Goal: Transaction & Acquisition: Purchase product/service

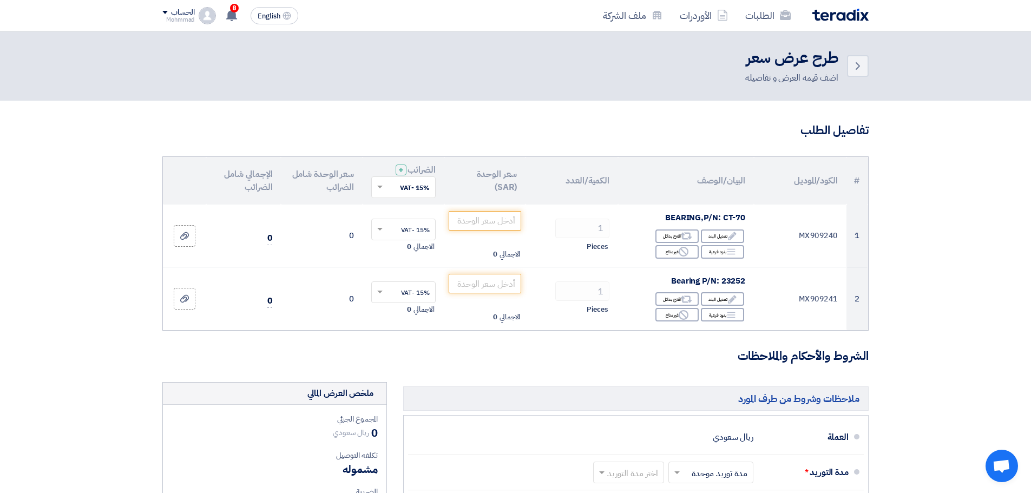
click at [853, 15] on img at bounding box center [840, 15] width 56 height 12
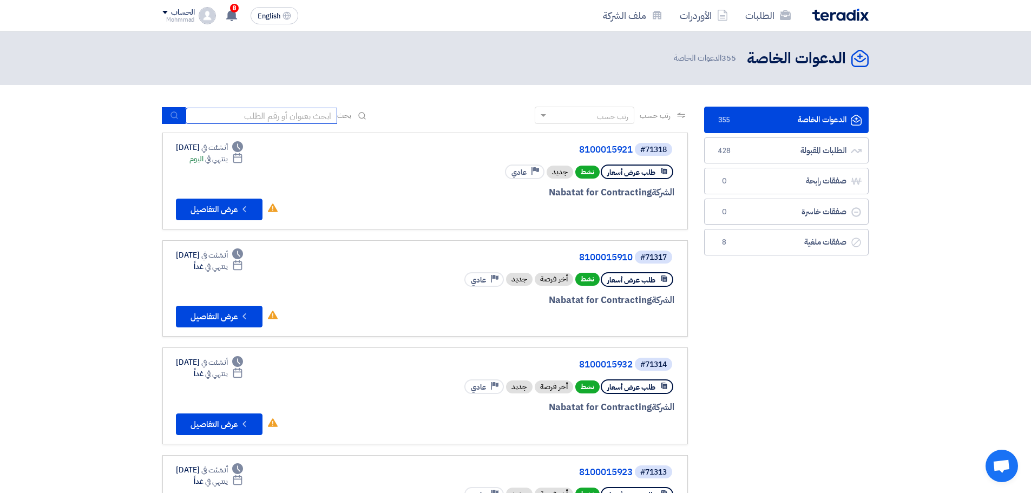
click at [249, 113] on input at bounding box center [262, 116] width 152 height 16
paste input "8100015894"
type input "8100015894"
click at [167, 114] on button "submit" at bounding box center [174, 115] width 24 height 17
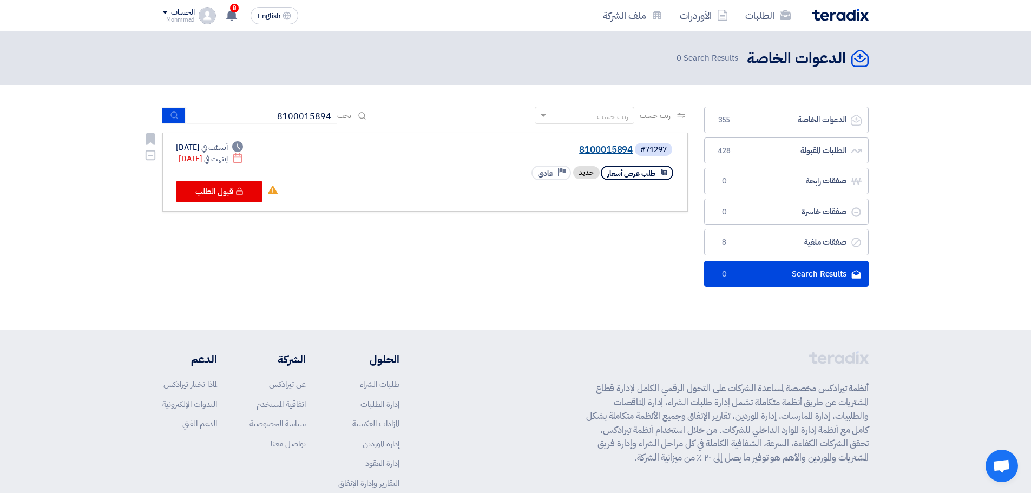
click at [599, 145] on link "8100015894" at bounding box center [524, 150] width 216 height 10
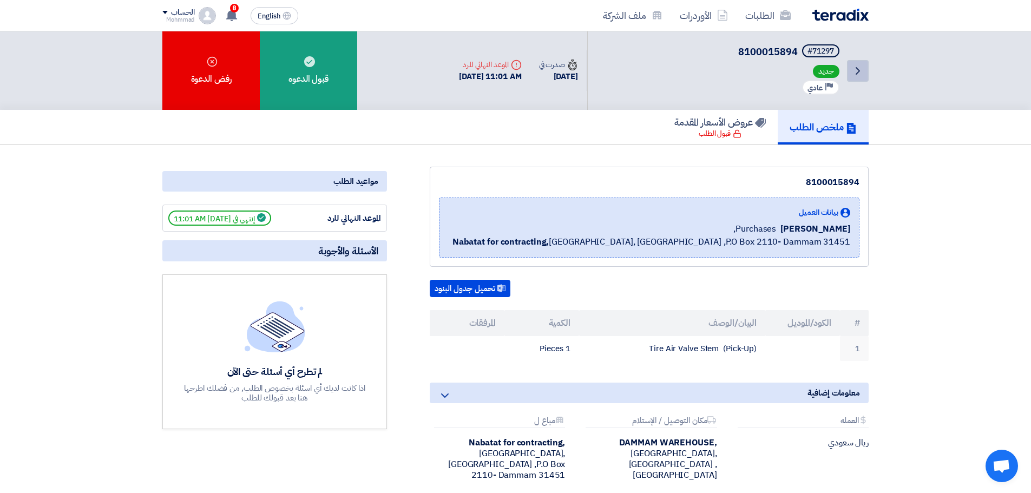
click at [858, 69] on icon "Back" at bounding box center [857, 70] width 13 height 13
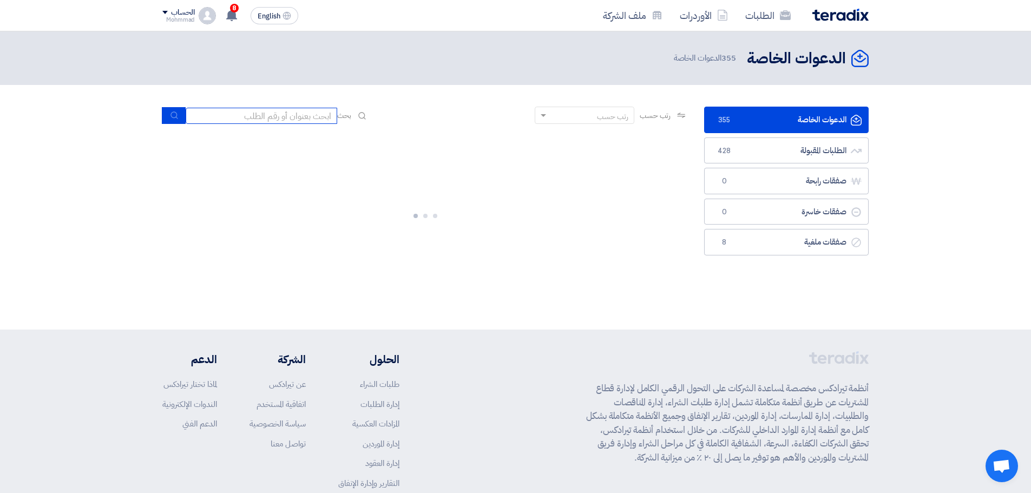
click at [314, 115] on input at bounding box center [262, 116] width 152 height 16
paste input "8100015940"
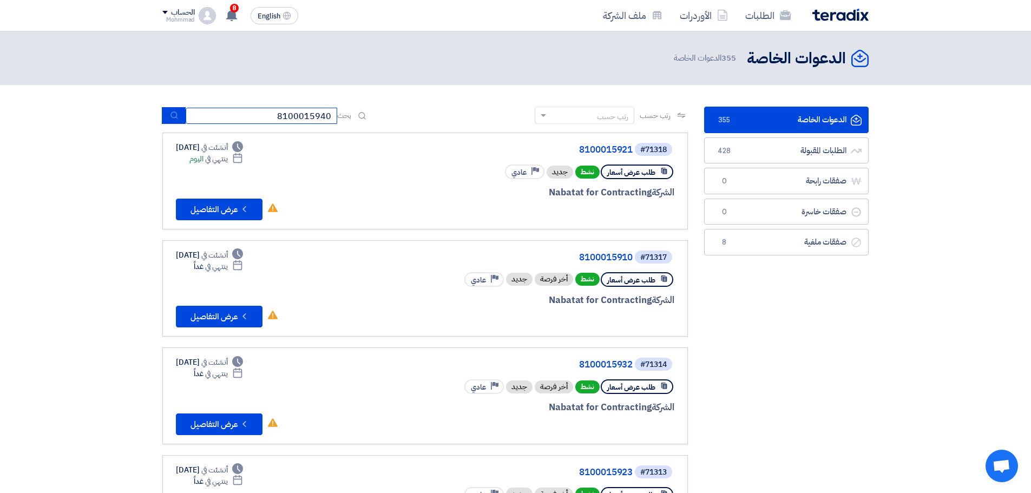
type input "8100015940"
click at [174, 116] on icon "submit" at bounding box center [174, 115] width 9 height 9
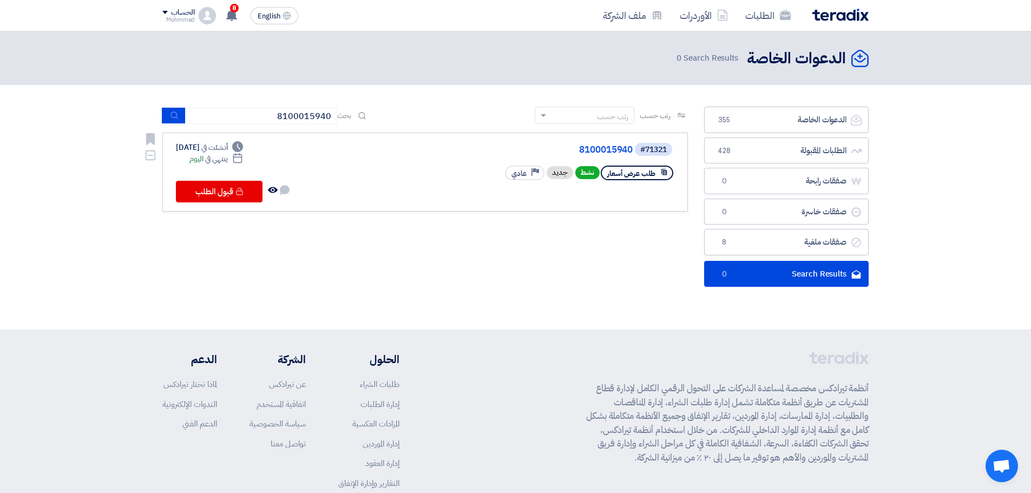
click at [620, 149] on link "8100015940" at bounding box center [524, 150] width 216 height 10
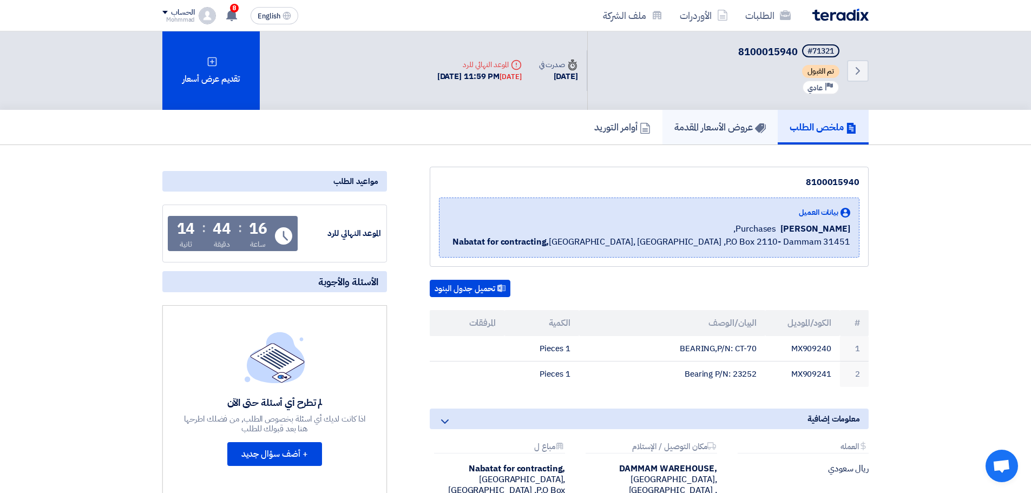
click at [721, 122] on h5 "عروض الأسعار المقدمة" at bounding box center [719, 127] width 91 height 12
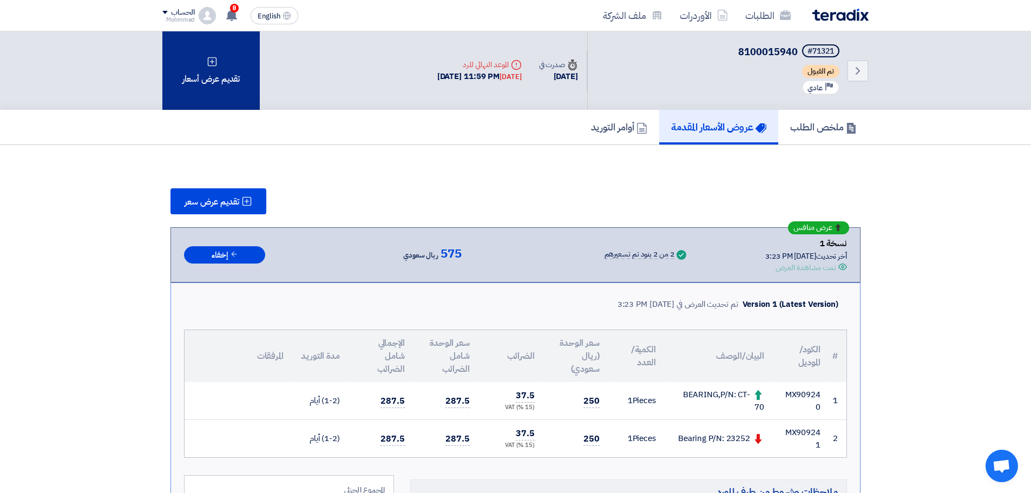
click at [219, 89] on div "تقديم عرض أسعار" at bounding box center [210, 70] width 97 height 78
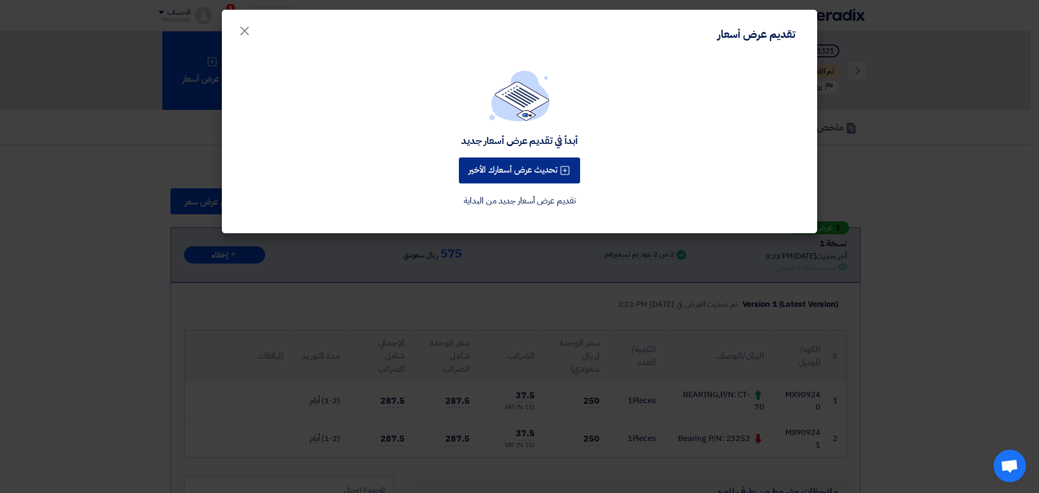
click at [522, 174] on button "تحديث عرض أسعارك الأخير" at bounding box center [519, 170] width 121 height 26
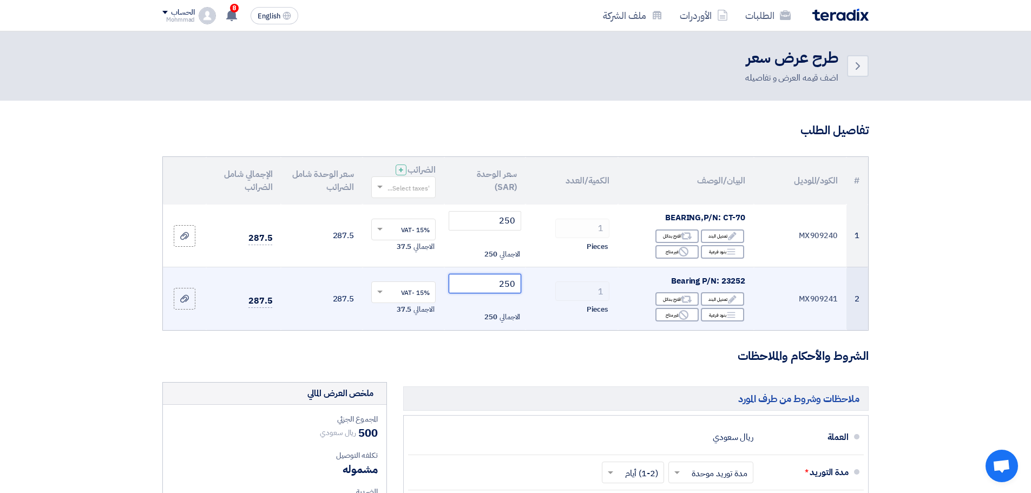
click at [512, 285] on input "250" at bounding box center [485, 283] width 73 height 19
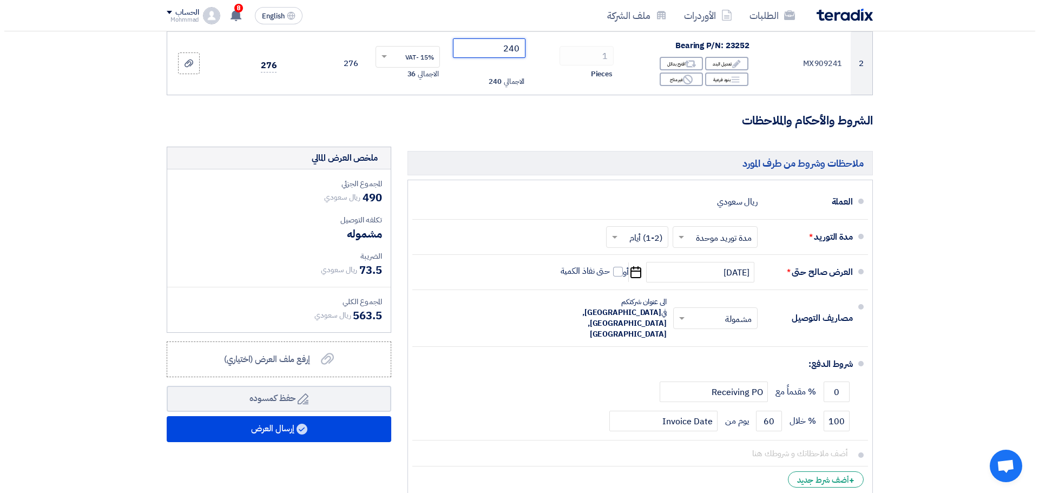
scroll to position [379, 0]
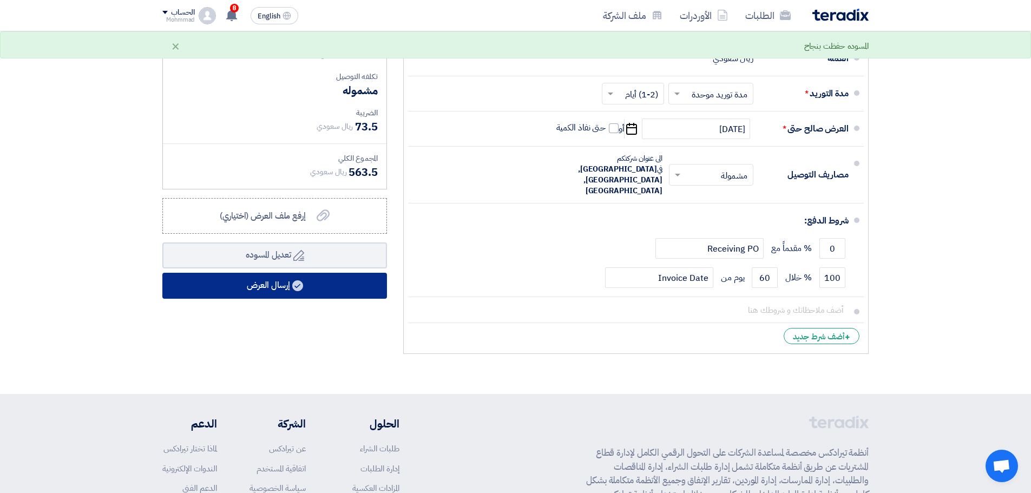
type input "240"
click at [255, 290] on button "إرسال العرض" at bounding box center [274, 286] width 225 height 26
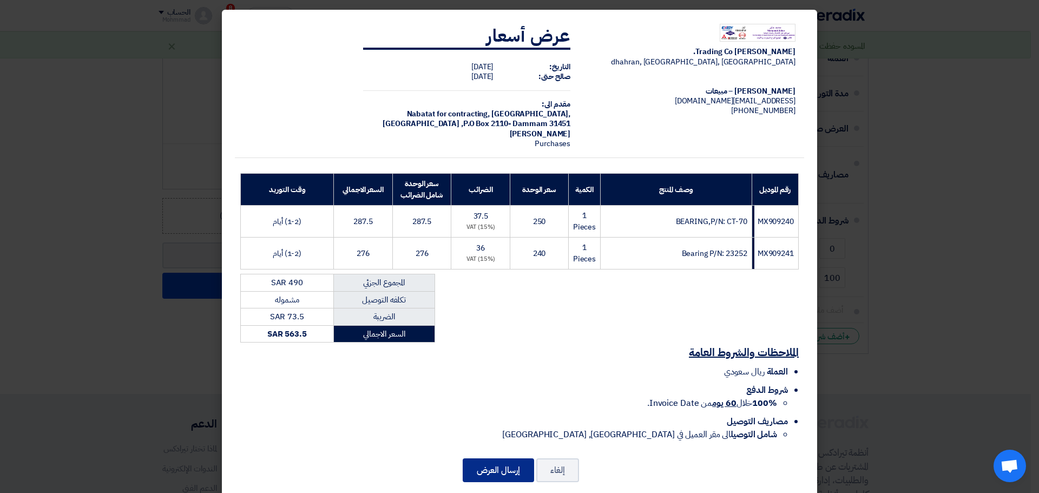
scroll to position [17, 0]
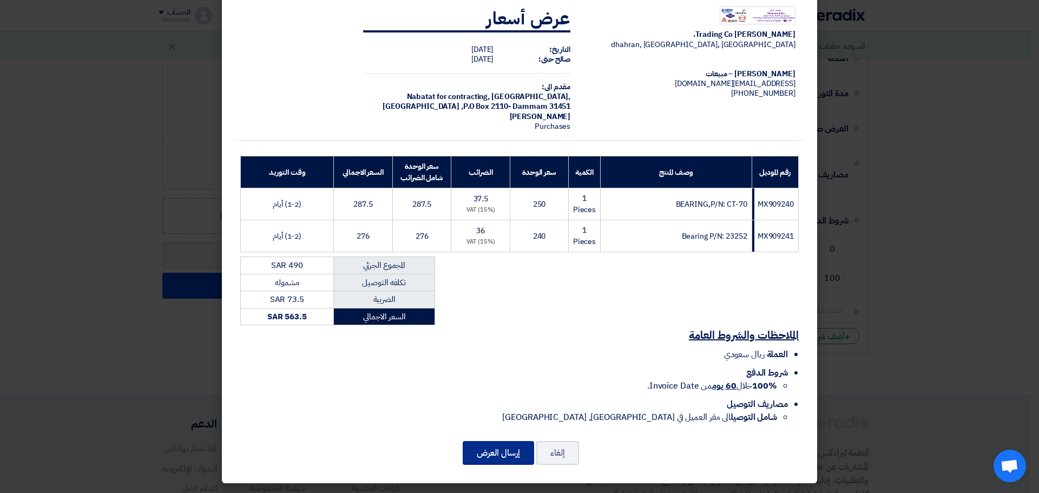
click at [509, 452] on button "إرسال العرض" at bounding box center [498, 453] width 71 height 24
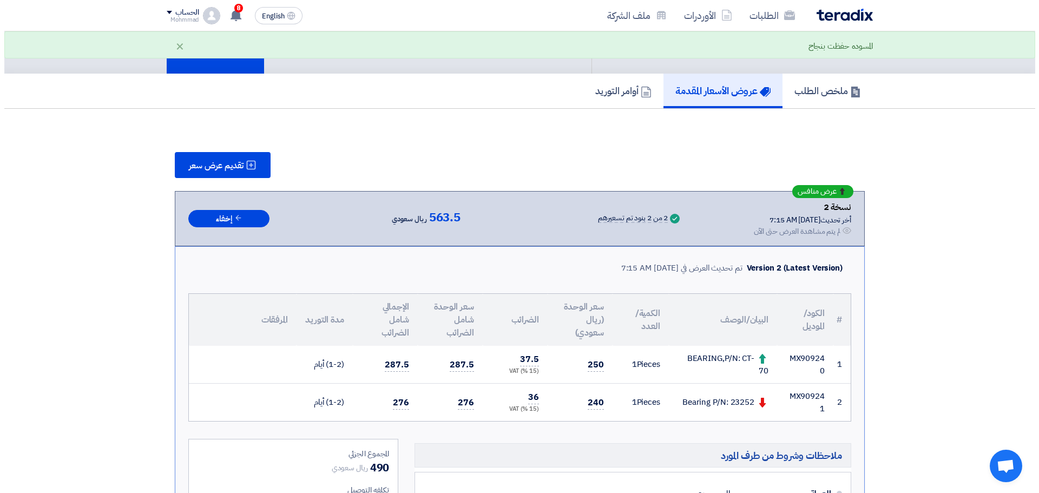
scroll to position [108, 0]
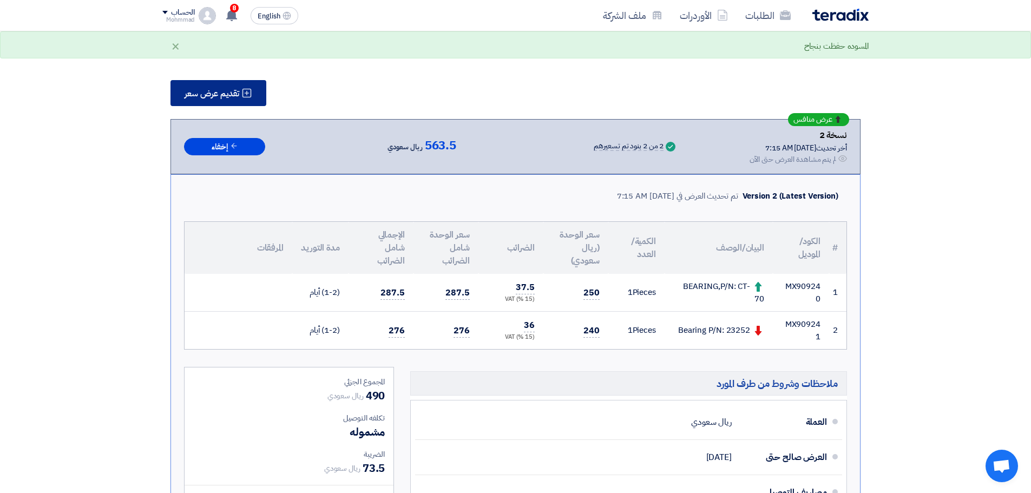
click at [238, 93] on span "تقديم عرض سعر" at bounding box center [212, 93] width 55 height 9
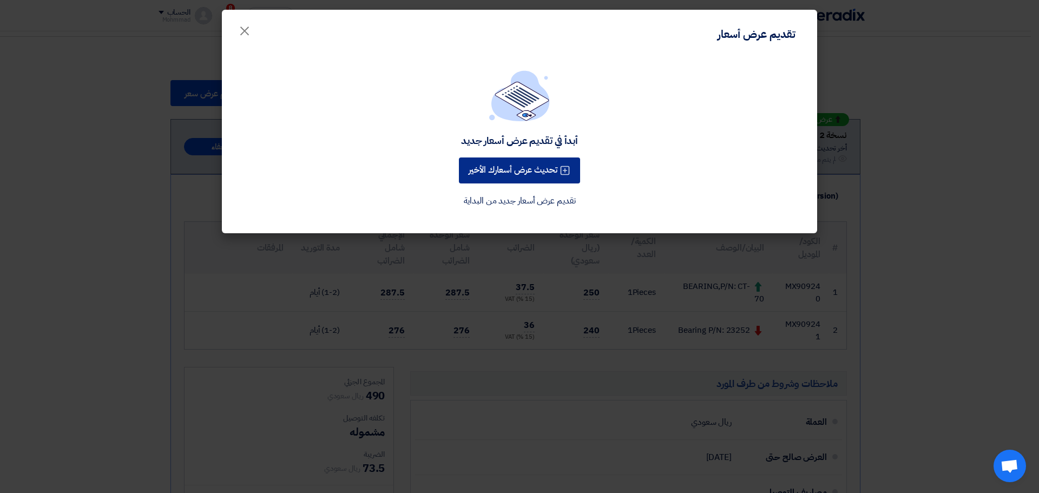
click at [527, 173] on button "تحديث عرض أسعارك الأخير" at bounding box center [519, 170] width 121 height 26
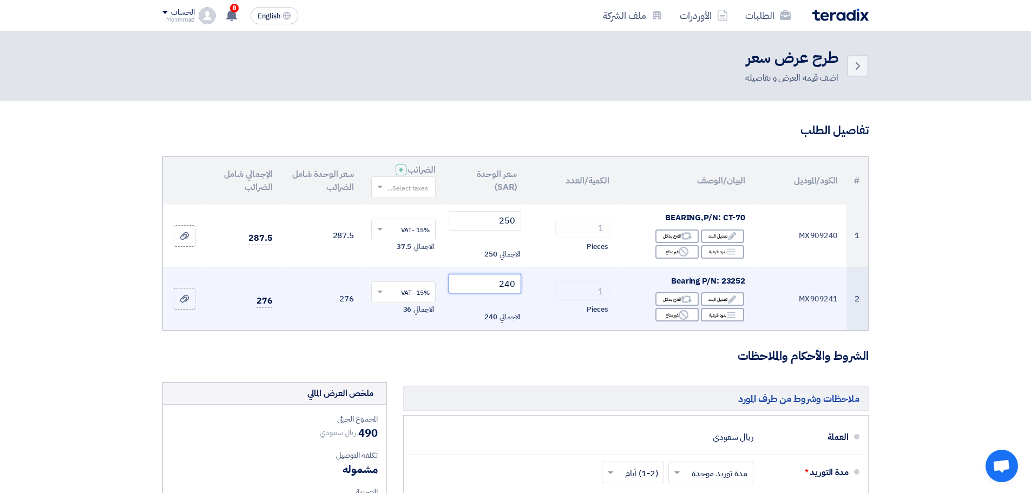
click at [509, 290] on input "240" at bounding box center [485, 283] width 73 height 19
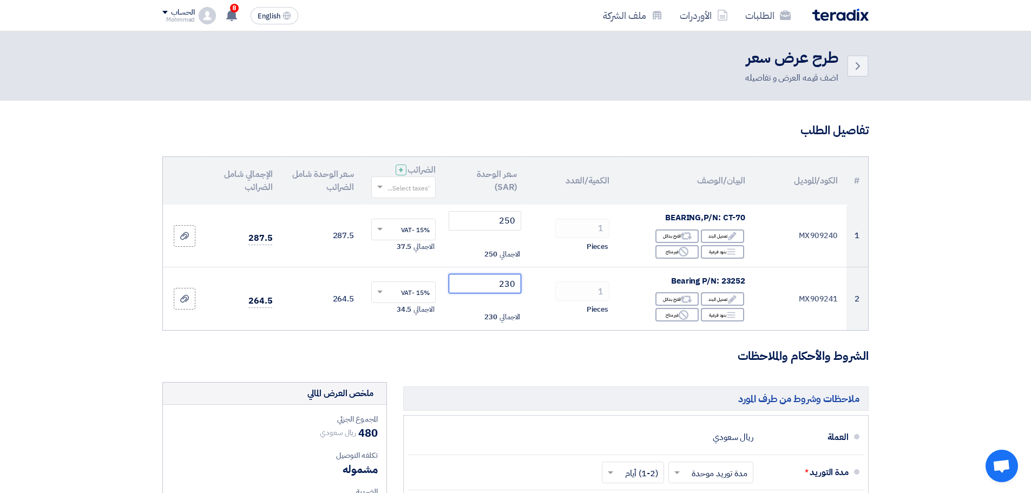
type input "230"
click at [1023, 304] on section "تفاصيل الطلب # الكود/الموديل البيان/الوصف الكمية/العدد سعر الوحدة (SAR) الضرائب…" at bounding box center [515, 437] width 1031 height 672
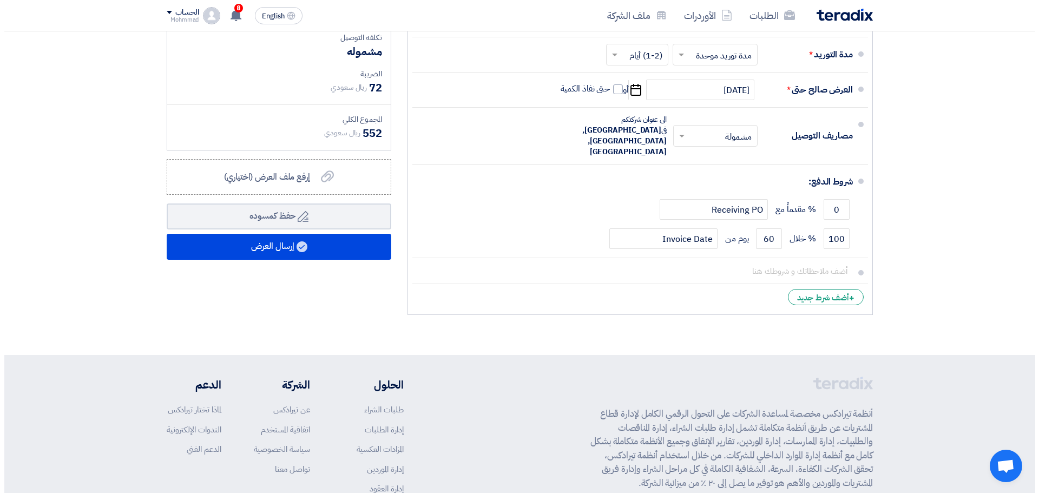
scroll to position [507, 0]
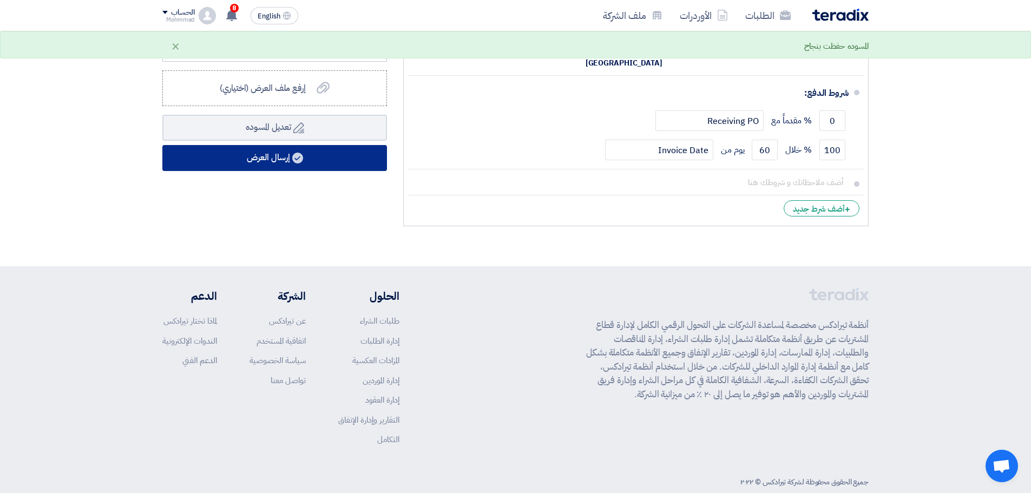
click at [300, 159] on use at bounding box center [297, 158] width 11 height 11
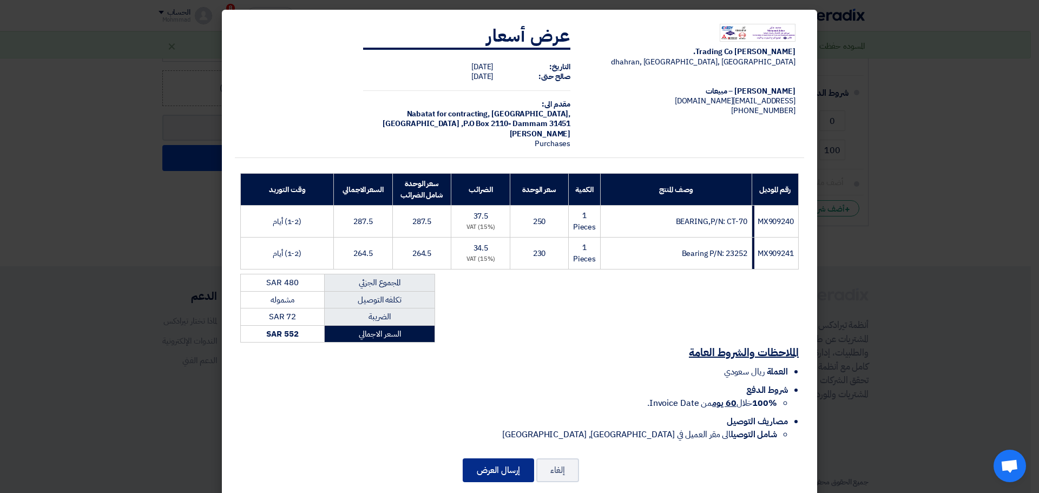
click at [489, 472] on button "إرسال العرض" at bounding box center [498, 470] width 71 height 24
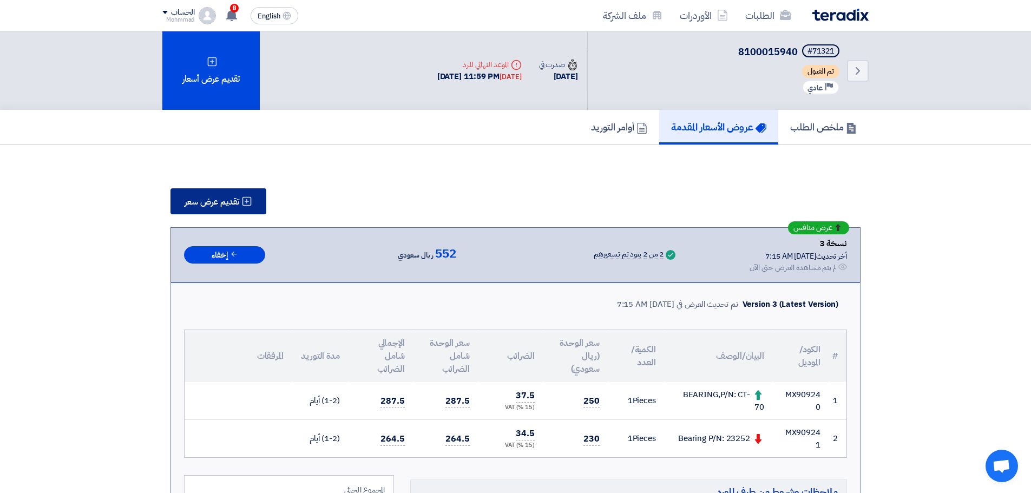
click at [250, 201] on icon at bounding box center [246, 201] width 11 height 11
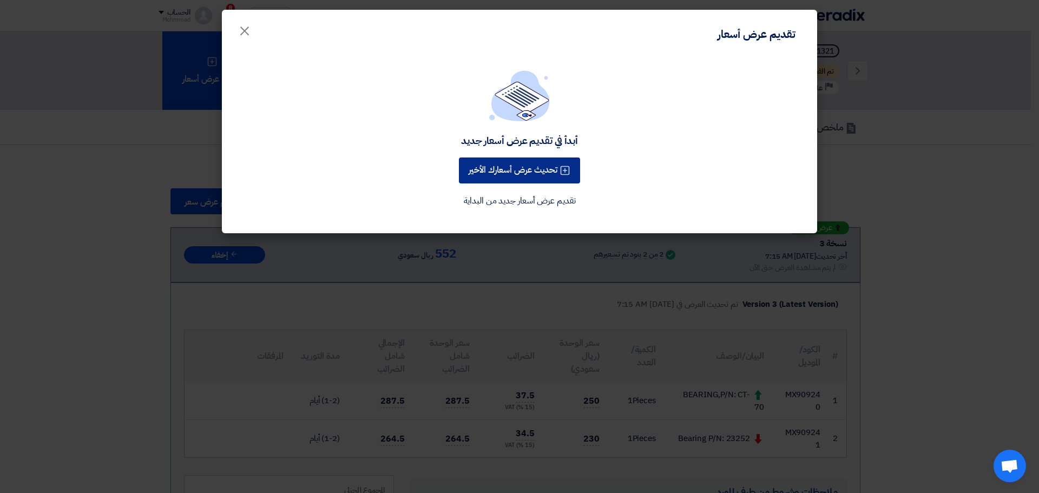
click at [545, 168] on button "تحديث عرض أسعارك الأخير" at bounding box center [519, 170] width 121 height 26
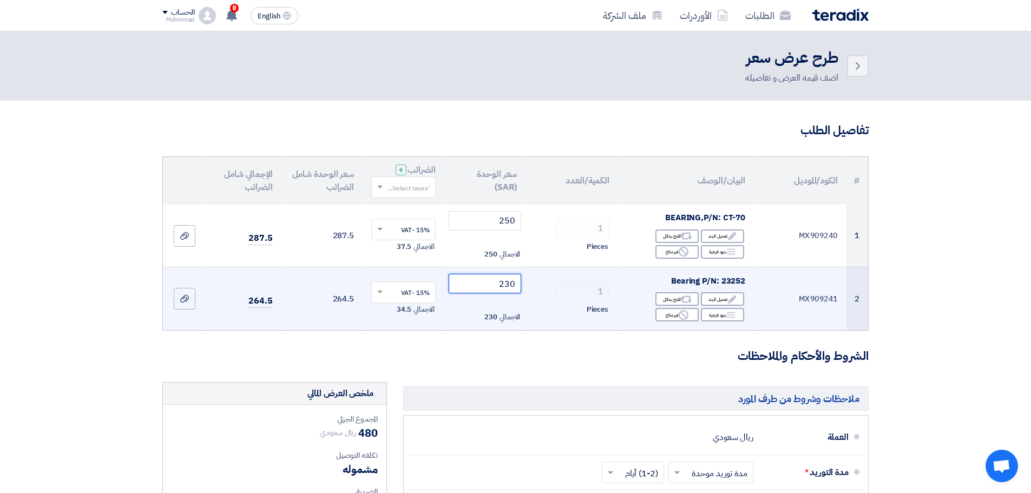
click at [510, 288] on input "230" at bounding box center [485, 283] width 73 height 19
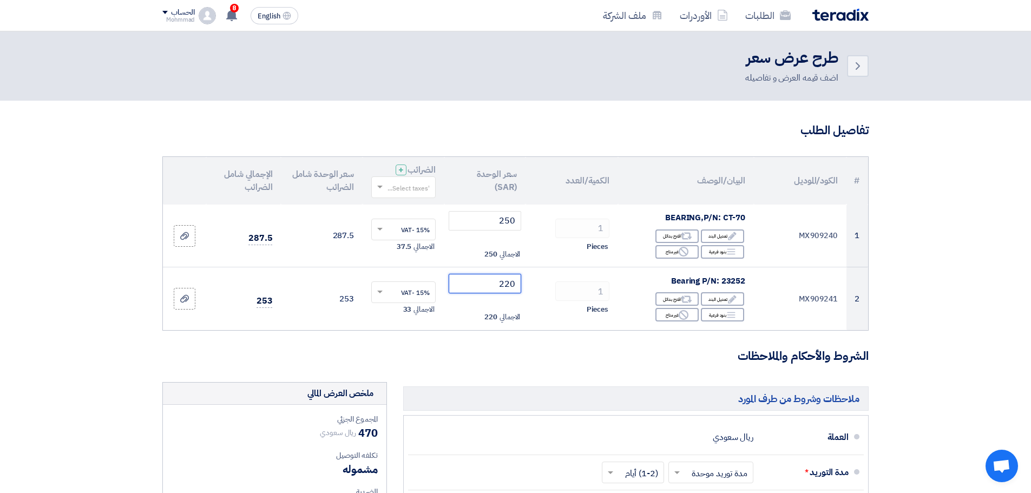
type input "220"
click at [985, 304] on section "تفاصيل الطلب # الكود/الموديل البيان/الوصف الكمية/العدد سعر الوحدة (SAR) الضرائب…" at bounding box center [515, 437] width 1031 height 672
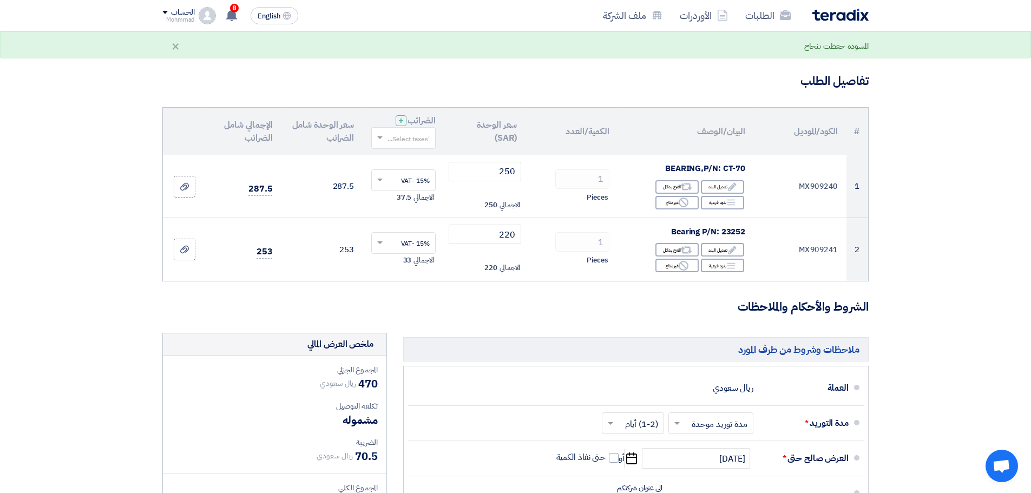
scroll to position [162, 0]
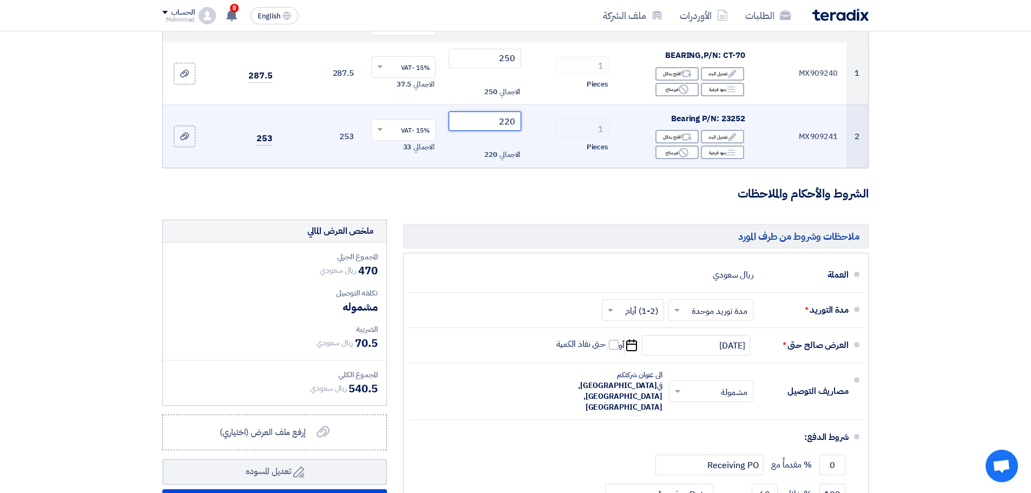
click at [513, 128] on input "220" at bounding box center [485, 120] width 73 height 19
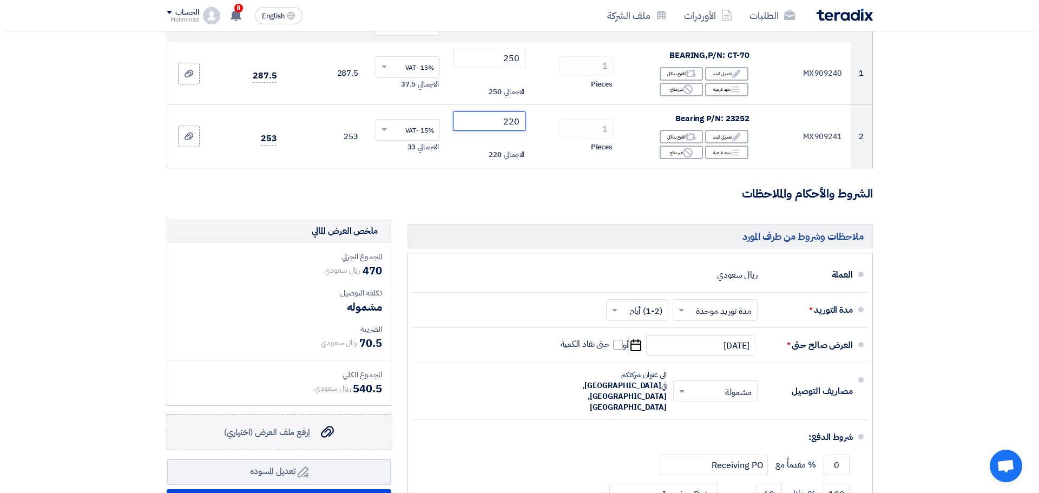
scroll to position [379, 0]
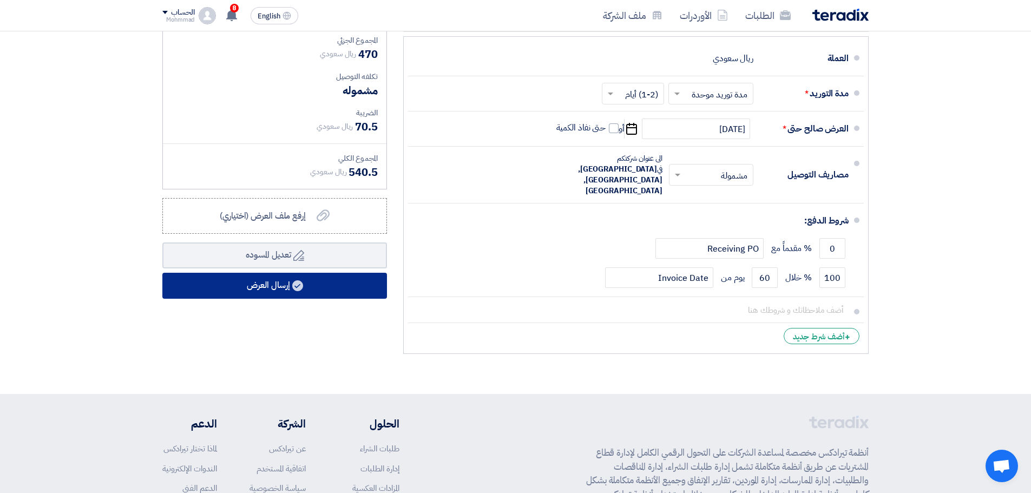
click at [292, 296] on button "إرسال العرض" at bounding box center [274, 286] width 225 height 26
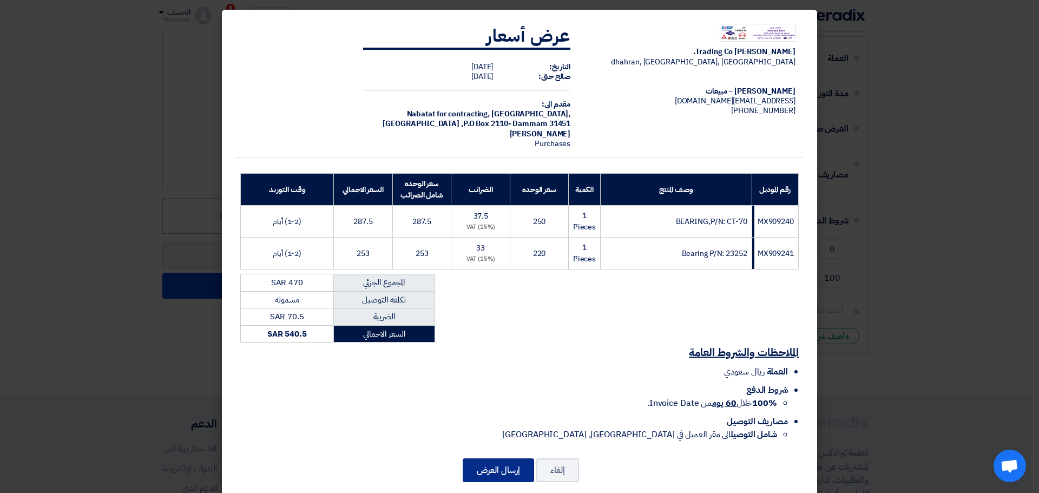
click at [488, 461] on button "إرسال العرض" at bounding box center [498, 470] width 71 height 24
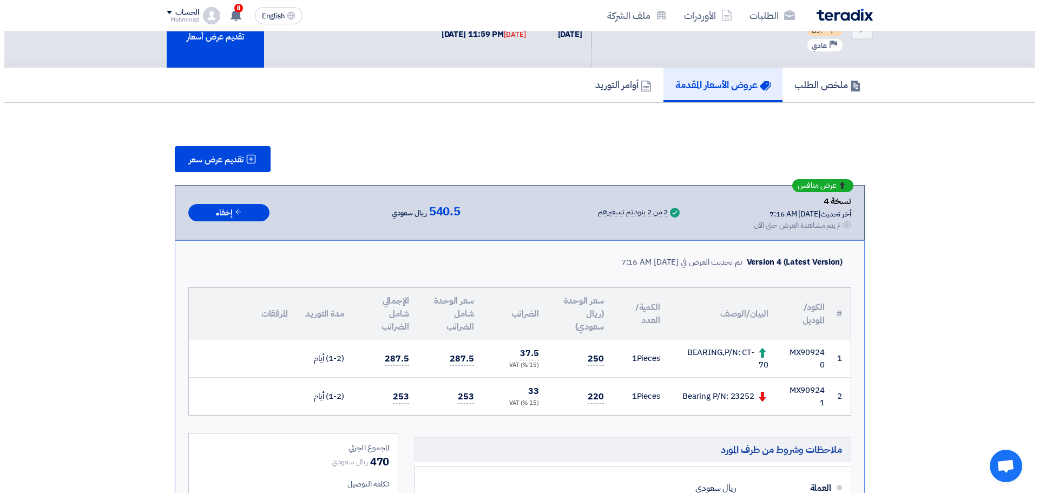
scroll to position [54, 0]
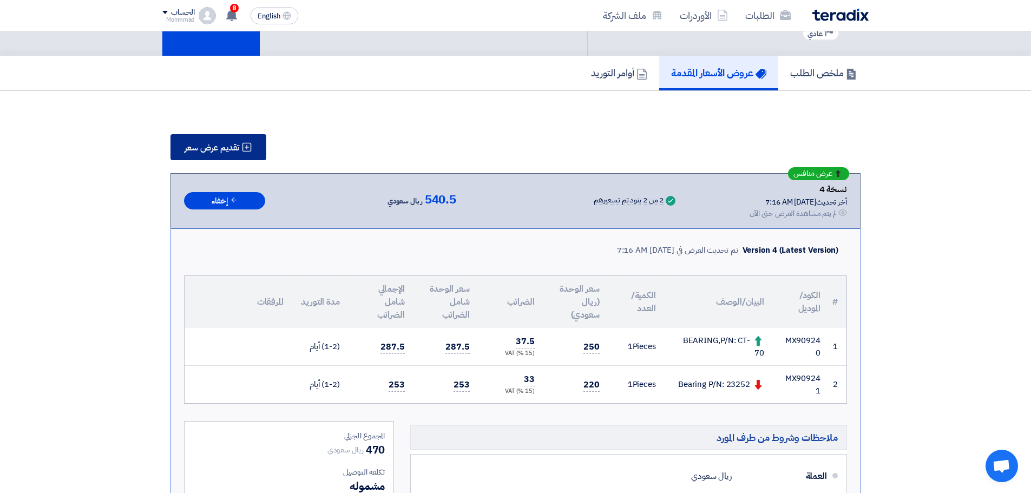
click at [232, 148] on span "تقديم عرض سعر" at bounding box center [212, 147] width 55 height 9
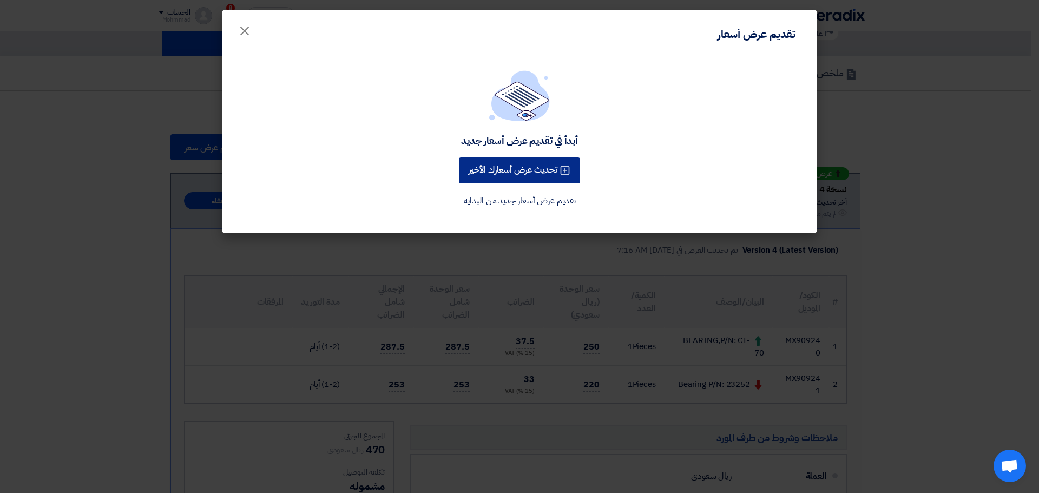
click at [521, 172] on button "تحديث عرض أسعارك الأخير" at bounding box center [519, 170] width 121 height 26
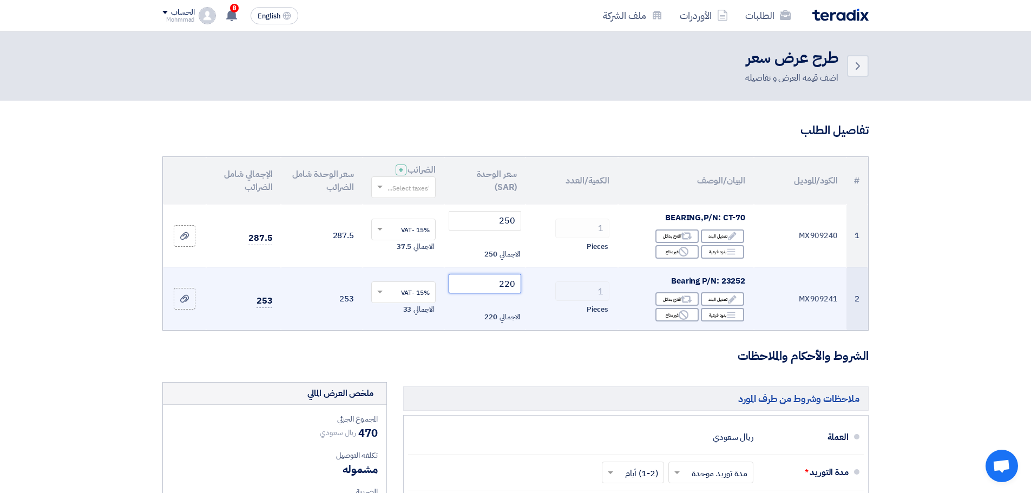
click at [515, 282] on input "220" at bounding box center [485, 283] width 73 height 19
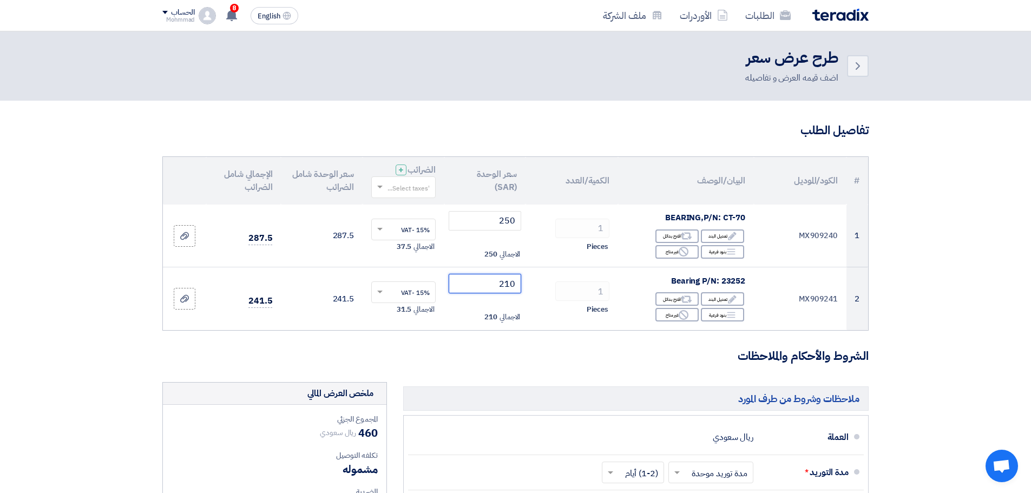
type input "210"
click at [1000, 319] on section "تفاصيل الطلب # الكود/الموديل البيان/الوصف الكمية/العدد سعر الوحدة (SAR) الضرائب…" at bounding box center [515, 437] width 1031 height 672
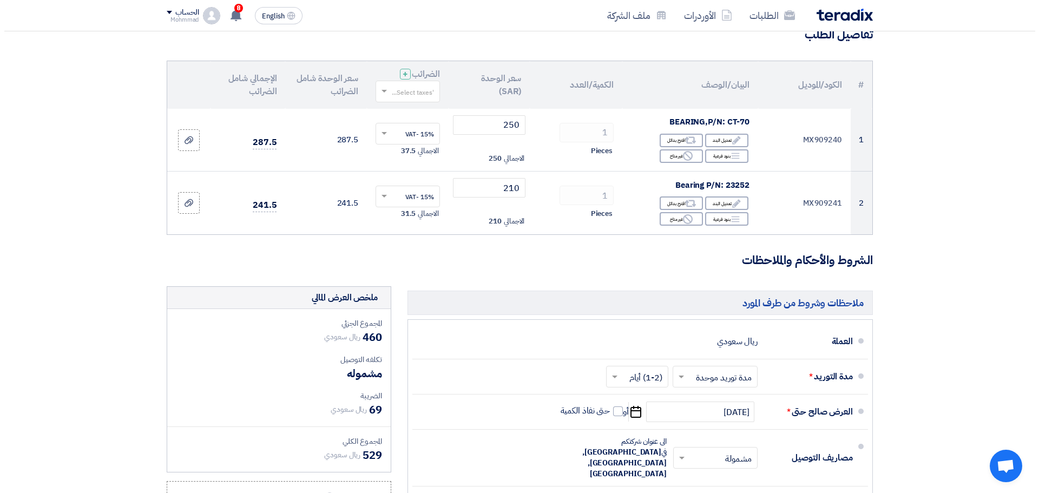
scroll to position [271, 0]
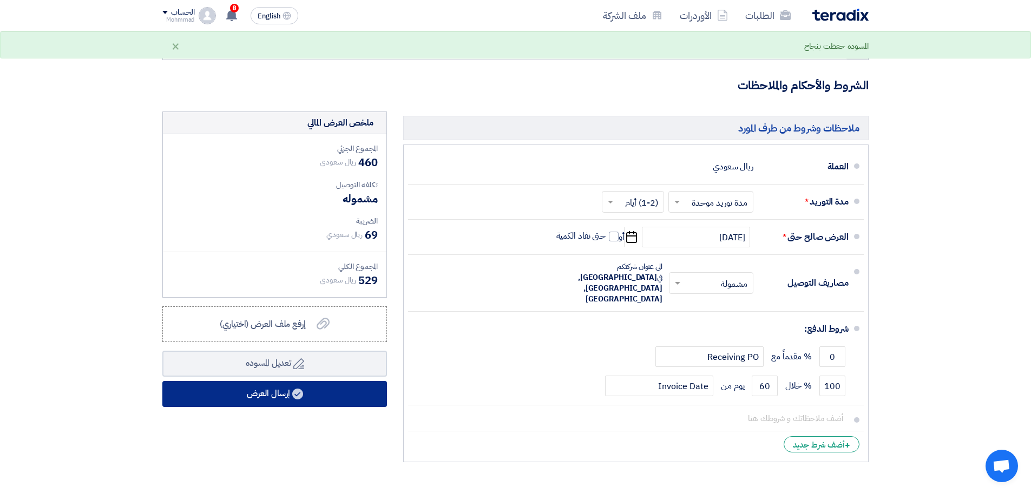
click at [250, 405] on button "إرسال العرض" at bounding box center [274, 394] width 225 height 26
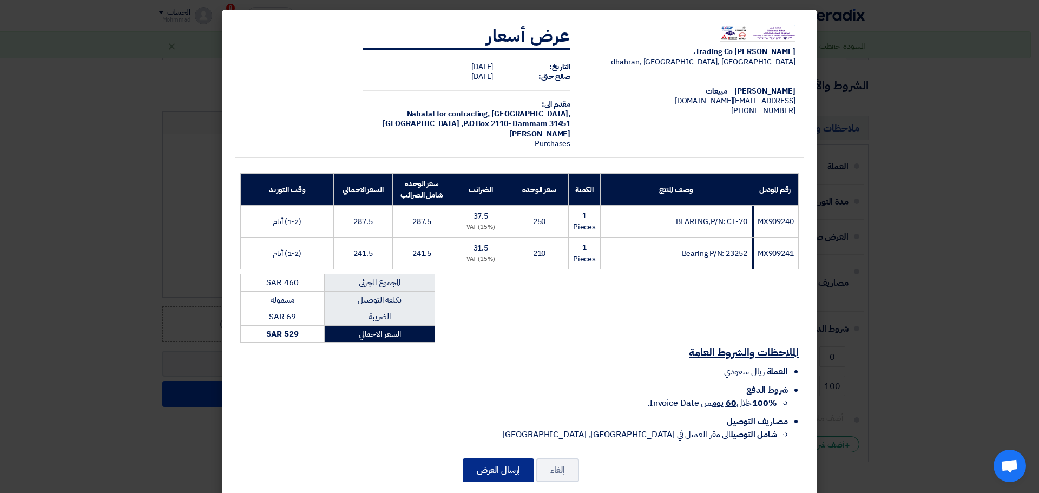
click at [508, 470] on button "إرسال العرض" at bounding box center [498, 470] width 71 height 24
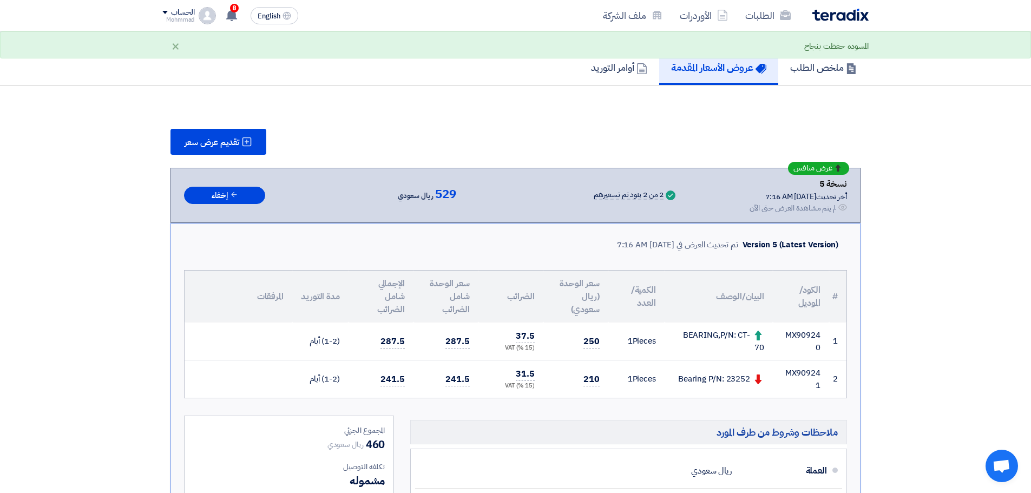
scroll to position [216, 0]
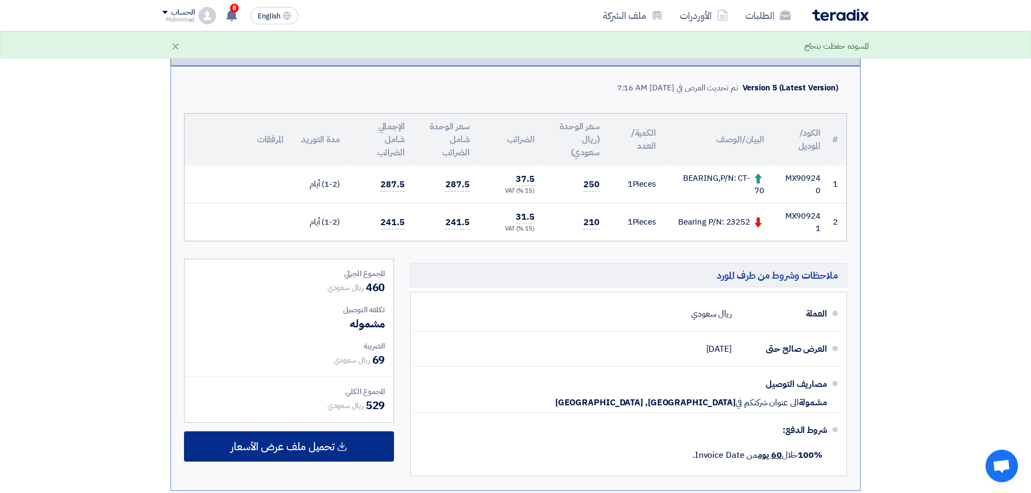
click at [300, 451] on span "تحميل ملف عرض الأسعار" at bounding box center [283, 447] width 104 height 10
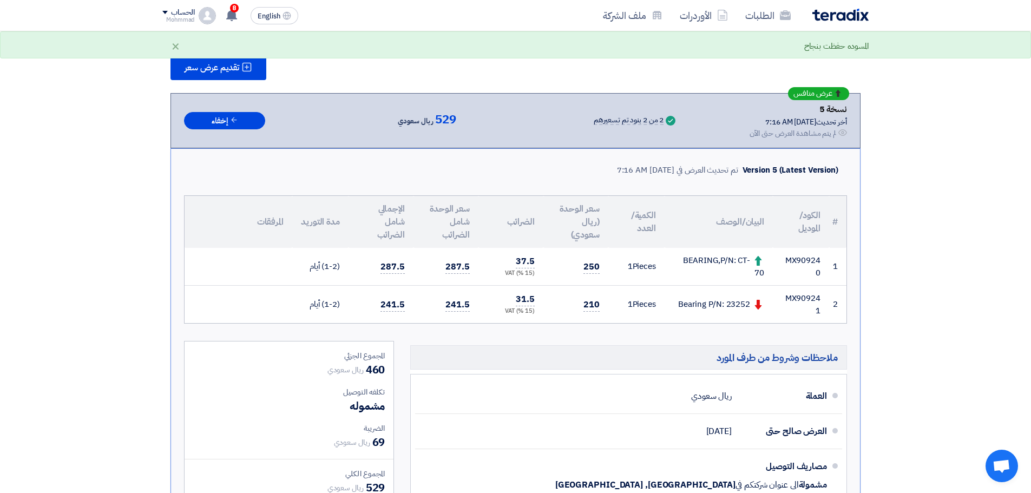
scroll to position [0, 0]
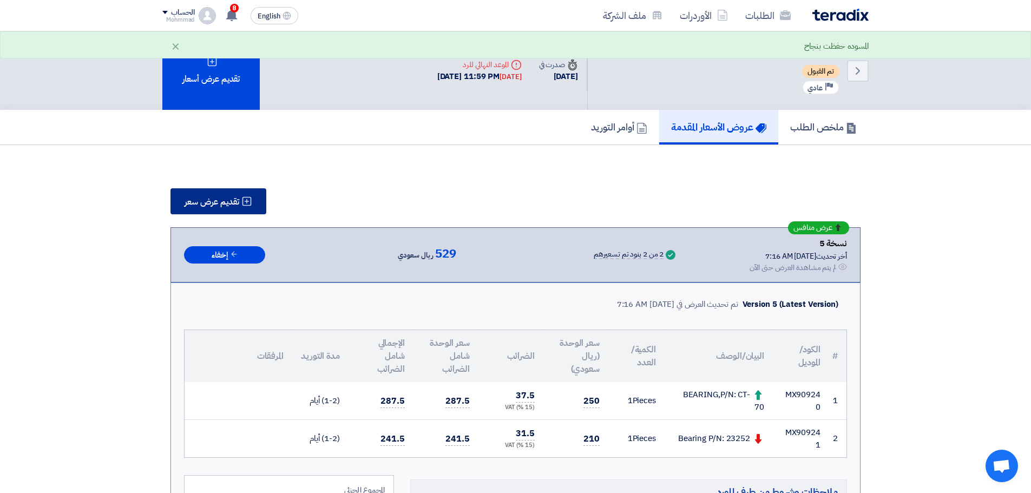
click at [211, 200] on span "تقديم عرض سعر" at bounding box center [212, 202] width 55 height 9
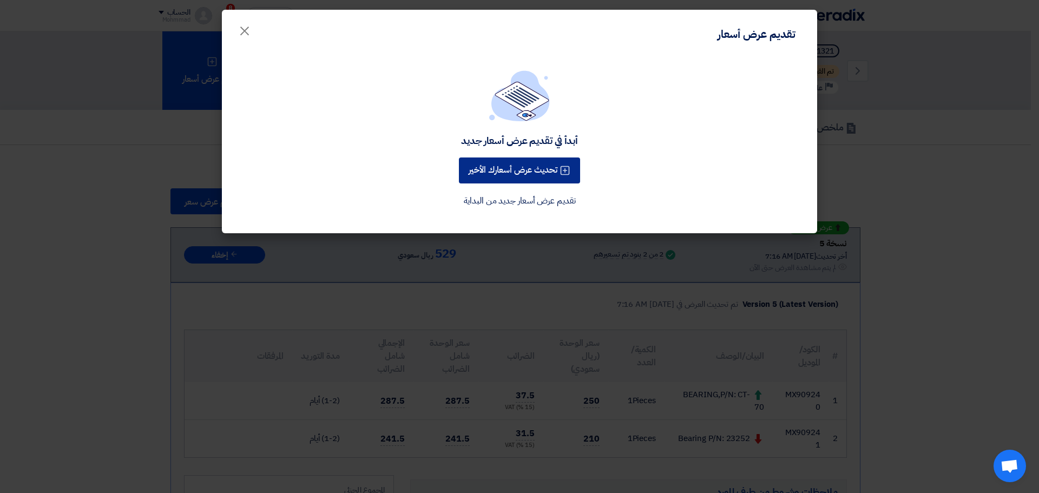
click at [514, 172] on button "تحديث عرض أسعارك الأخير" at bounding box center [519, 170] width 121 height 26
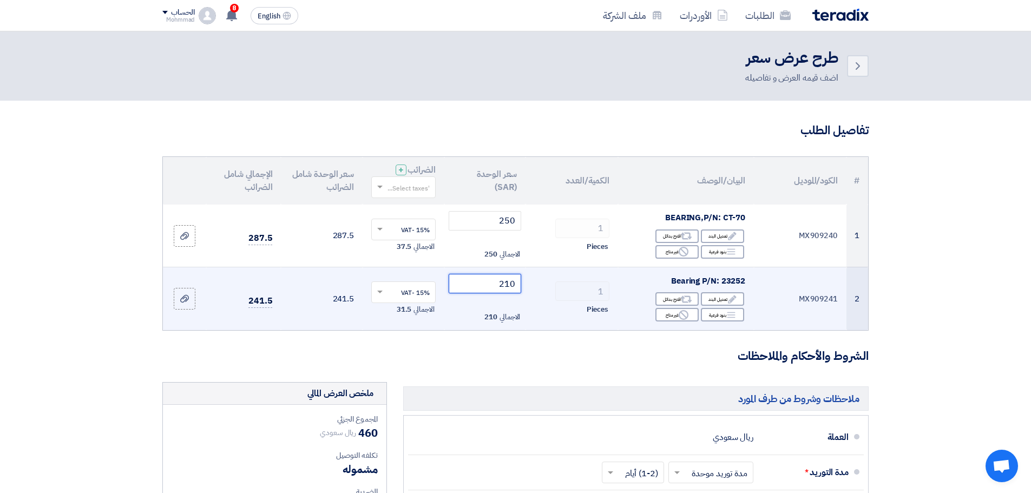
click at [513, 287] on input "210" at bounding box center [485, 283] width 73 height 19
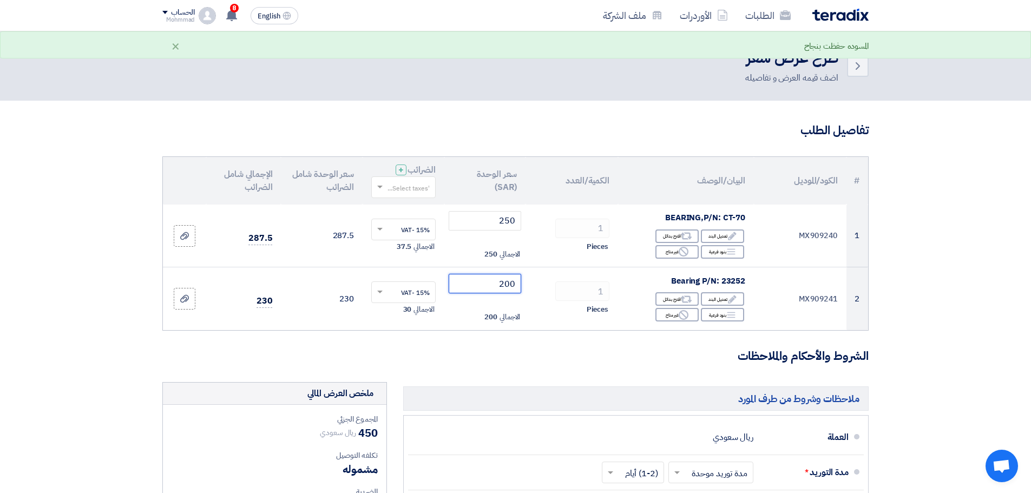
type input "200"
click at [903, 301] on section "تفاصيل الطلب # الكود/الموديل البيان/الوصف الكمية/العدد سعر الوحدة (SAR) الضرائب…" at bounding box center [515, 437] width 1031 height 672
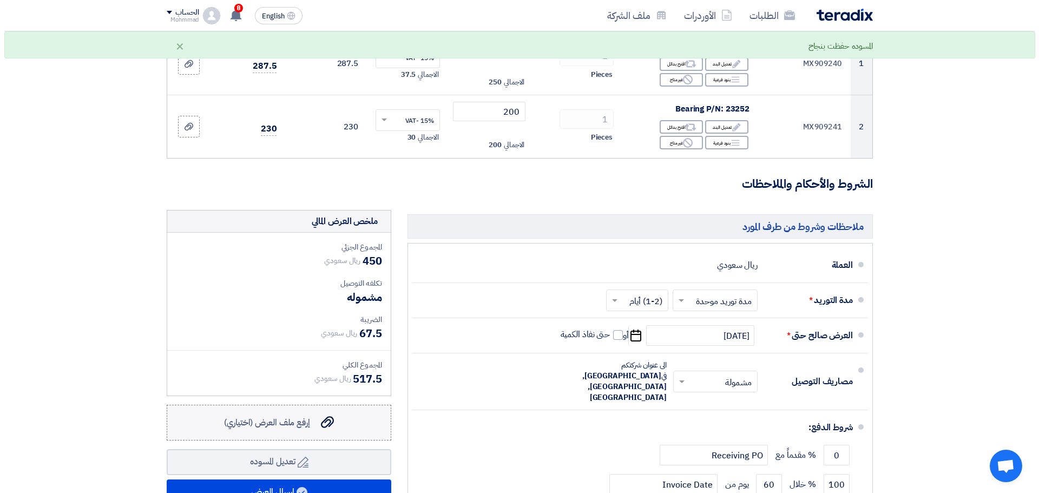
scroll to position [216, 0]
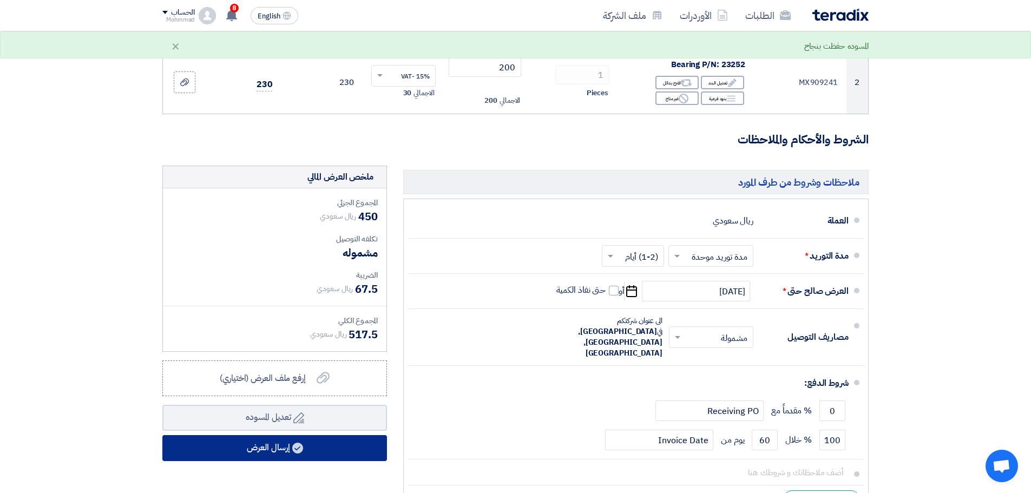
click at [260, 444] on button "إرسال العرض" at bounding box center [274, 448] width 225 height 26
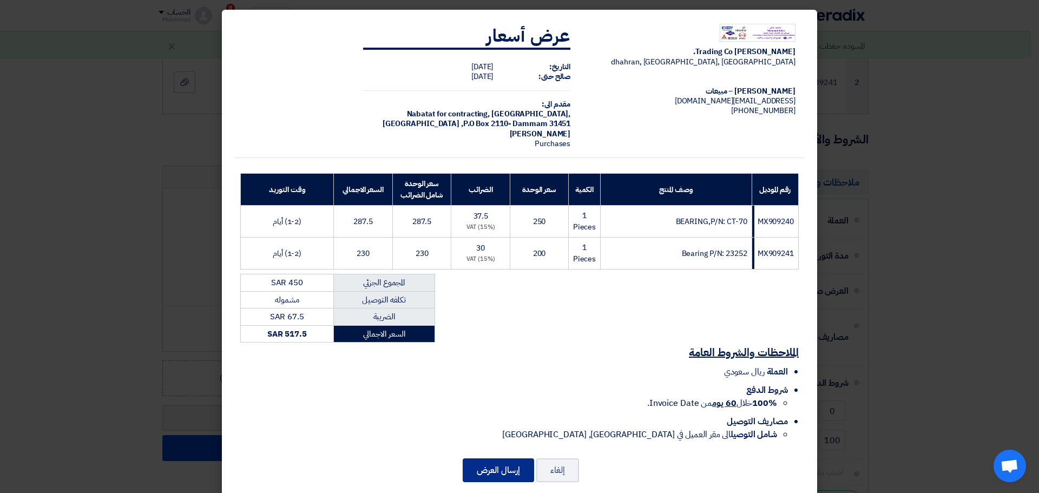
click at [483, 468] on button "إرسال العرض" at bounding box center [498, 470] width 71 height 24
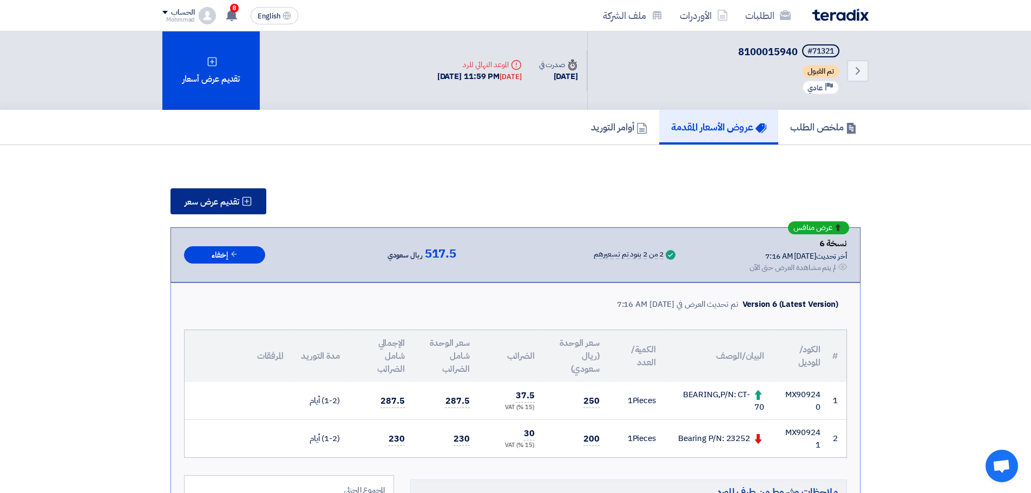
click at [241, 202] on button "تقديم عرض سعر" at bounding box center [218, 201] width 96 height 26
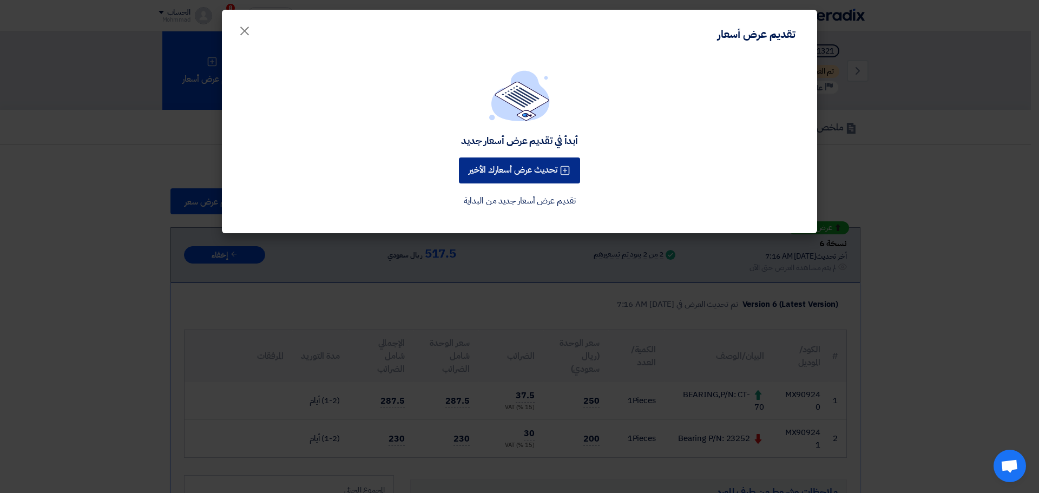
click at [516, 172] on button "تحديث عرض أسعارك الأخير" at bounding box center [519, 170] width 121 height 26
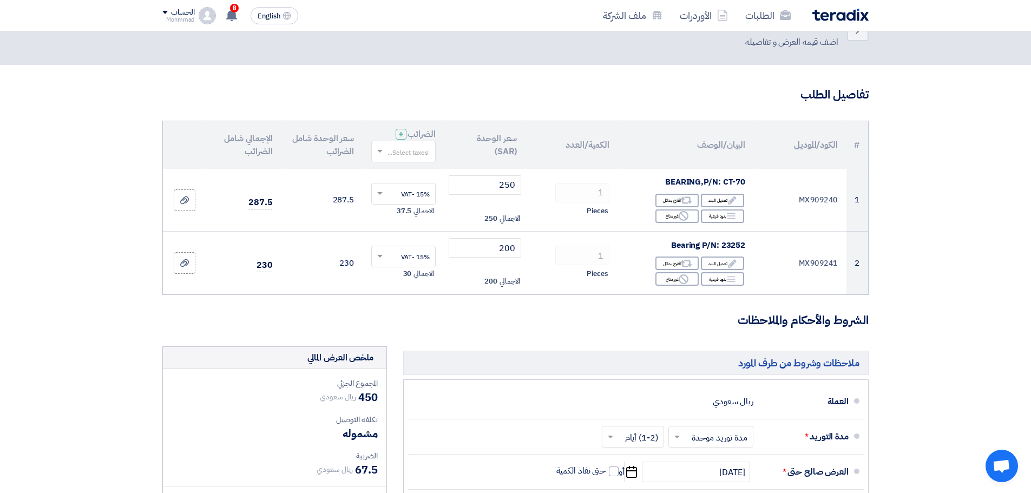
scroll to position [54, 0]
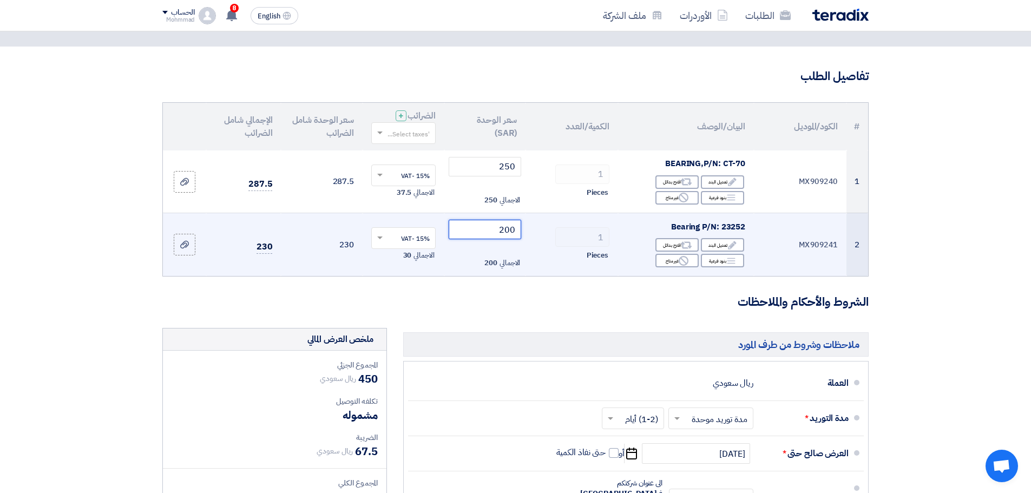
click at [510, 224] on input "200" at bounding box center [485, 229] width 73 height 19
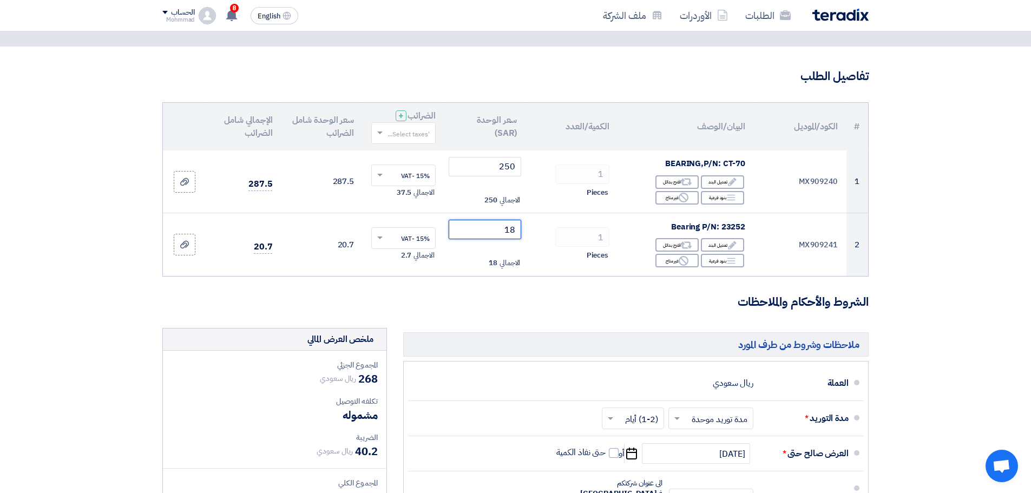
type input "1"
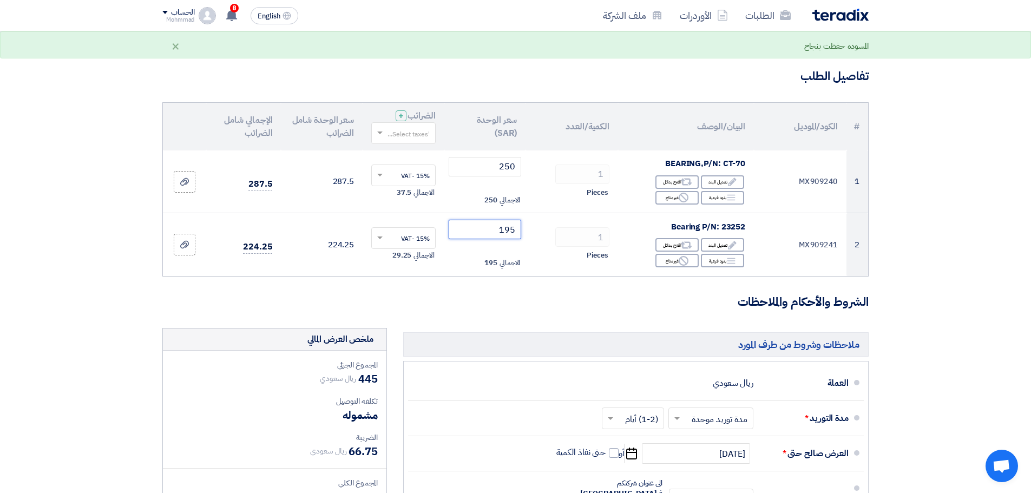
type input "195"
click at [942, 321] on section "تفاصيل الطلب # الكود/الموديل البيان/الوصف الكمية/العدد سعر الوحدة (SAR) الضرائب…" at bounding box center [515, 383] width 1031 height 672
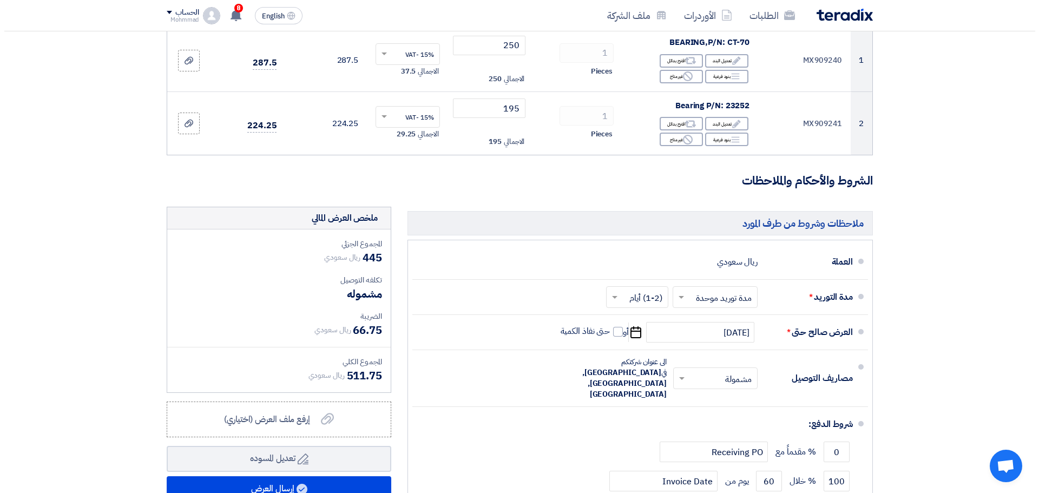
scroll to position [379, 0]
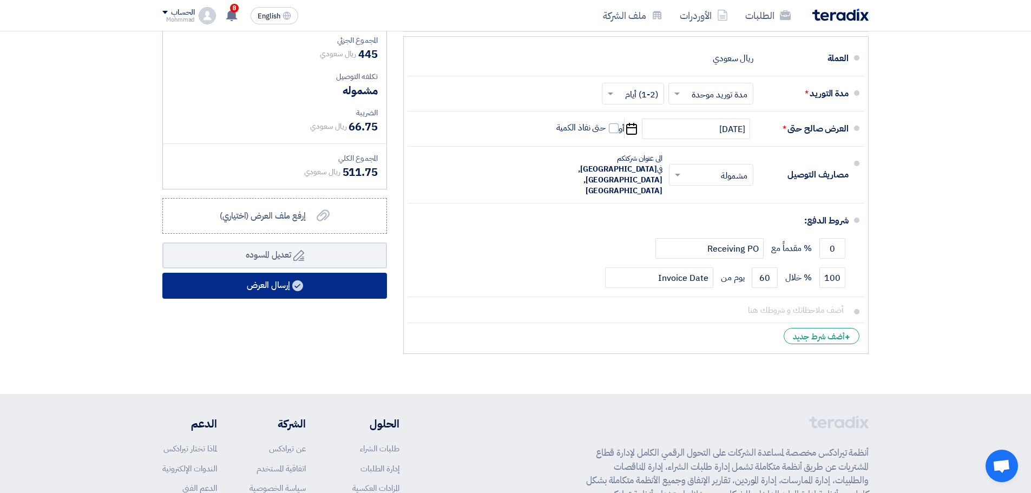
click at [272, 288] on button "إرسال العرض" at bounding box center [274, 286] width 225 height 26
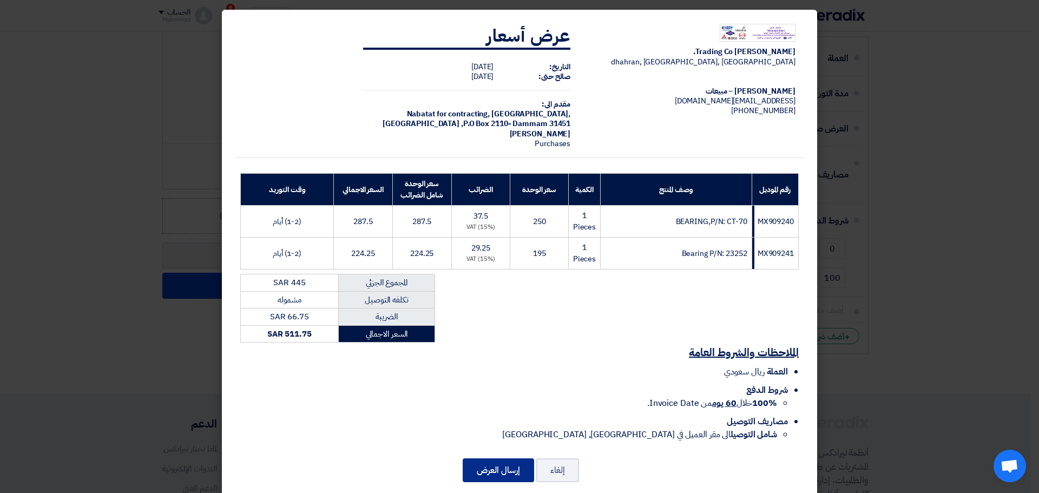
click at [511, 473] on button "إرسال العرض" at bounding box center [498, 470] width 71 height 24
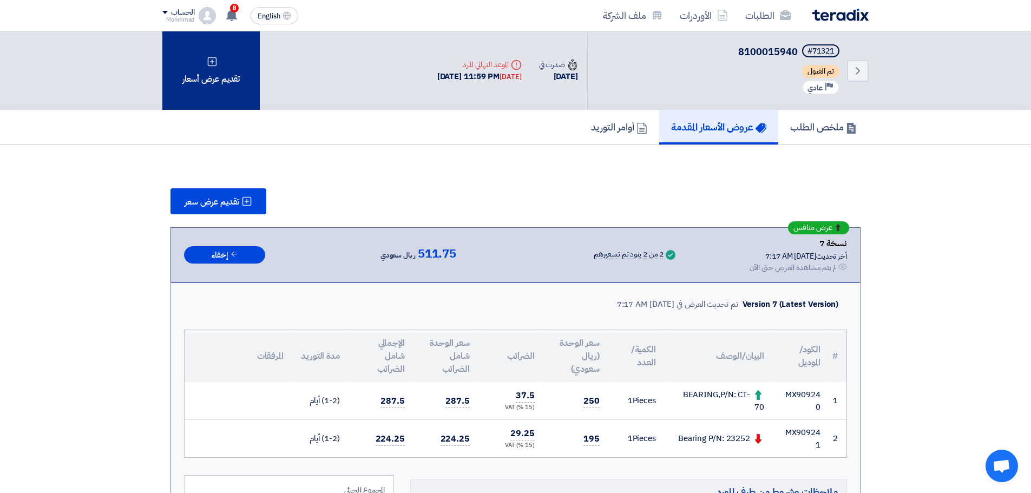
click at [207, 77] on div "تقديم عرض أسعار" at bounding box center [210, 70] width 97 height 78
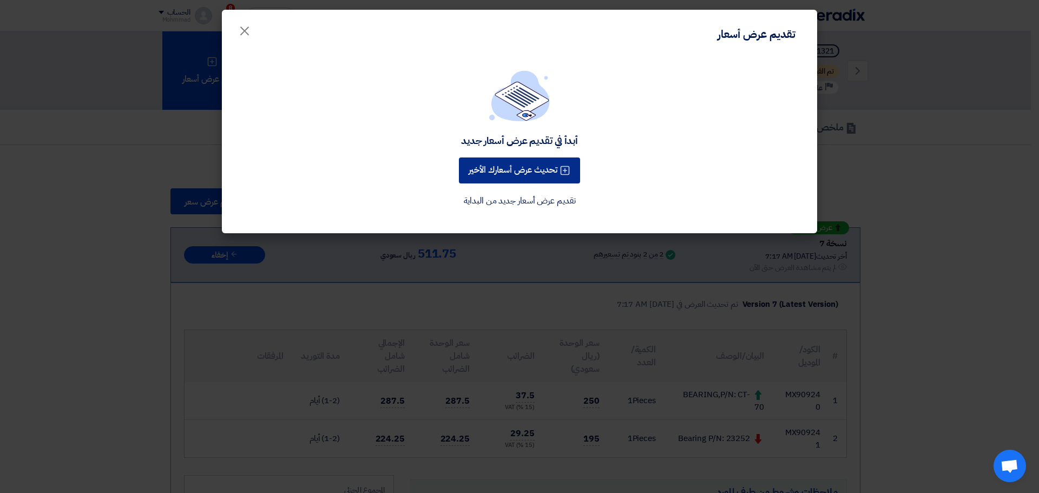
click at [521, 172] on button "تحديث عرض أسعارك الأخير" at bounding box center [519, 170] width 121 height 26
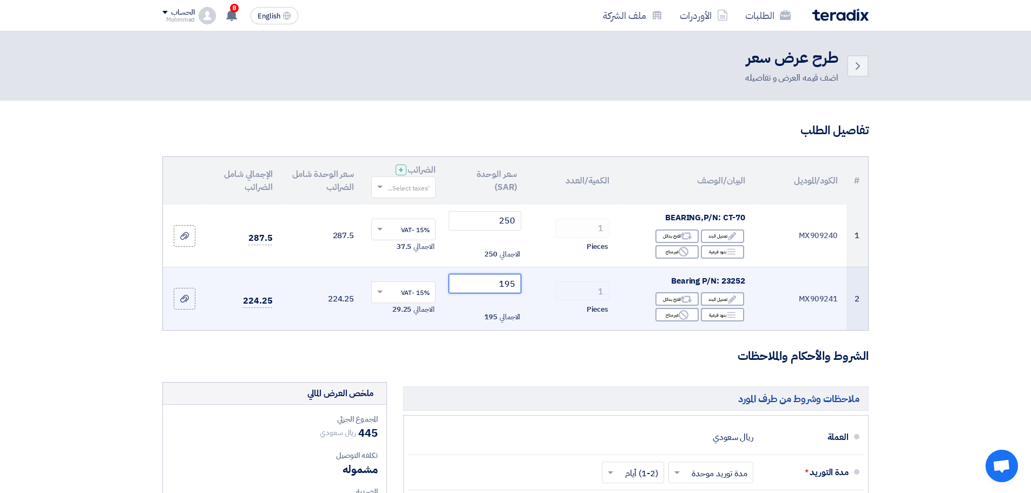
click at [509, 288] on input "195" at bounding box center [485, 283] width 73 height 19
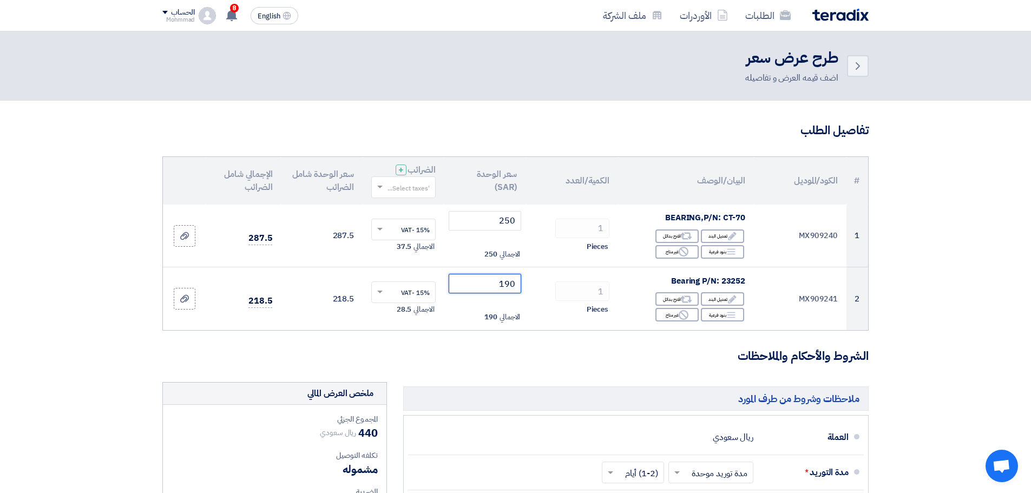
type input "190"
click at [983, 274] on section "تفاصيل الطلب # الكود/الموديل البيان/الوصف الكمية/العدد سعر الوحدة (SAR) الضرائب…" at bounding box center [515, 437] width 1031 height 672
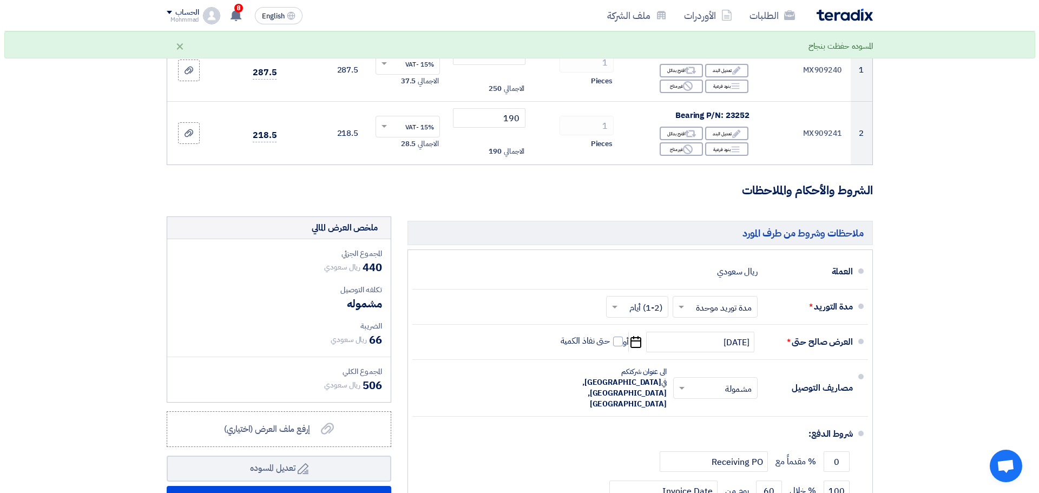
scroll to position [379, 0]
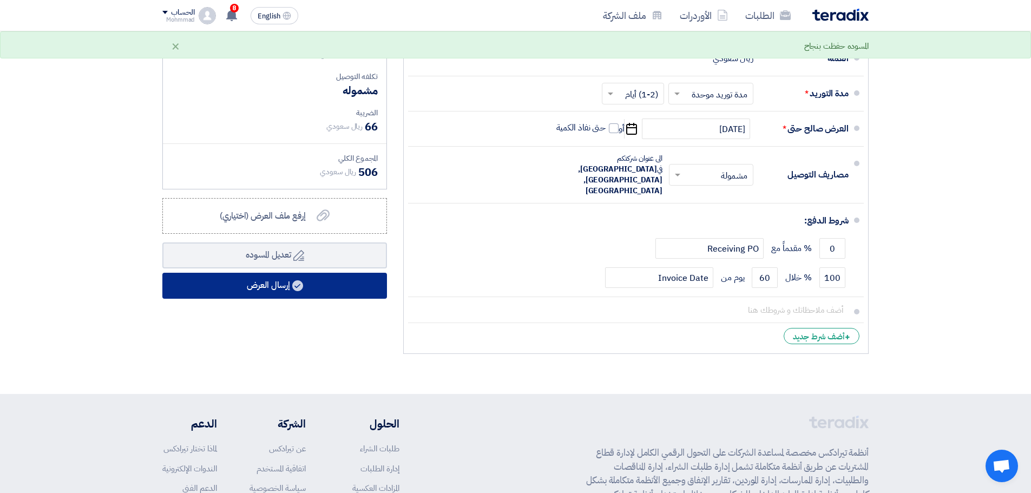
click at [274, 286] on button "إرسال العرض" at bounding box center [274, 286] width 225 height 26
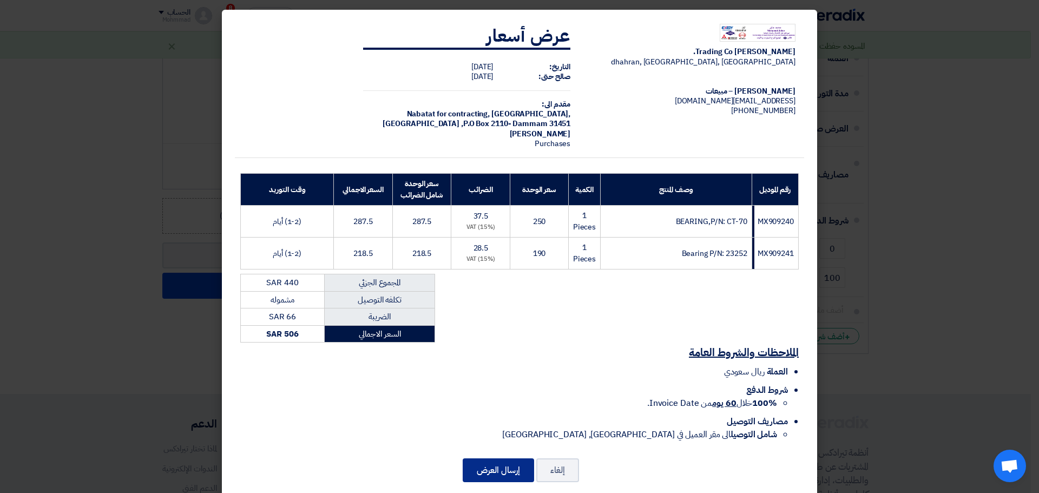
click at [508, 473] on button "إرسال العرض" at bounding box center [498, 470] width 71 height 24
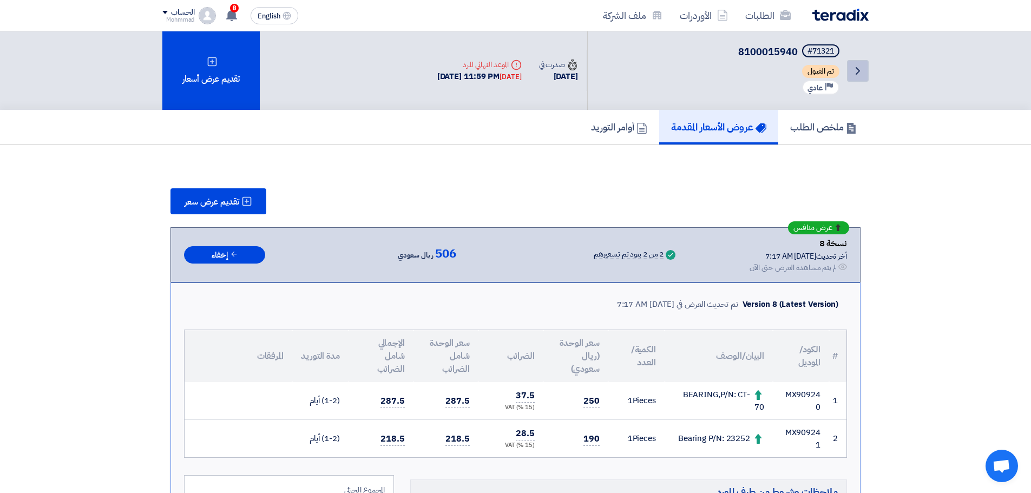
click at [858, 69] on use at bounding box center [858, 71] width 4 height 8
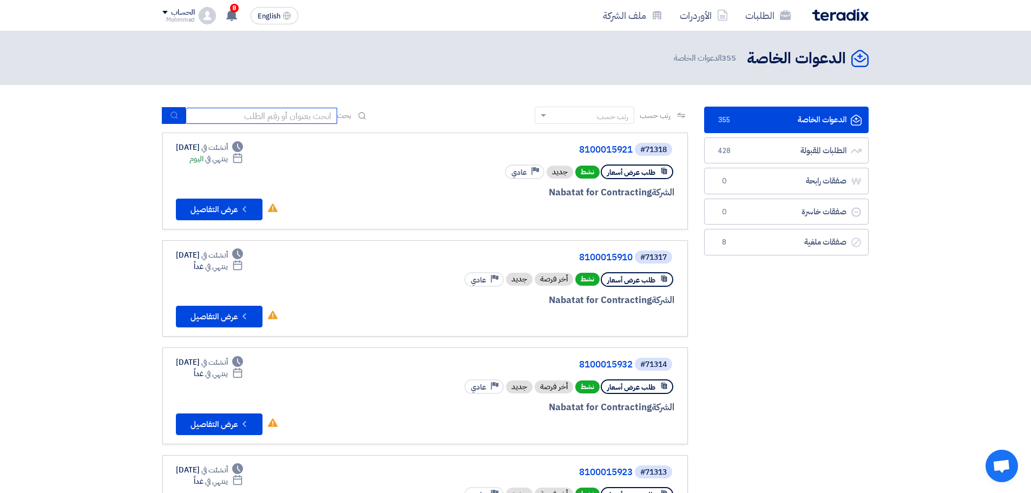
click at [300, 113] on input at bounding box center [262, 116] width 152 height 16
paste input "8100015940"
type input "8100015940"
click at [172, 110] on button "submit" at bounding box center [174, 115] width 24 height 17
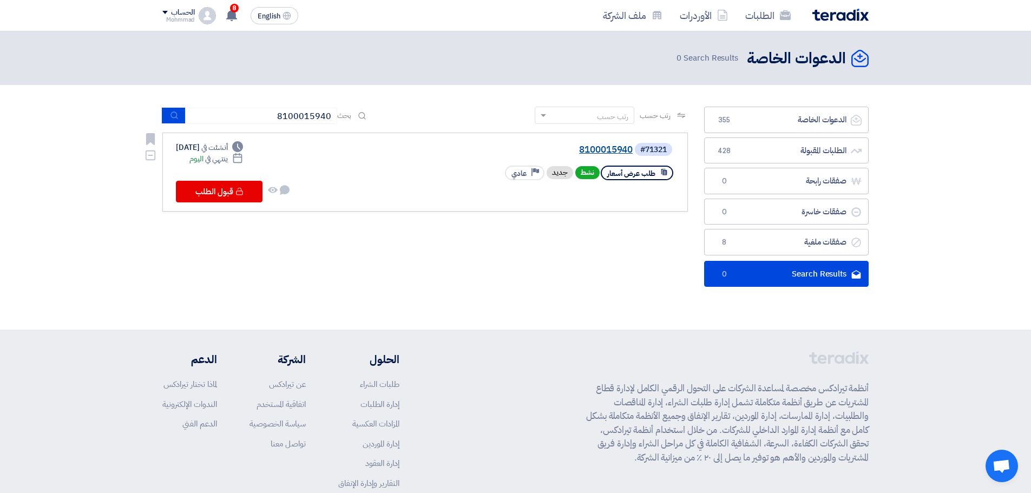
click at [611, 149] on link "8100015940" at bounding box center [524, 150] width 216 height 10
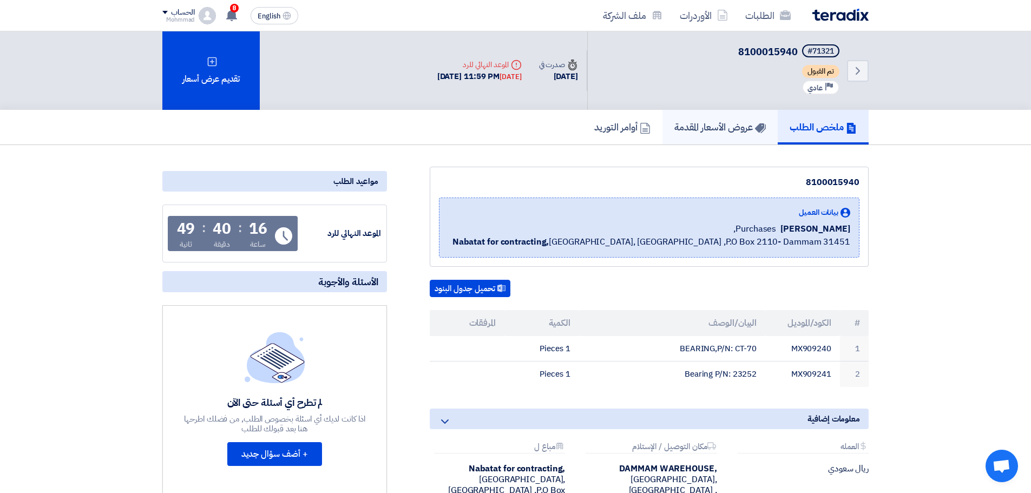
click at [731, 128] on h5 "عروض الأسعار المقدمة" at bounding box center [719, 127] width 91 height 12
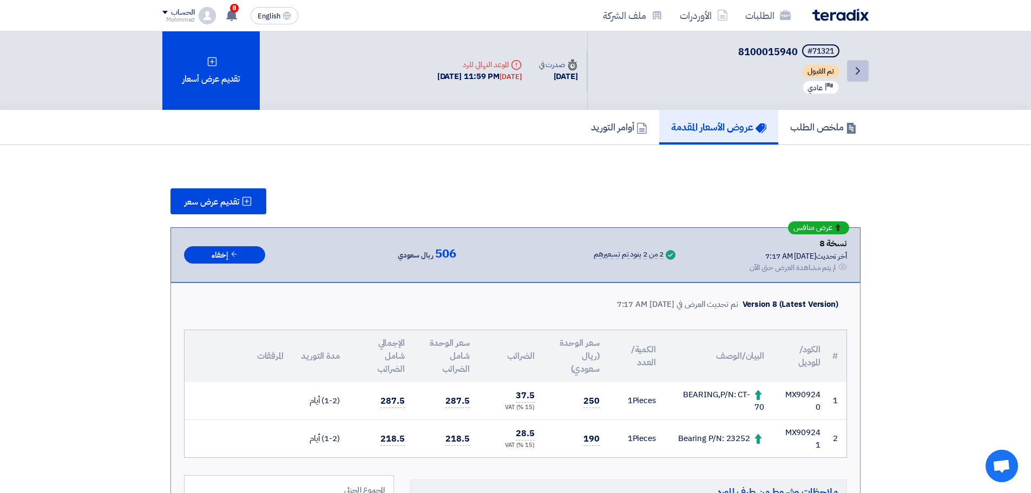
click at [857, 67] on icon "Back" at bounding box center [857, 70] width 13 height 13
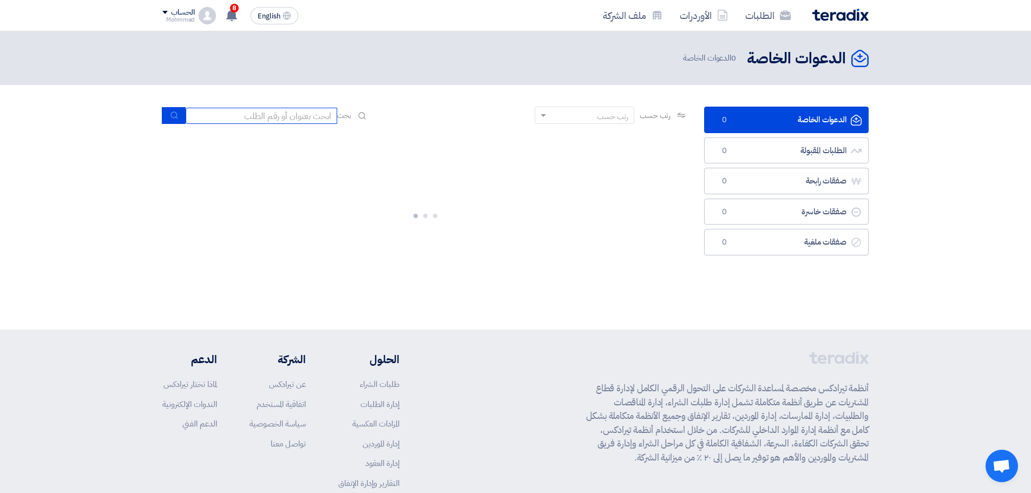
click at [306, 119] on input at bounding box center [262, 116] width 152 height 16
paste input "8100015921"
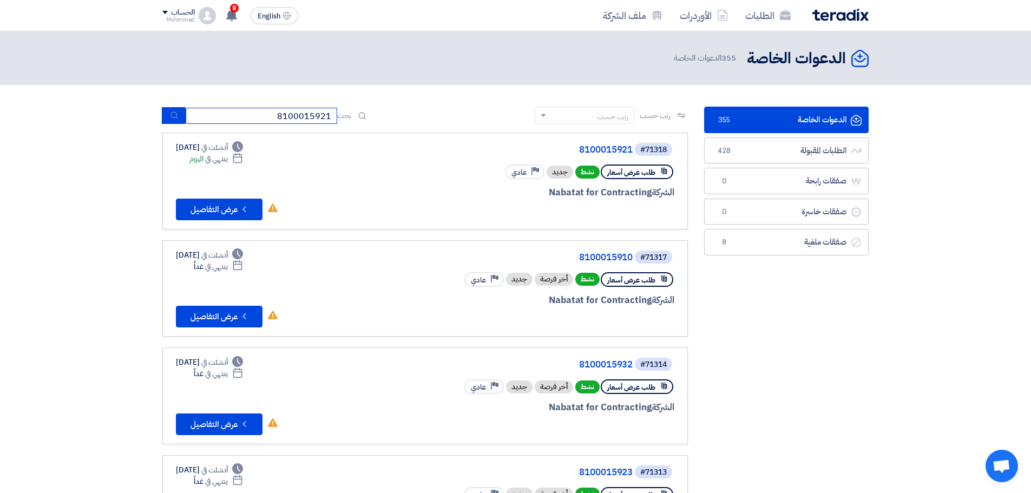
type input "8100015921"
click at [166, 119] on button "submit" at bounding box center [174, 115] width 24 height 17
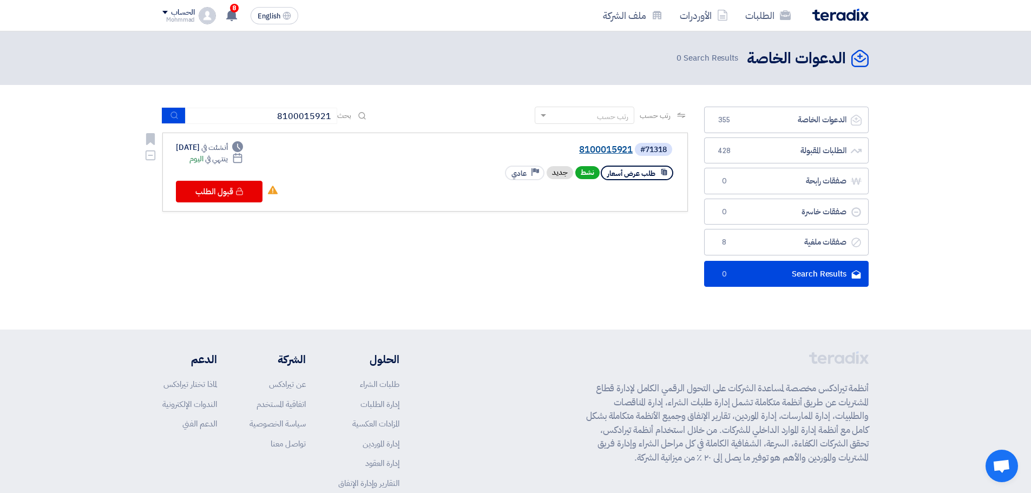
click at [613, 147] on link "8100015921" at bounding box center [524, 150] width 216 height 10
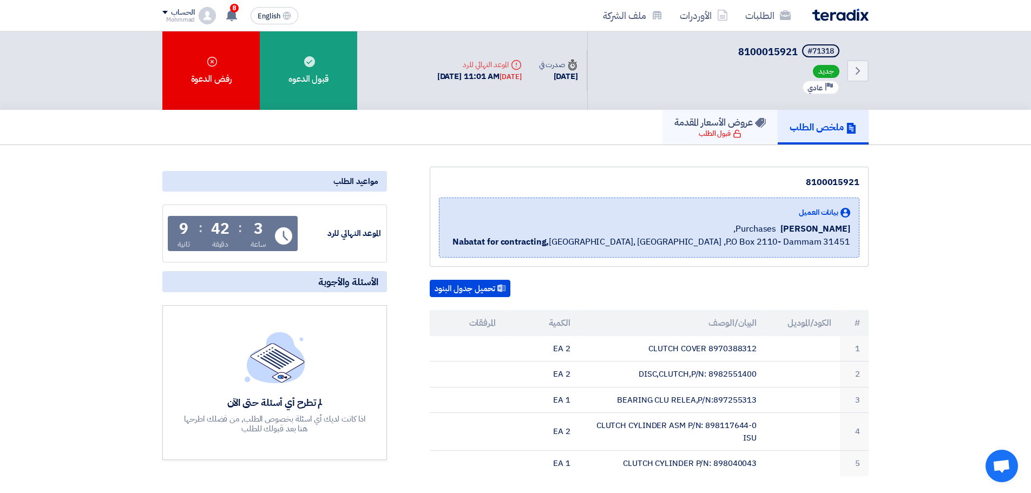
click at [716, 128] on h5 "عروض الأسعار المقدمة" at bounding box center [719, 122] width 91 height 12
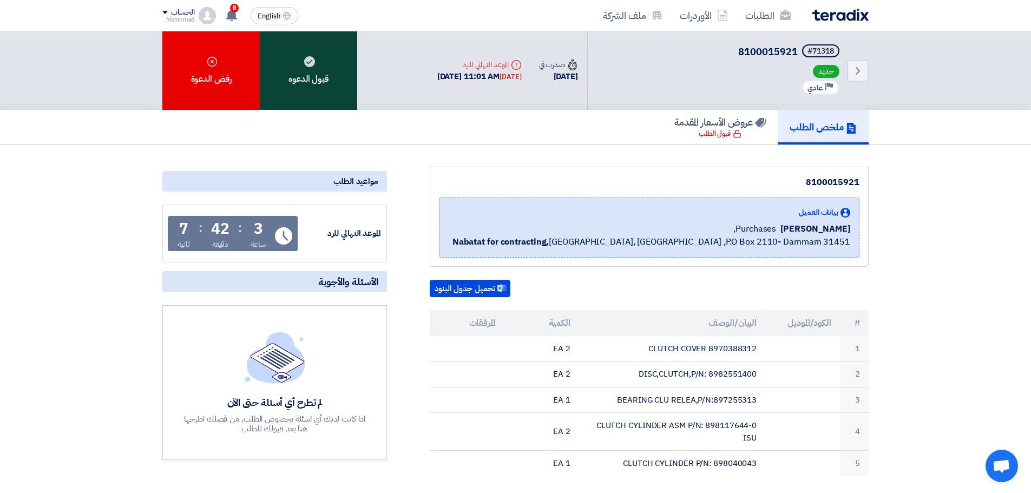
click at [312, 76] on div "قبول الدعوه" at bounding box center [308, 70] width 97 height 78
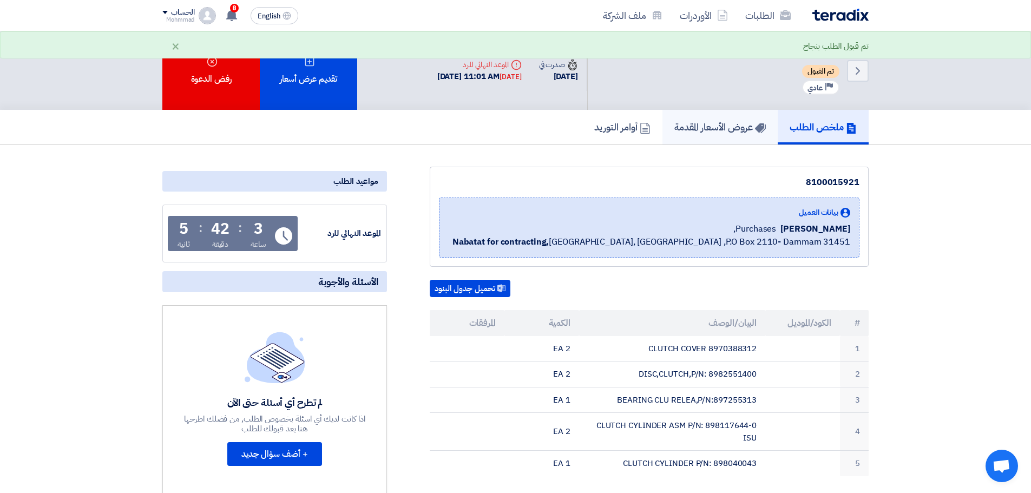
click at [724, 123] on h5 "عروض الأسعار المقدمة" at bounding box center [719, 127] width 91 height 12
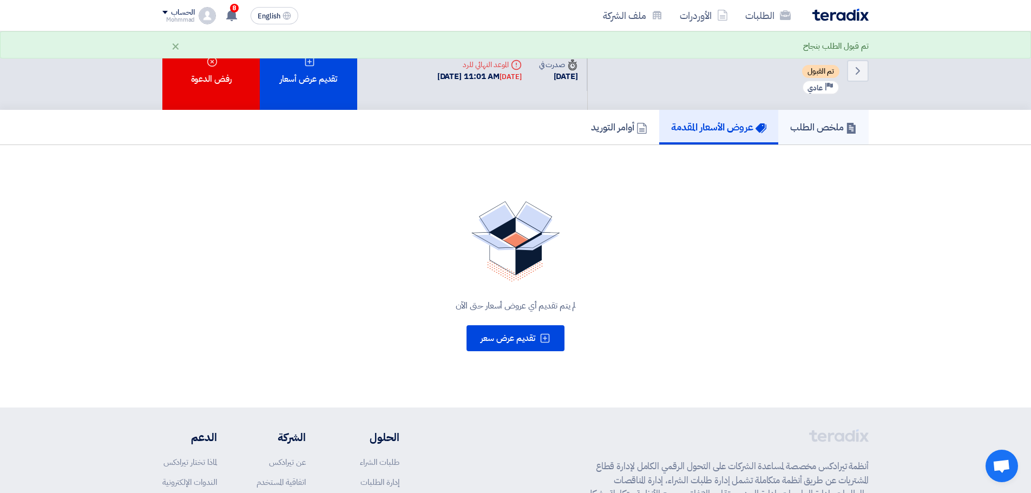
click at [819, 121] on h5 "ملخص الطلب" at bounding box center [823, 127] width 67 height 12
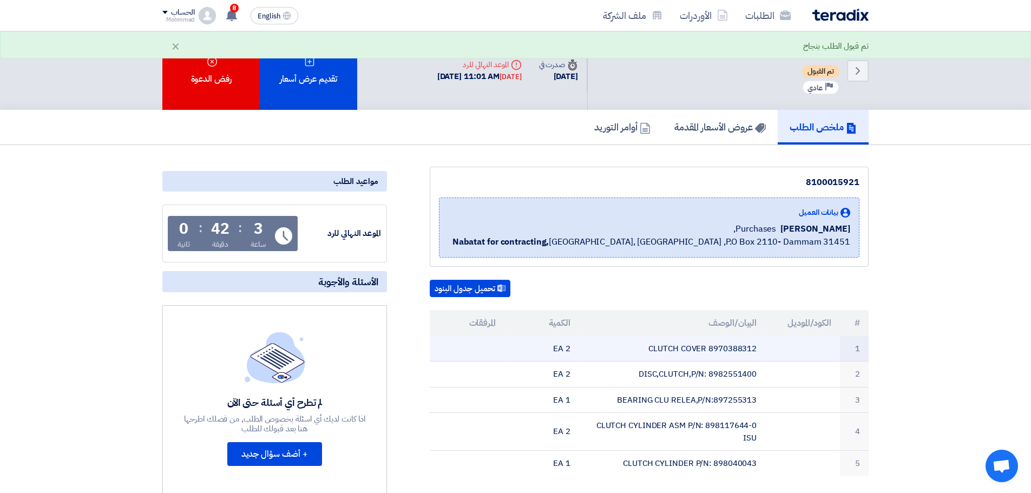
click at [738, 348] on td "CLUTCH COVER 8970388312" at bounding box center [672, 348] width 187 height 25
copy td "8970388312"
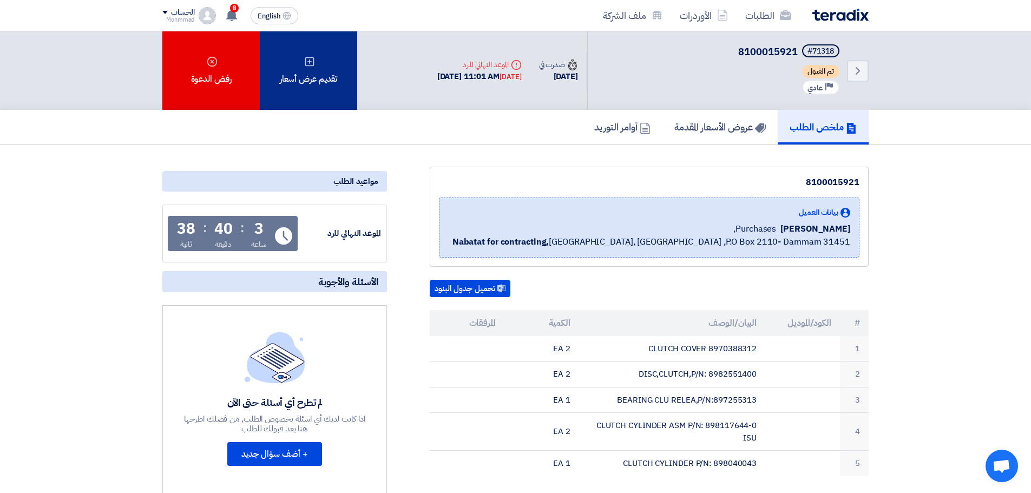
click at [330, 85] on div "تقديم عرض أسعار" at bounding box center [308, 70] width 97 height 78
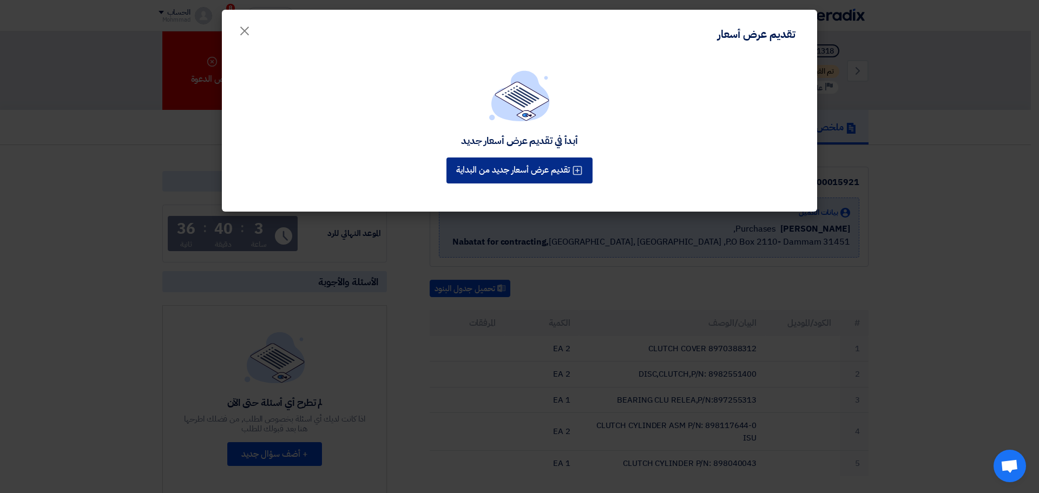
click at [567, 178] on button "تقديم عرض أسعار جديد من البداية" at bounding box center [519, 170] width 146 height 26
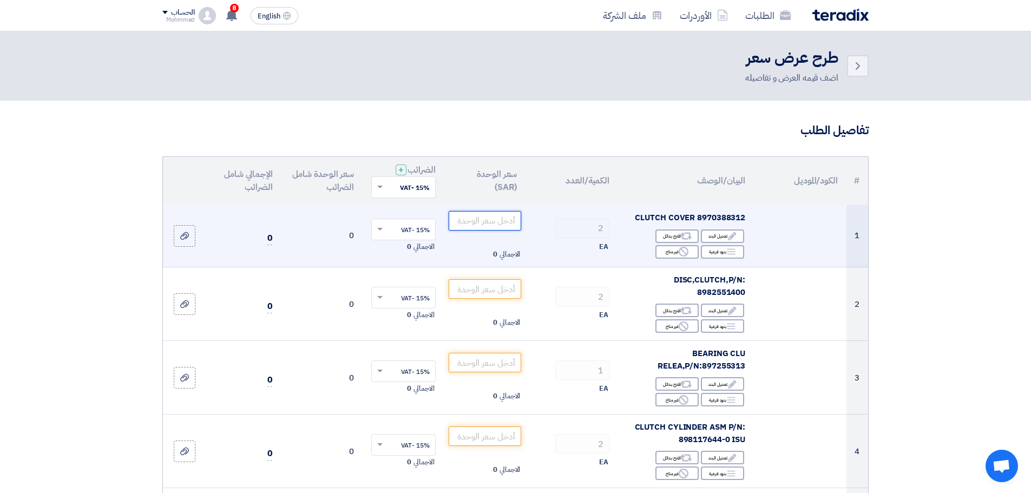
click at [484, 220] on input "number" at bounding box center [485, 220] width 73 height 19
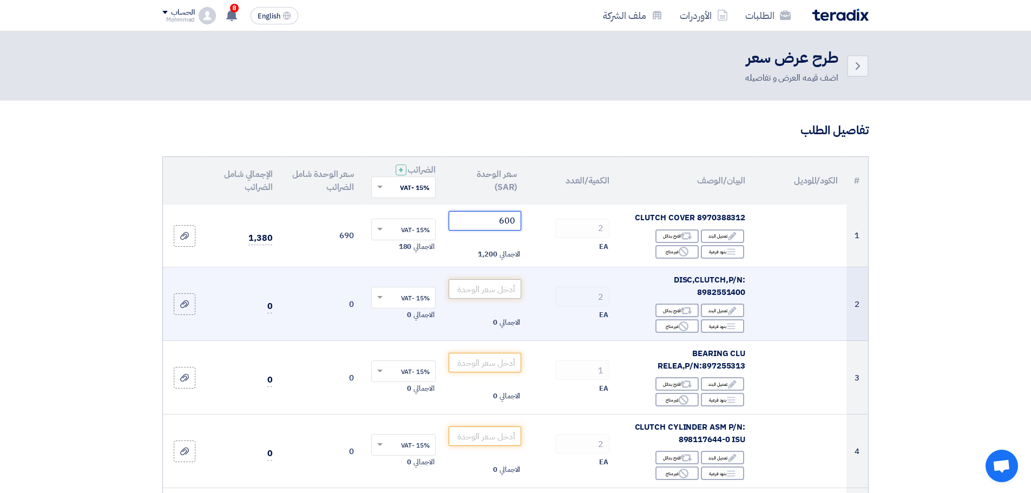
type input "600"
click at [466, 289] on input "number" at bounding box center [485, 288] width 73 height 19
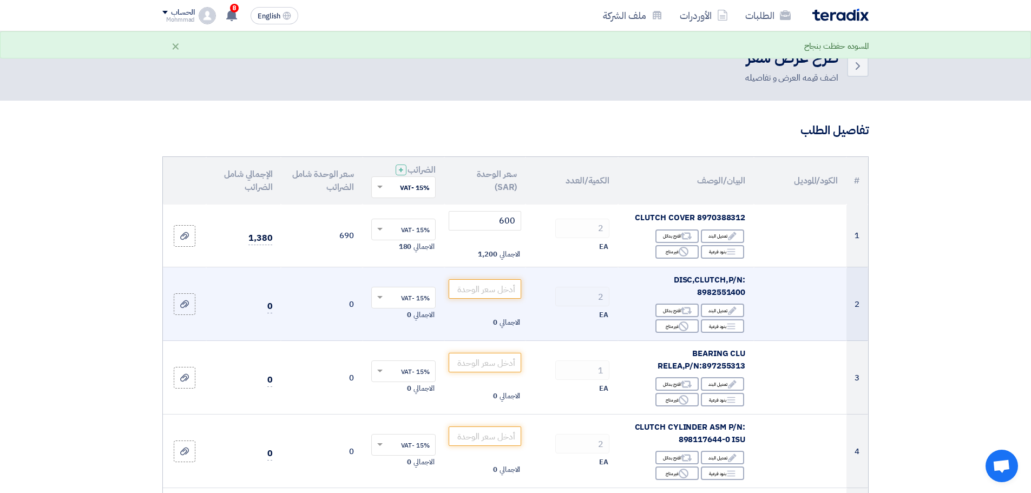
click at [727, 292] on span "DISC,CLUTCH,P/N: 8982551400" at bounding box center [709, 286] width 71 height 24
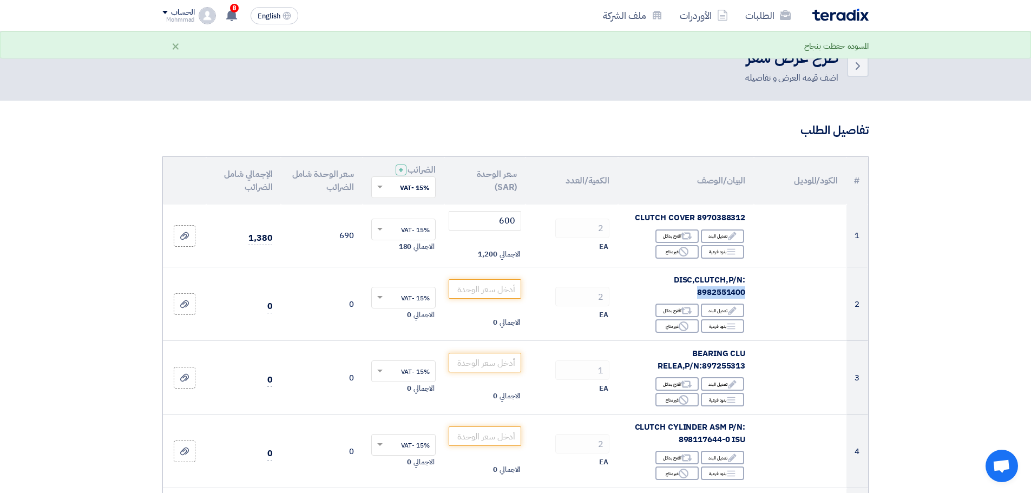
copy span "8982551400"
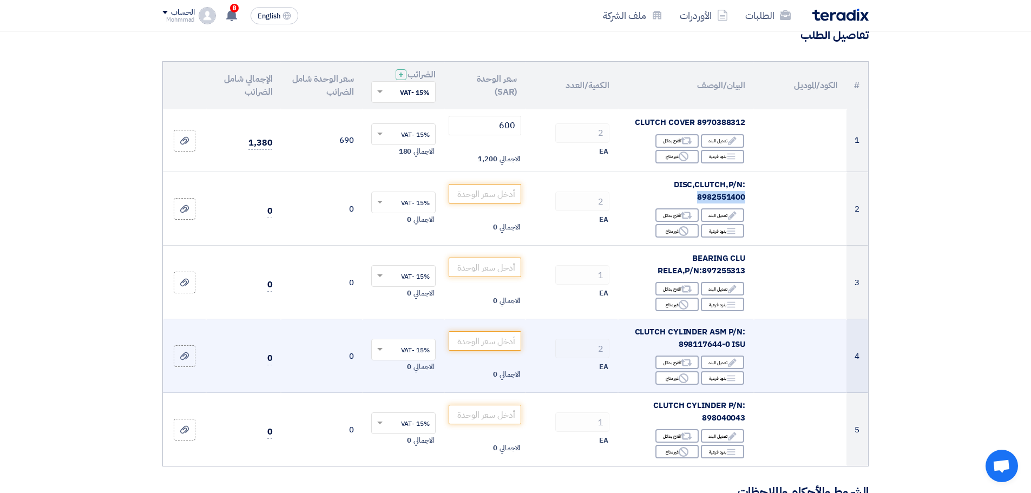
scroll to position [108, 0]
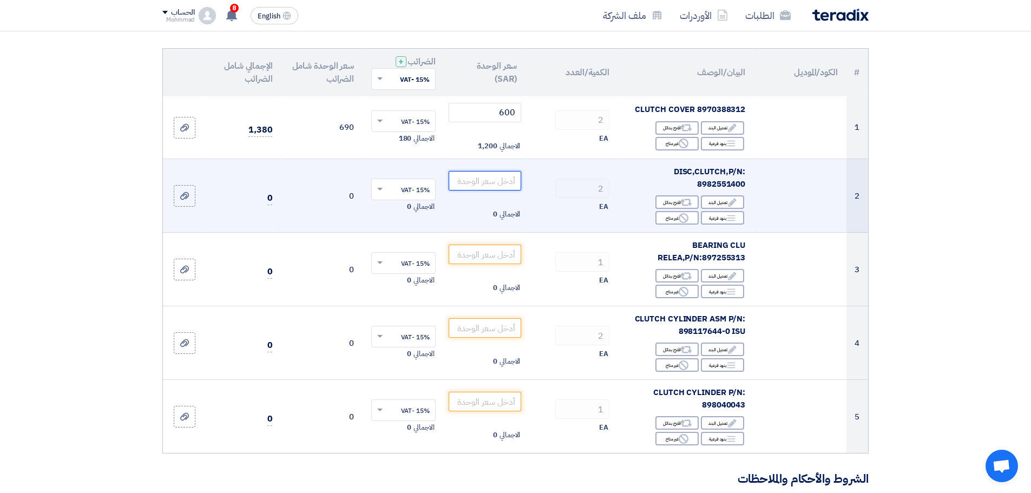
click at [489, 177] on input "number" at bounding box center [485, 180] width 73 height 19
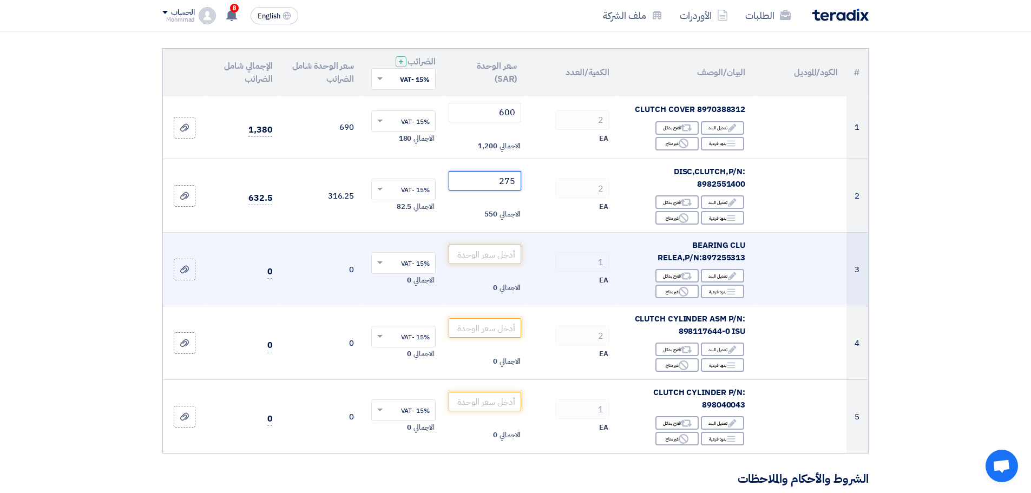
type input "275"
click at [485, 257] on input "number" at bounding box center [485, 254] width 73 height 19
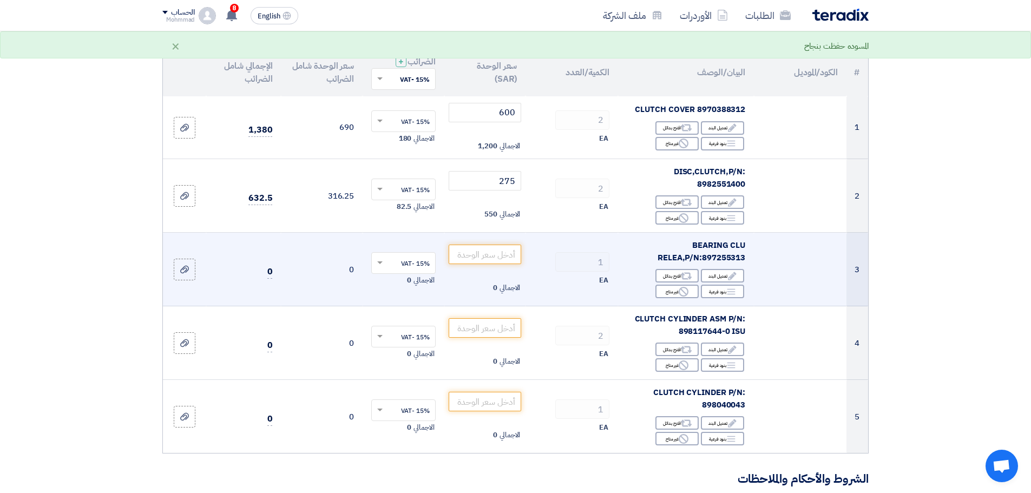
click at [729, 258] on span "BEARING CLU RELEA,P/N:897255313" at bounding box center [701, 251] width 88 height 24
copy span "897255313"
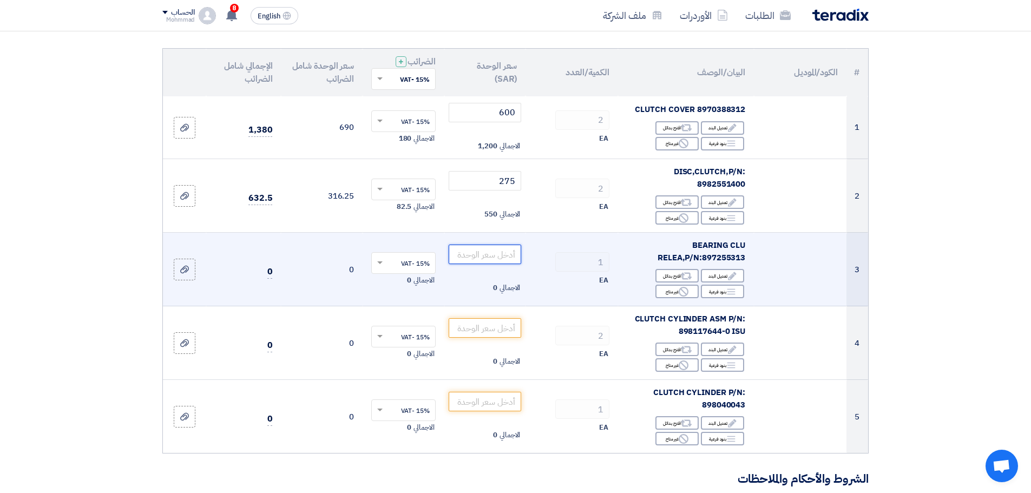
click at [475, 254] on input "number" at bounding box center [485, 254] width 73 height 19
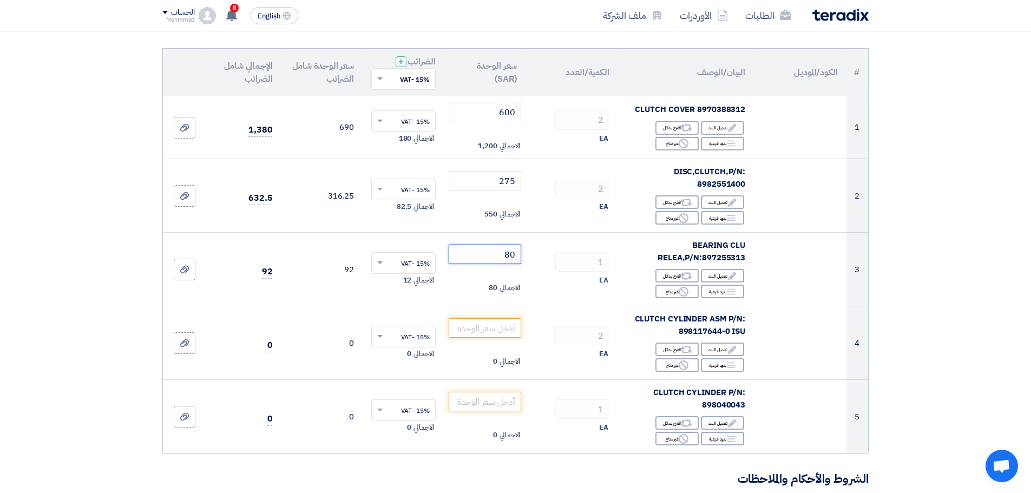
type input "80"
click at [999, 346] on section "تفاصيل الطلب # الكود/الموديل البيان/الوصف الكمية/العدد سعر الوحدة (SAR) الضرائب…" at bounding box center [515, 453] width 1031 height 922
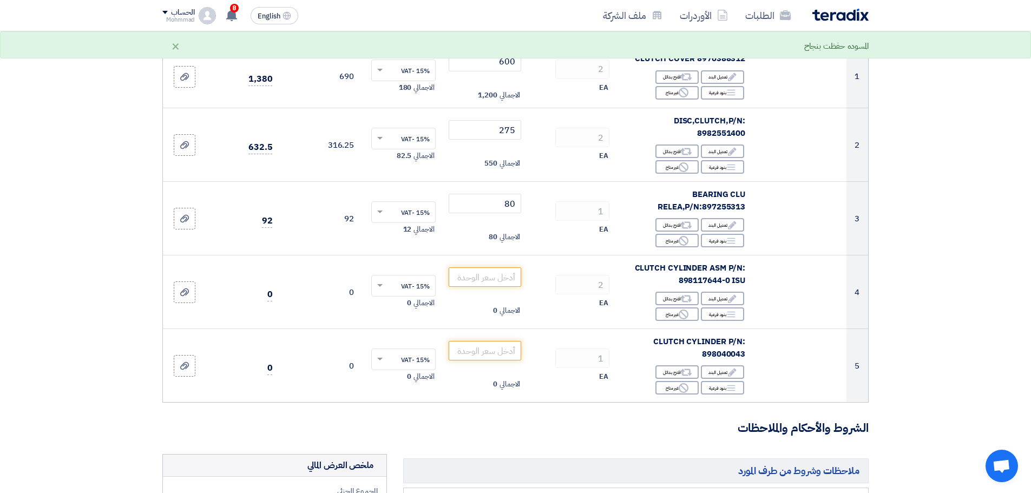
scroll to position [216, 0]
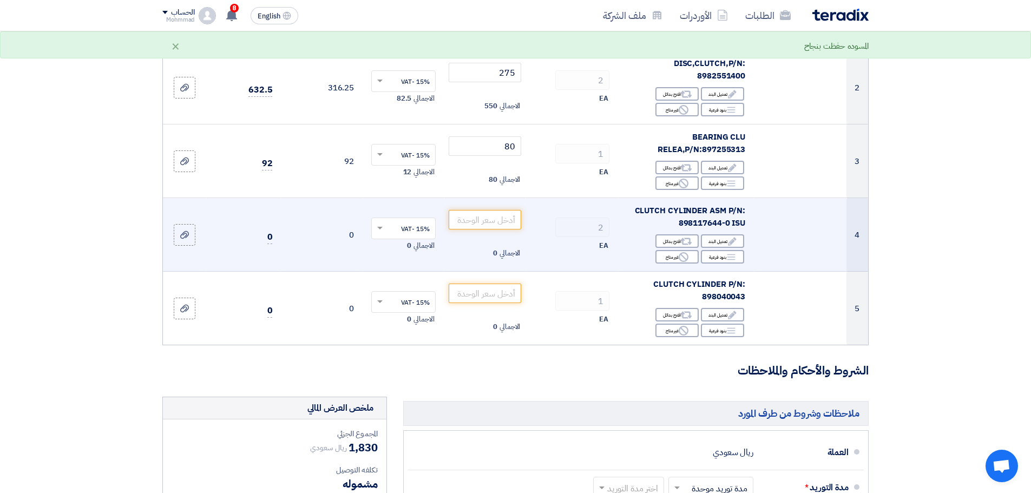
click at [703, 225] on span "CLUTCH CYLINDER ASM P/N: 898117644-0 ISU" at bounding box center [690, 217] width 111 height 24
copy span "898117644"
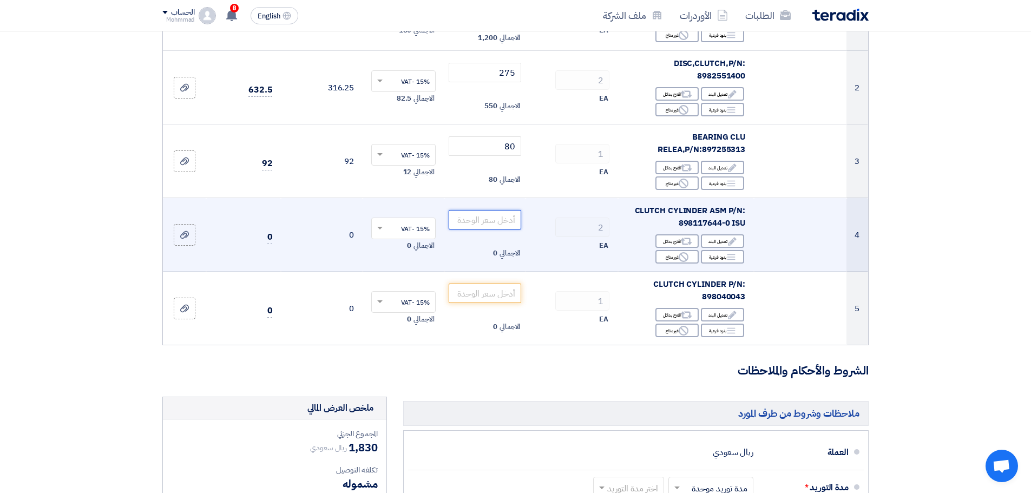
click at [507, 221] on input "number" at bounding box center [485, 219] width 73 height 19
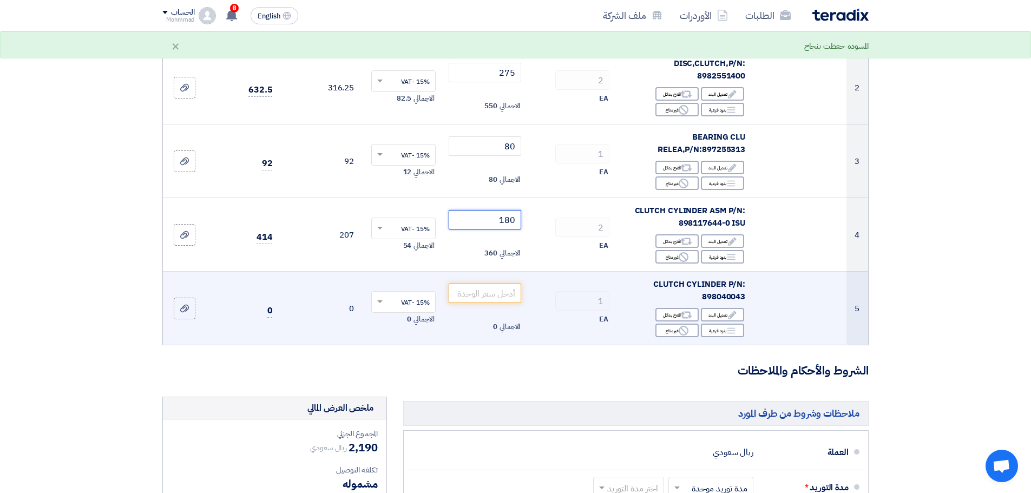
type input "180"
click at [725, 298] on span "CLUTCH CYLINDER P/N: 898040043" at bounding box center [699, 290] width 92 height 24
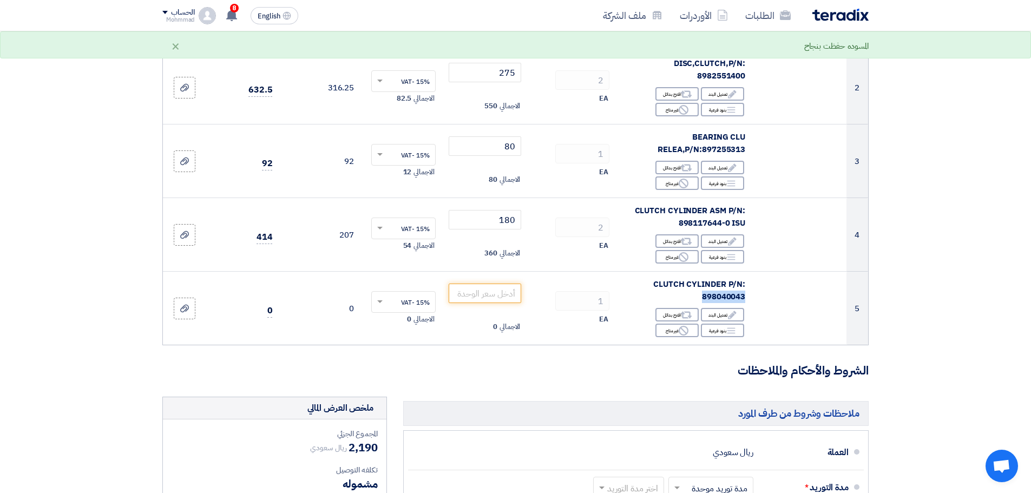
copy span "898040043"
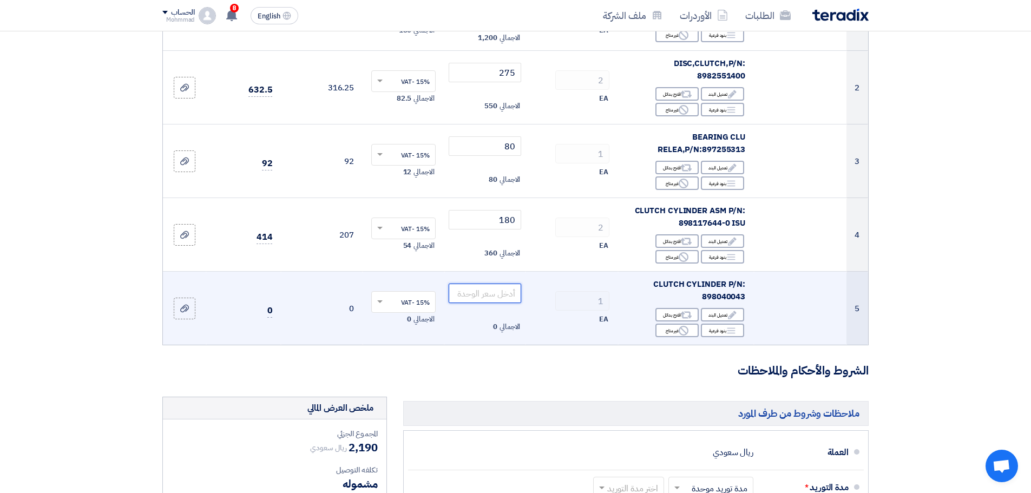
click at [495, 293] on input "number" at bounding box center [485, 293] width 73 height 19
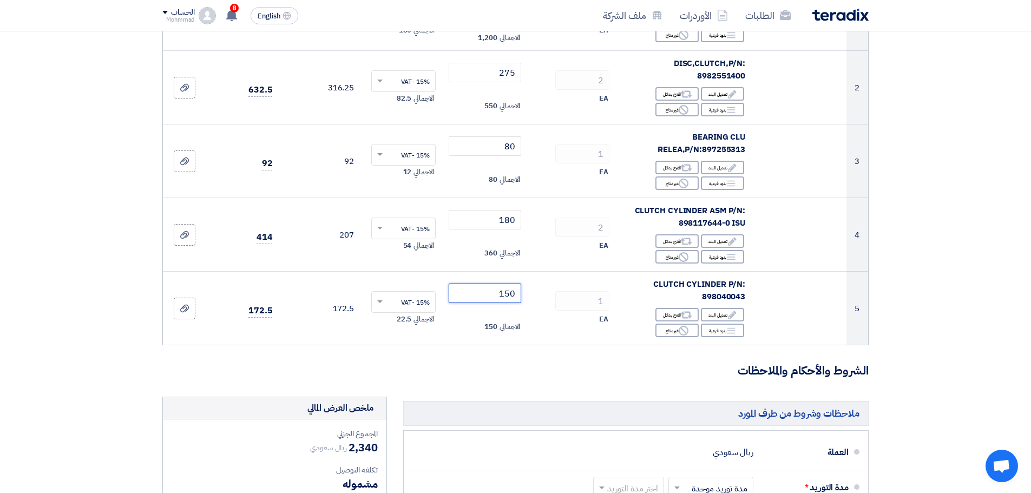
type input "150"
click at [1020, 376] on section "تفاصيل الطلب # الكود/الموديل البيان/الوصف الكمية/العدد سعر الوحدة (SAR) الضرائب…" at bounding box center [515, 345] width 1031 height 922
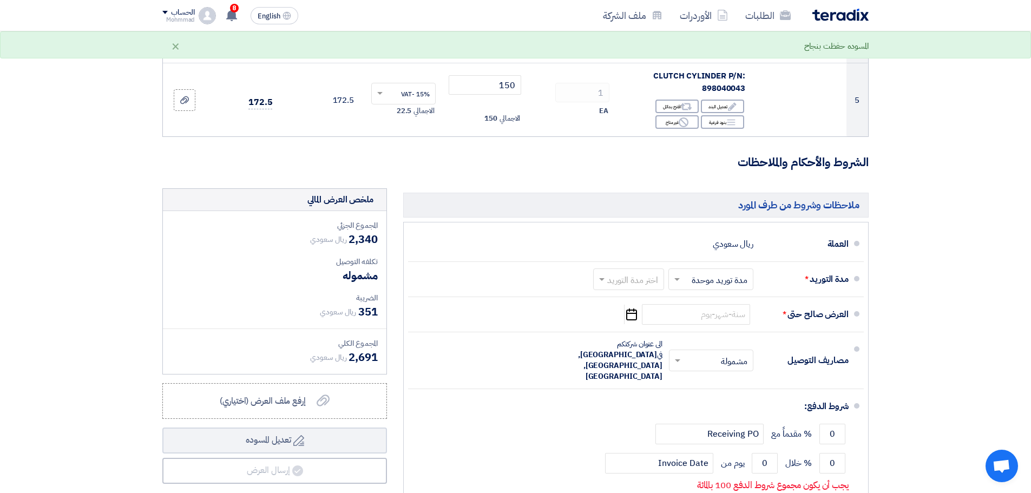
scroll to position [487, 0]
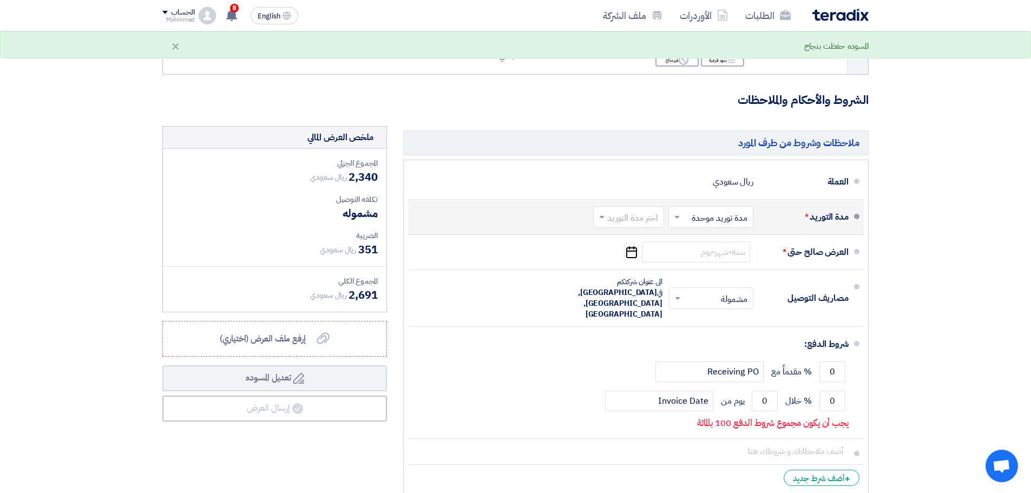
click at [620, 225] on input "text" at bounding box center [626, 218] width 65 height 16
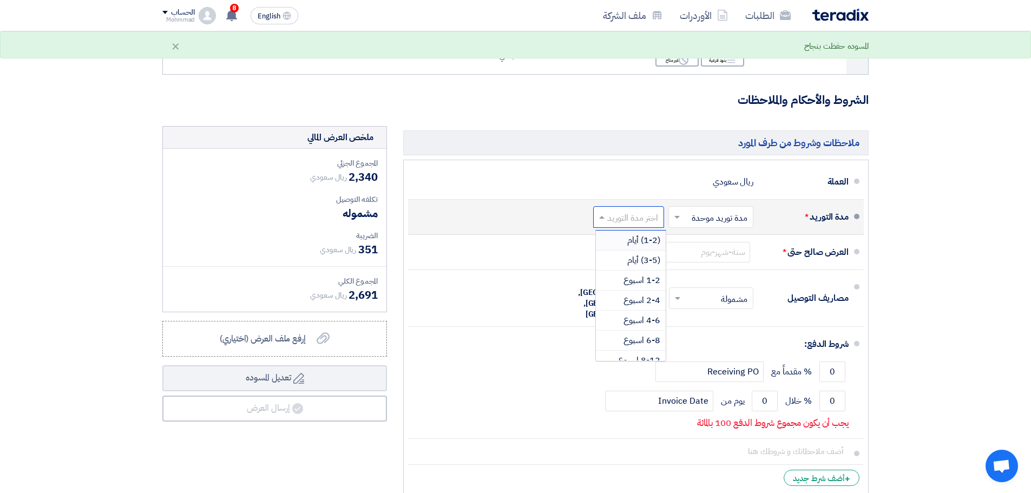
click at [631, 244] on span "(1-2) أيام" at bounding box center [643, 240] width 33 height 13
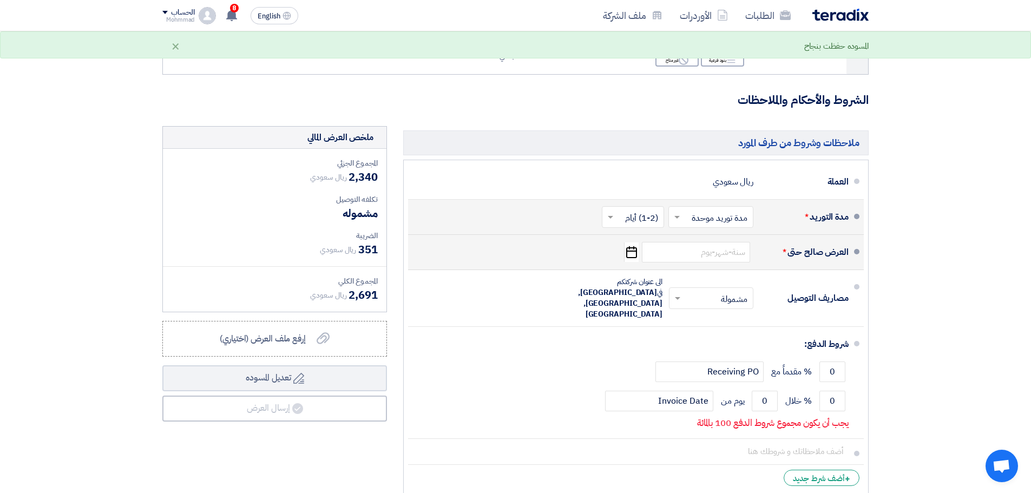
click at [631, 251] on use "button" at bounding box center [631, 252] width 11 height 12
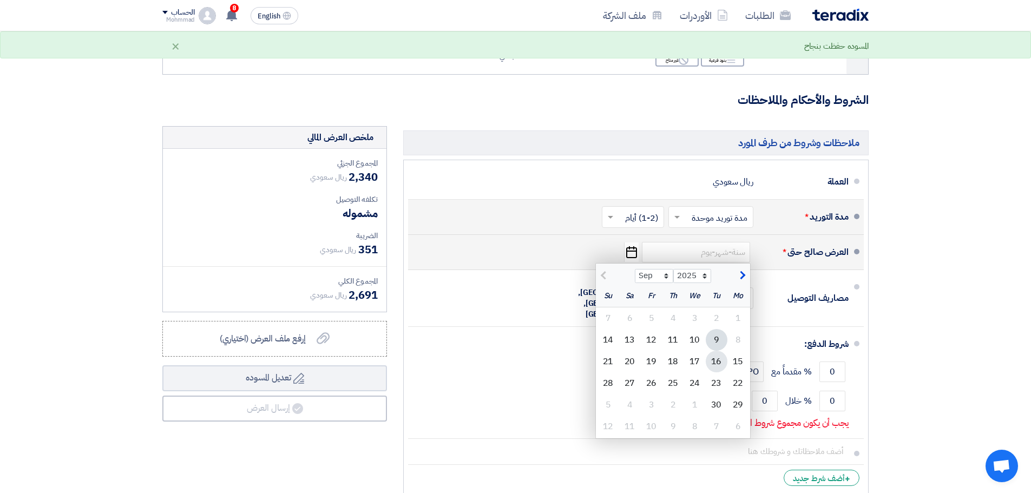
click at [718, 363] on div "16" at bounding box center [717, 362] width 22 height 22
type input "[DATE]"
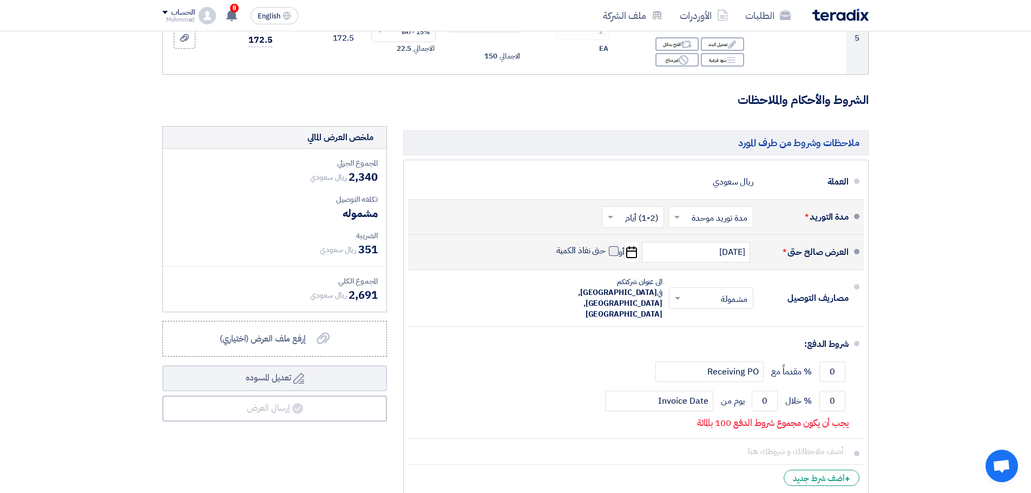
click at [614, 251] on span at bounding box center [614, 251] width 10 height 10
click at [606, 251] on input "حتى نفاذ الكمية" at bounding box center [580, 255] width 52 height 21
checkbox input "true"
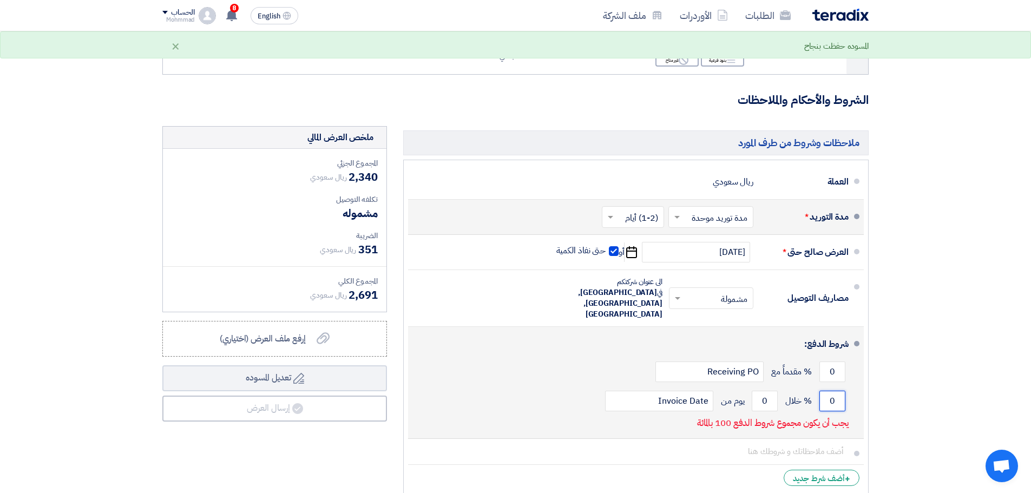
click at [844, 391] on input "0" at bounding box center [832, 401] width 26 height 21
type input "100"
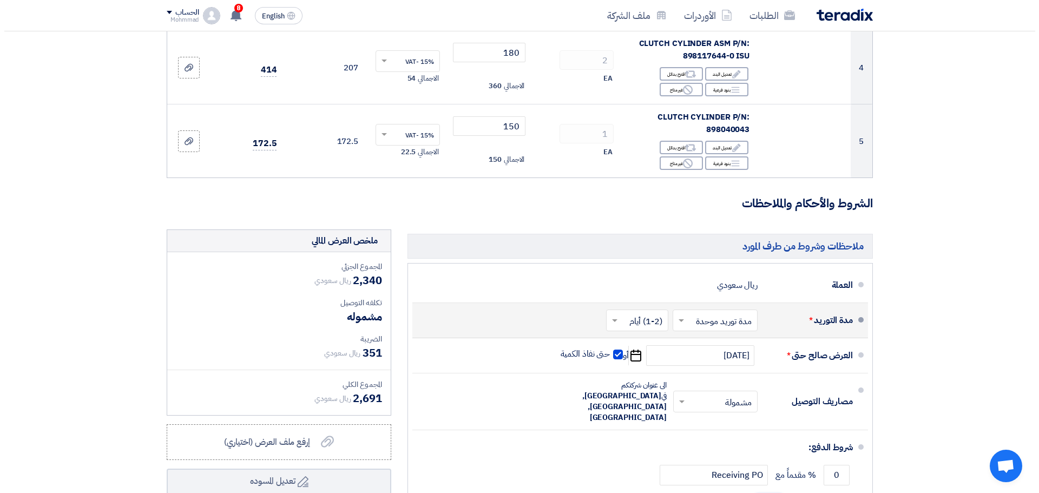
scroll to position [433, 0]
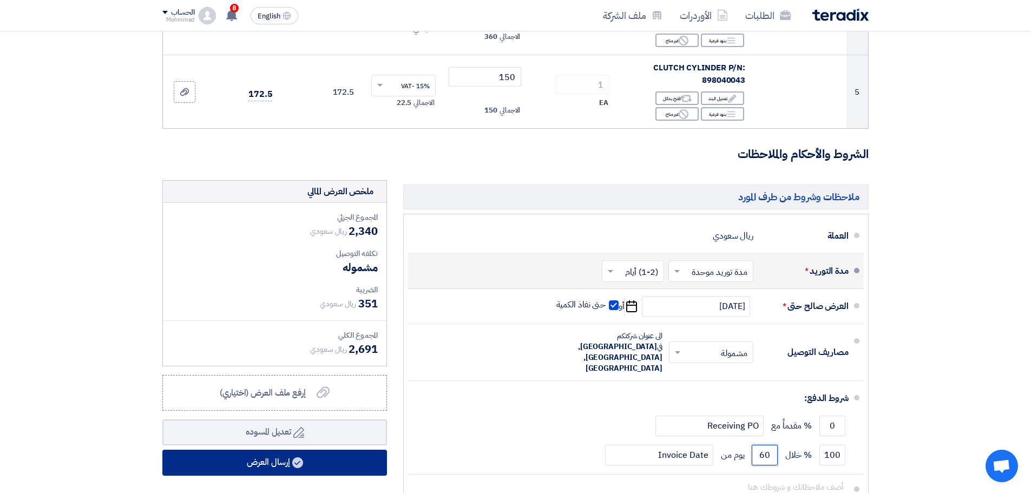
type input "60"
click at [280, 459] on button "إرسال العرض" at bounding box center [274, 463] width 225 height 26
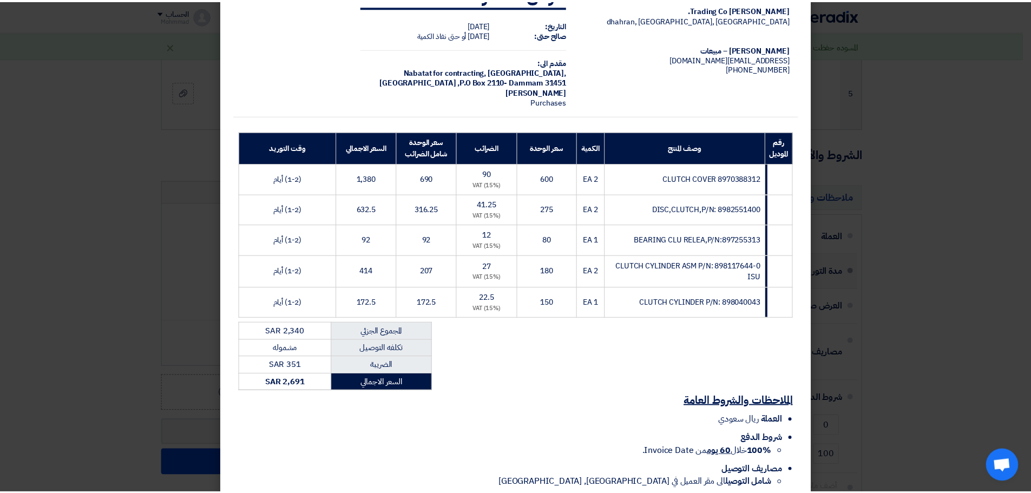
scroll to position [108, 0]
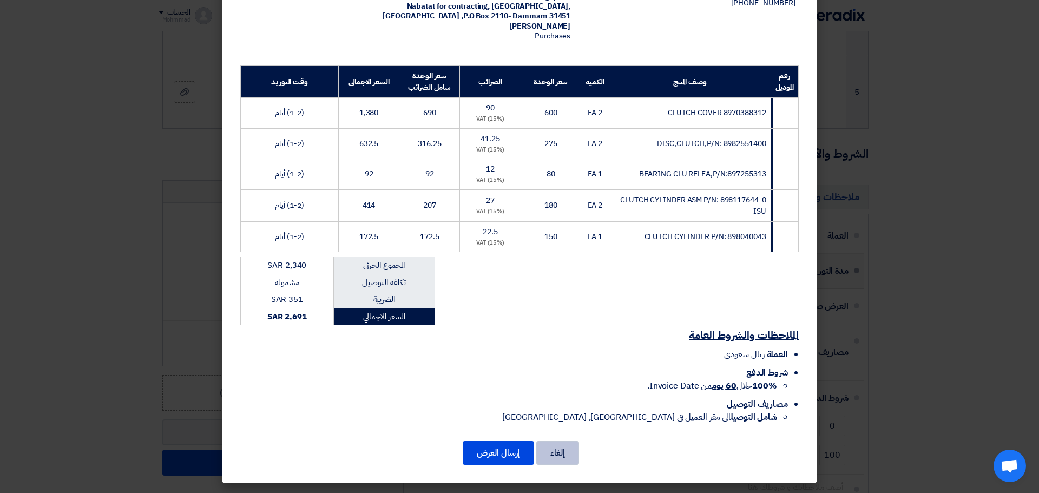
click at [561, 446] on button "إلغاء" at bounding box center [557, 453] width 43 height 24
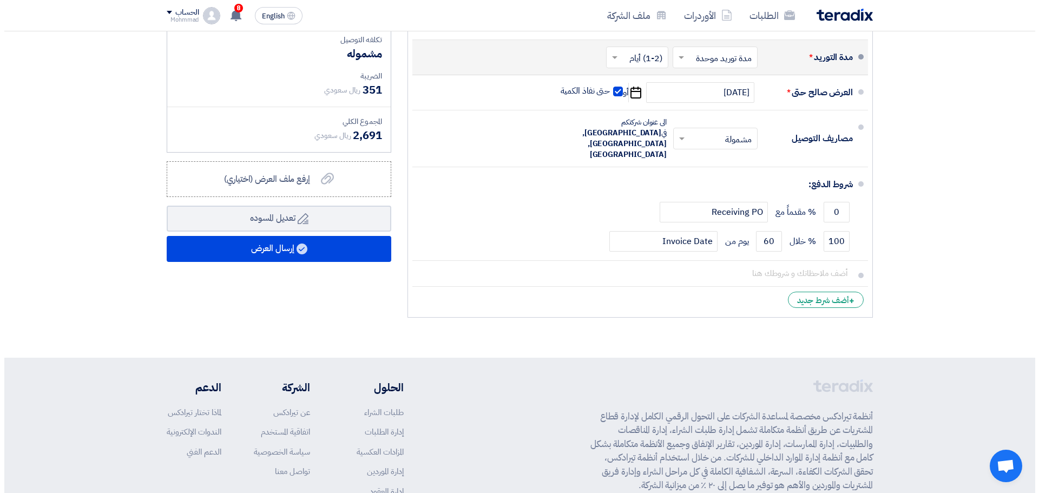
scroll to position [649, 0]
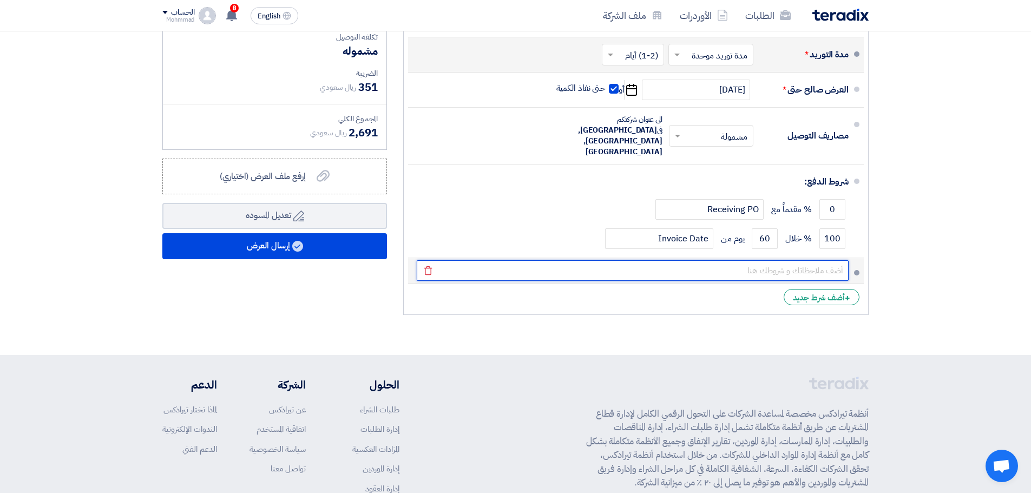
click at [748, 260] on input "text" at bounding box center [633, 270] width 432 height 21
paste input "001948"
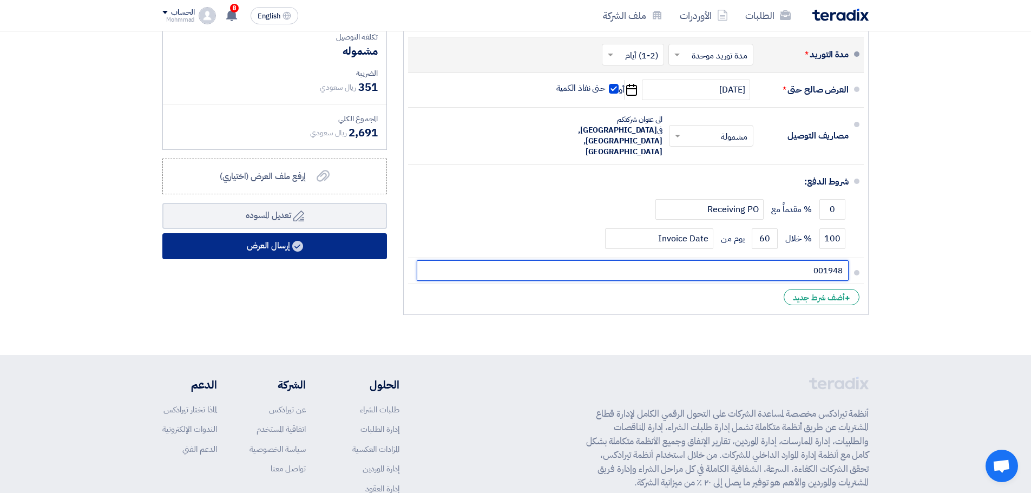
type input "001948"
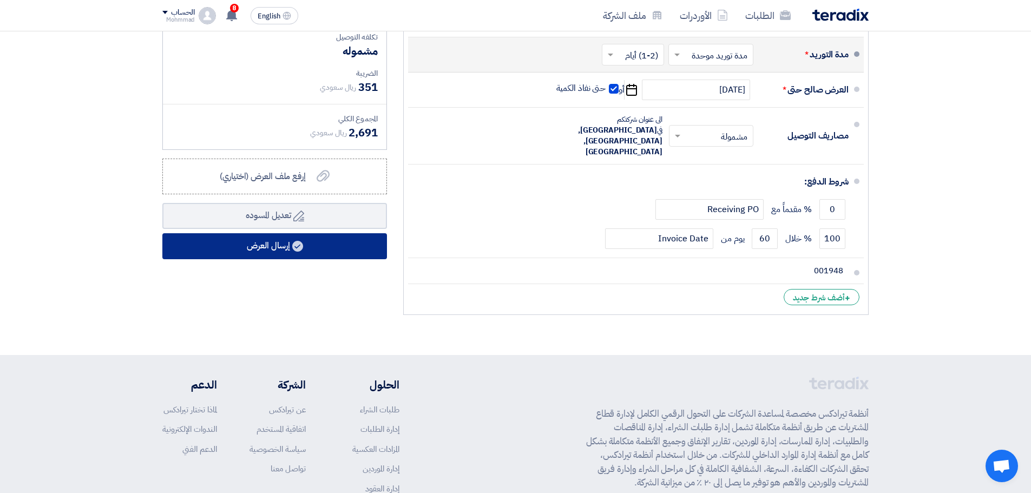
click at [346, 251] on button "إرسال العرض" at bounding box center [274, 246] width 225 height 26
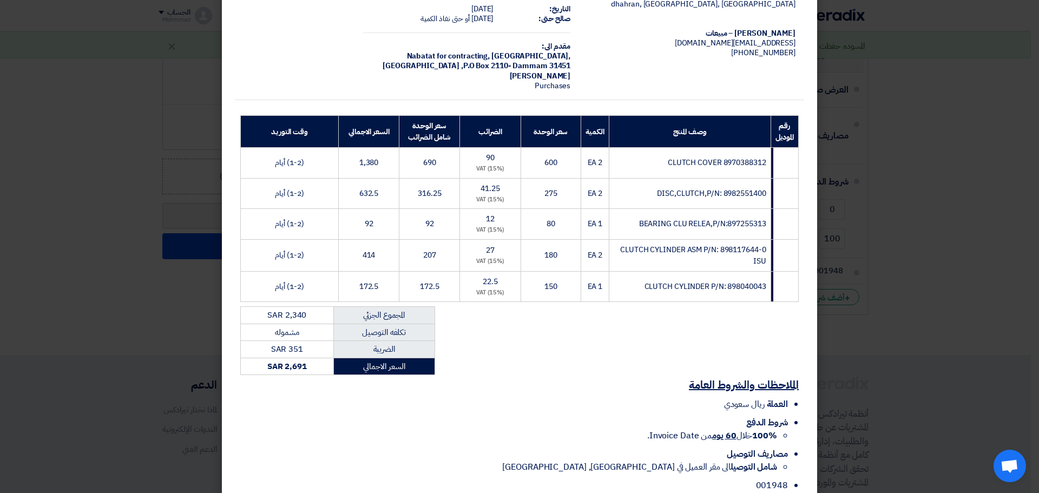
scroll to position [126, 0]
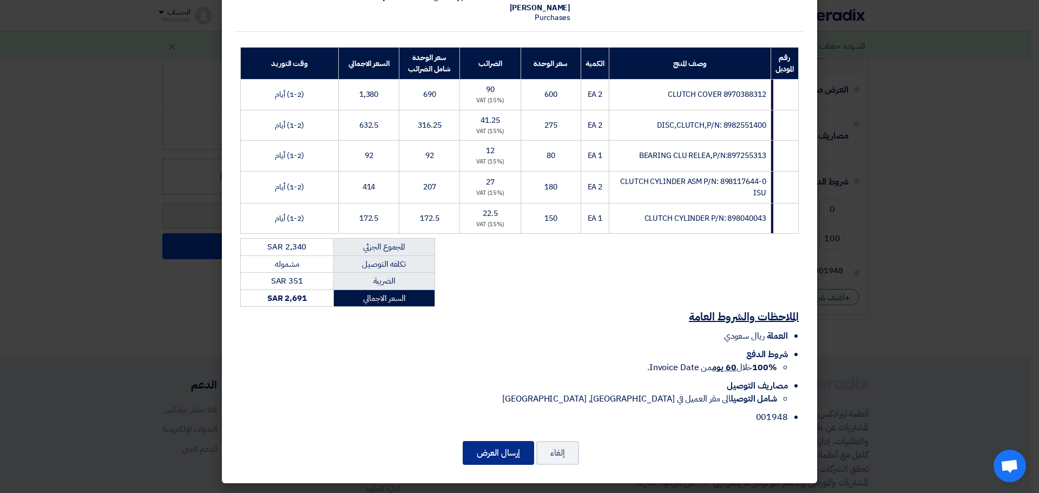
click at [505, 447] on button "إرسال العرض" at bounding box center [498, 453] width 71 height 24
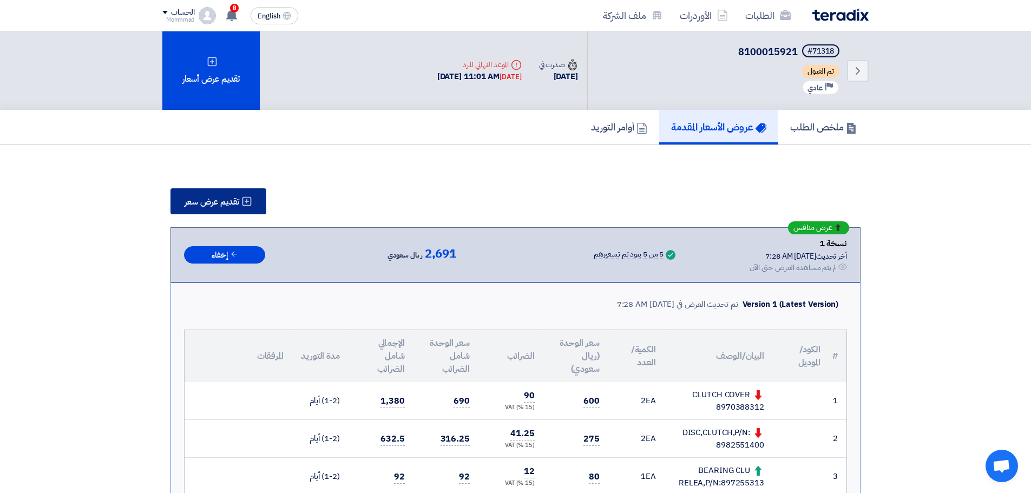
click at [238, 201] on span "تقديم عرض سعر" at bounding box center [212, 202] width 55 height 9
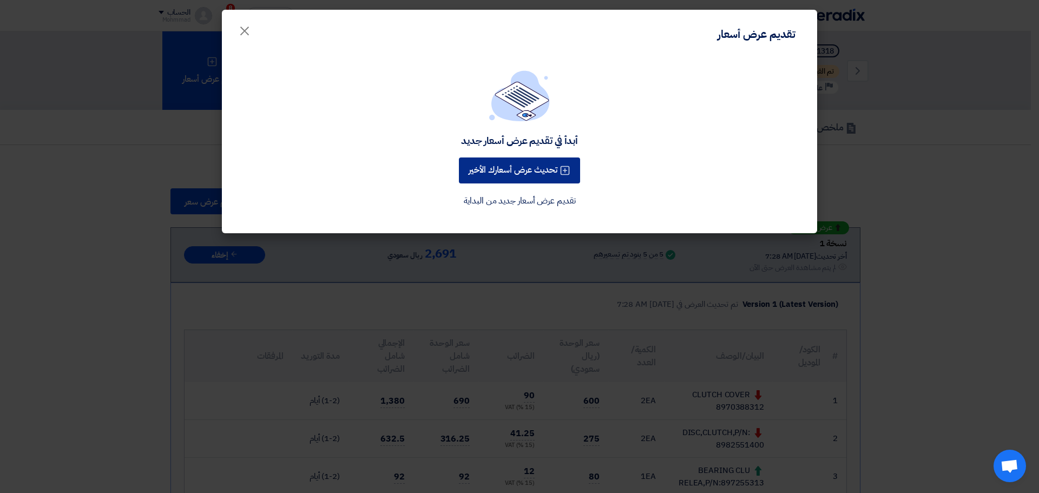
click at [489, 162] on button "تحديث عرض أسعارك الأخير" at bounding box center [519, 170] width 121 height 26
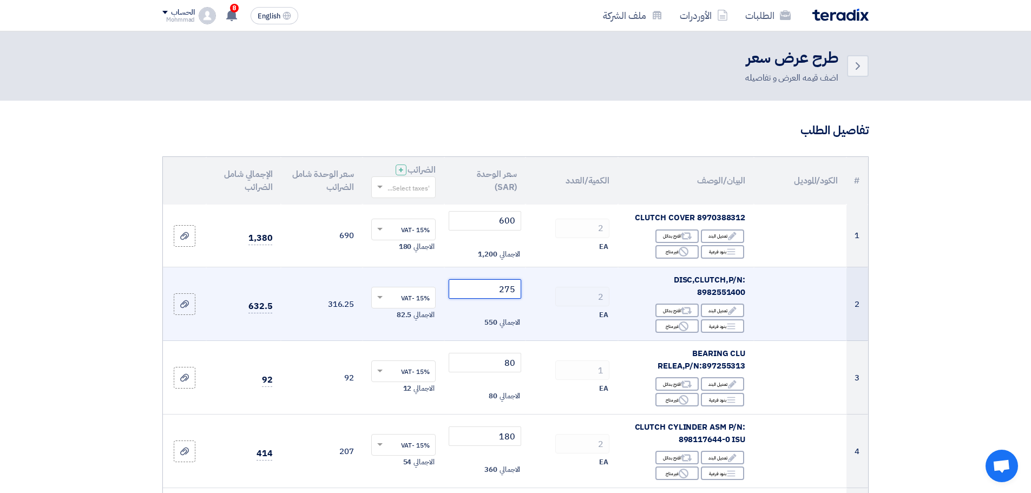
click at [505, 291] on input "275" at bounding box center [485, 288] width 73 height 19
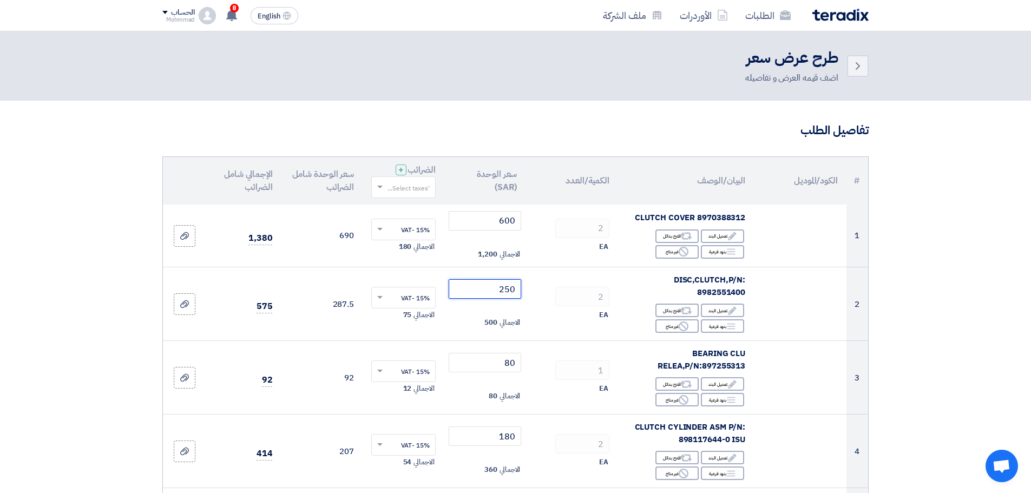
type input "250"
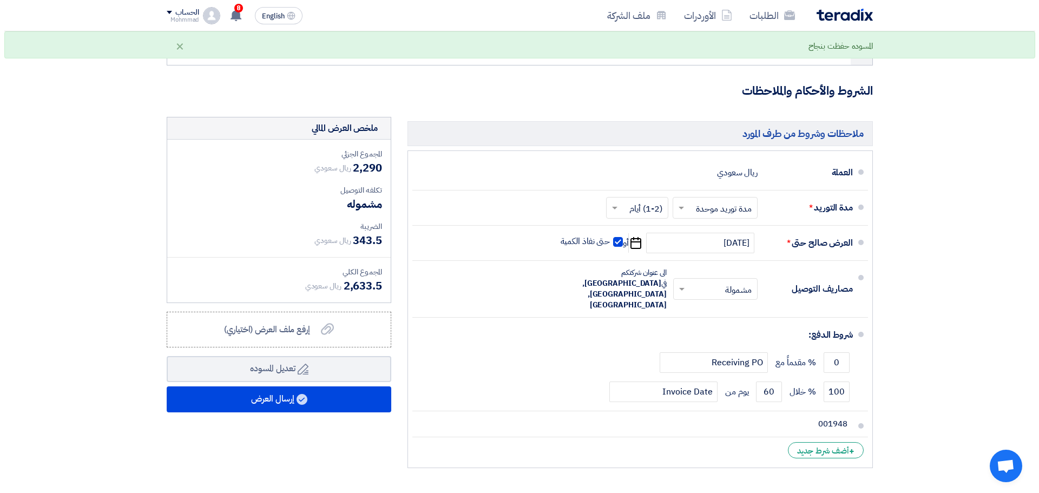
scroll to position [595, 0]
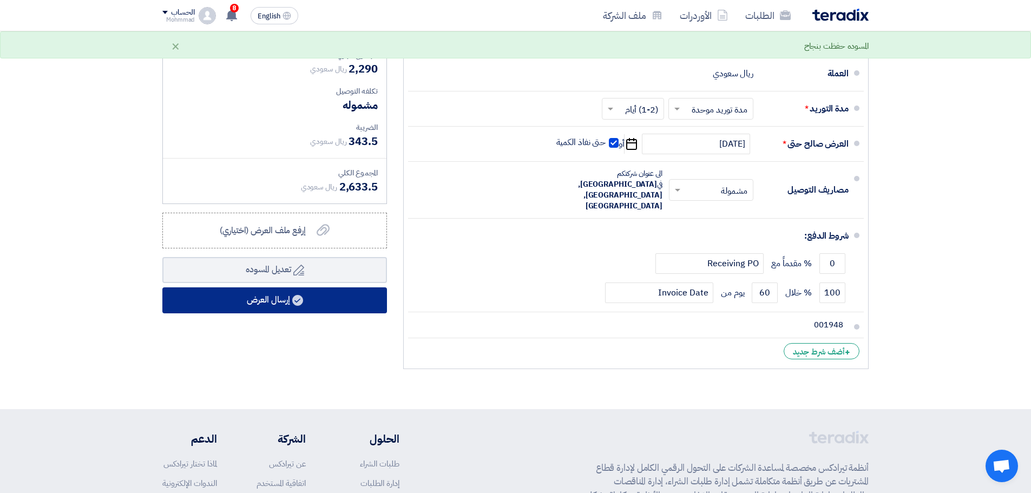
click at [279, 303] on button "إرسال العرض" at bounding box center [274, 300] width 225 height 26
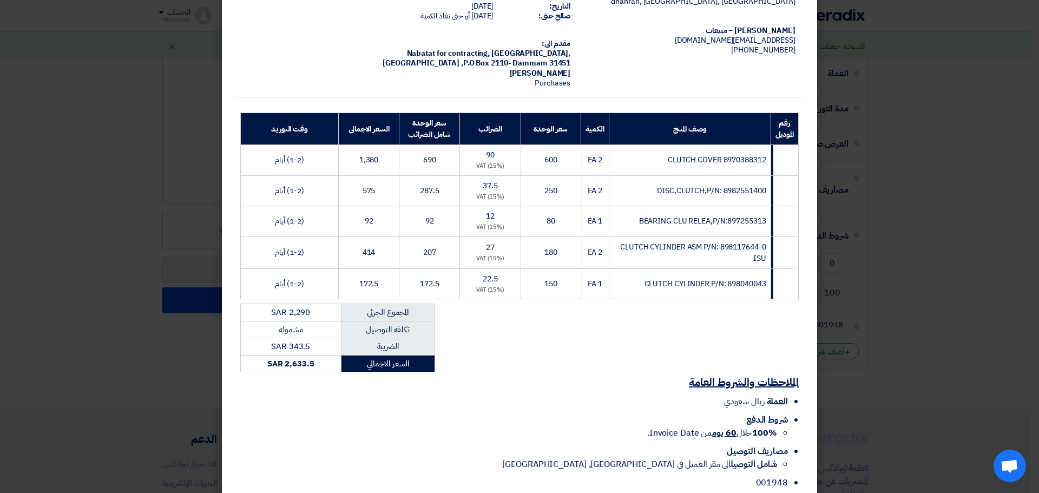
scroll to position [126, 0]
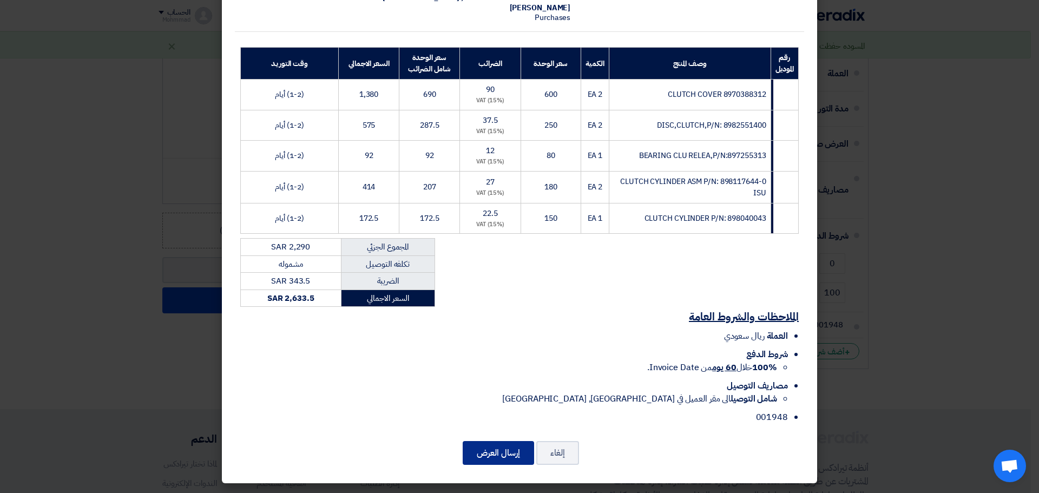
click at [497, 457] on button "إرسال العرض" at bounding box center [498, 453] width 71 height 24
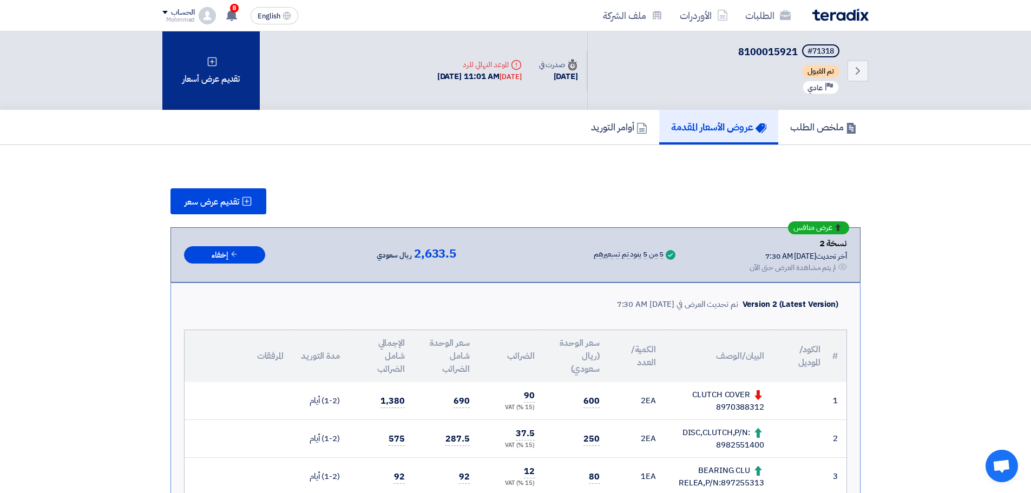
click at [196, 43] on div "تقديم عرض أسعار" at bounding box center [210, 70] width 97 height 78
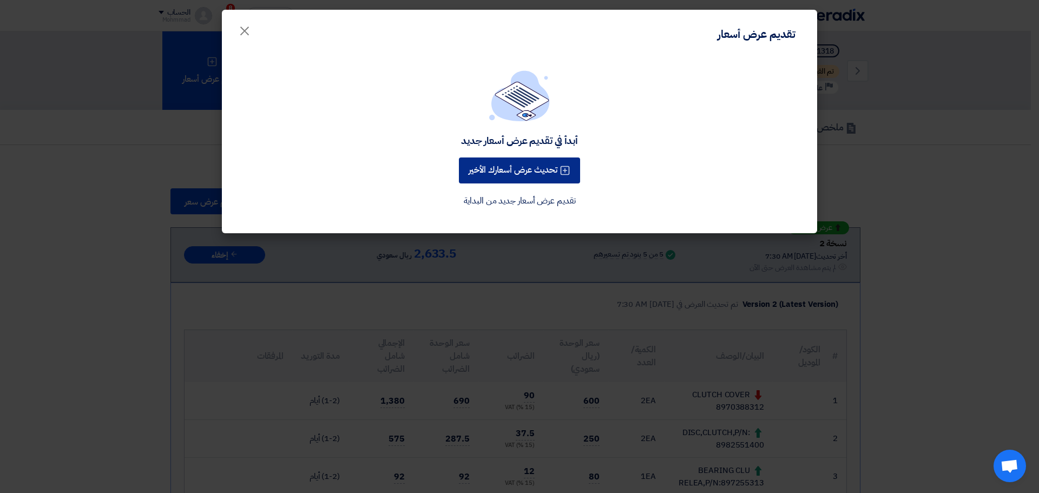
click at [517, 165] on button "تحديث عرض أسعارك الأخير" at bounding box center [519, 170] width 121 height 26
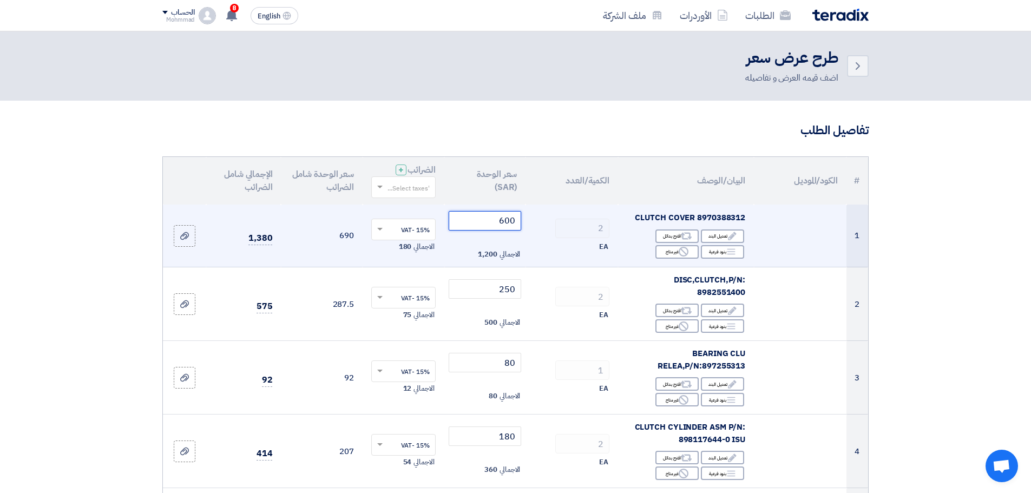
click at [505, 222] on input "600" at bounding box center [485, 220] width 73 height 19
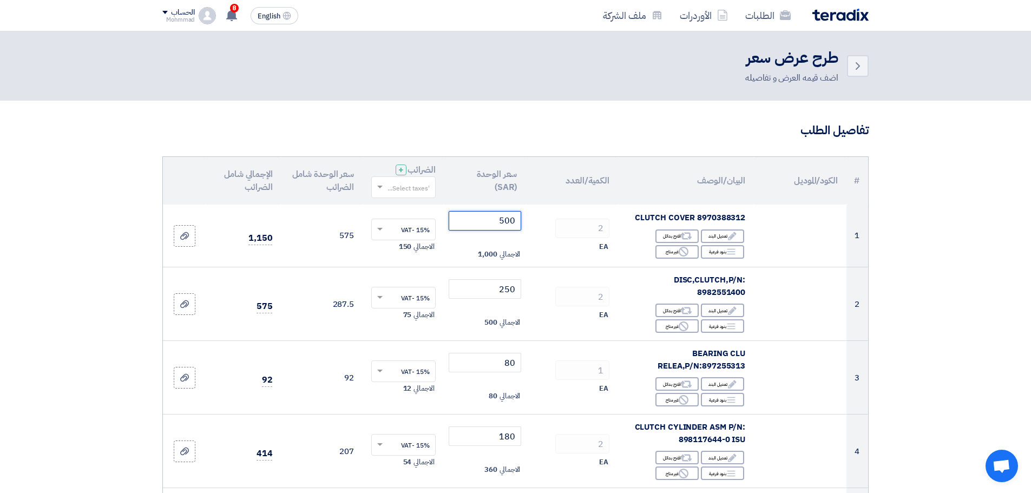
type input "500"
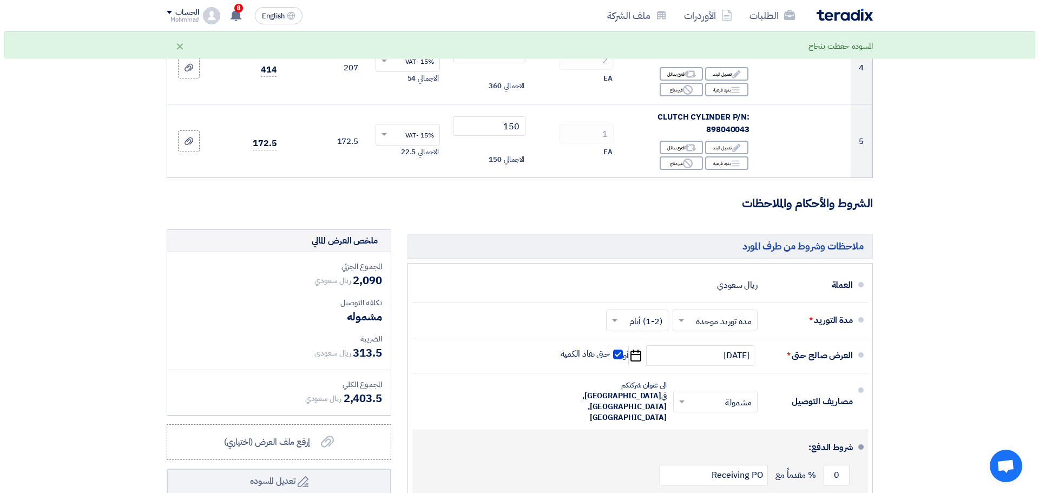
scroll to position [487, 0]
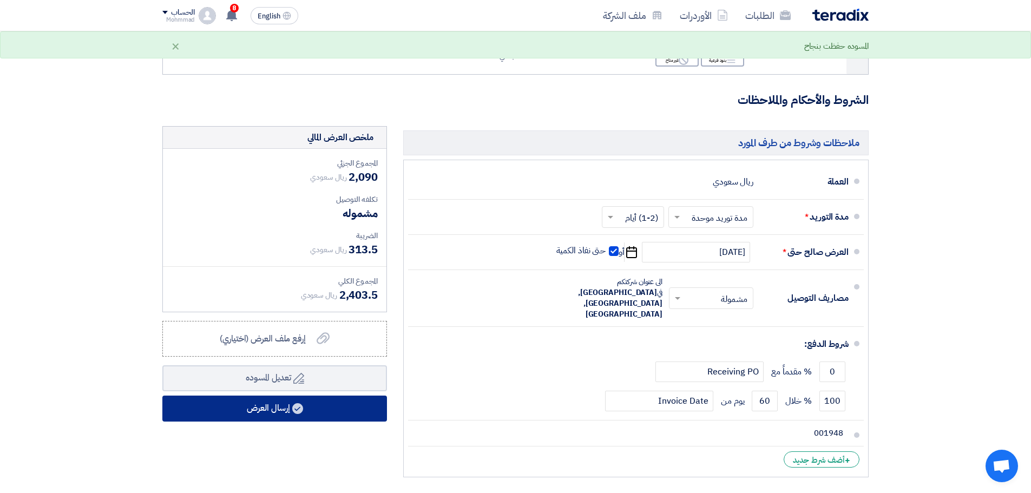
click at [315, 404] on button "إرسال العرض" at bounding box center [274, 409] width 225 height 26
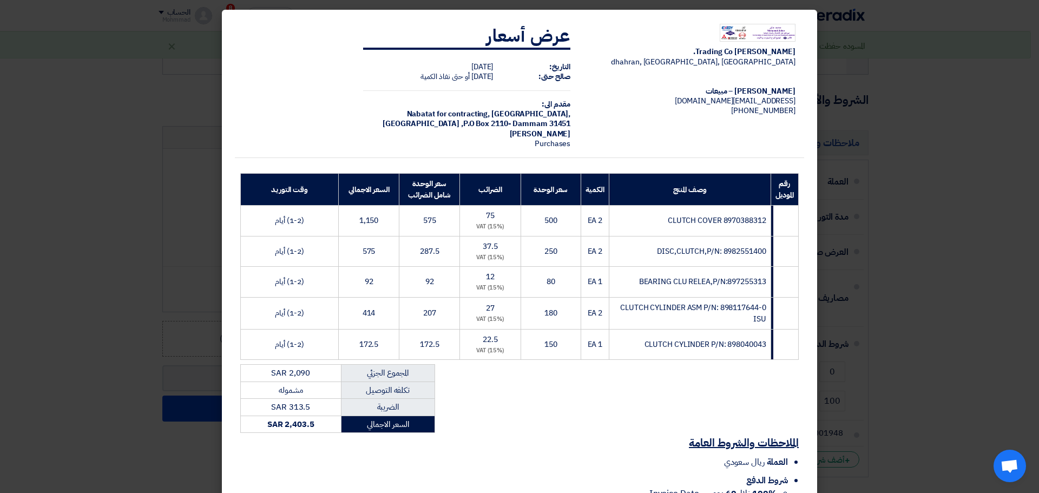
scroll to position [126, 0]
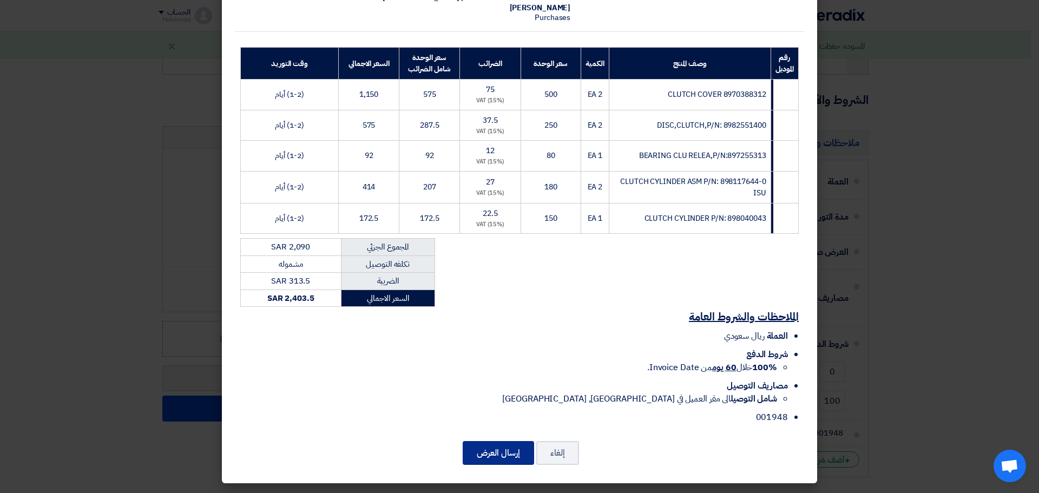
click at [509, 446] on button "إرسال العرض" at bounding box center [498, 453] width 71 height 24
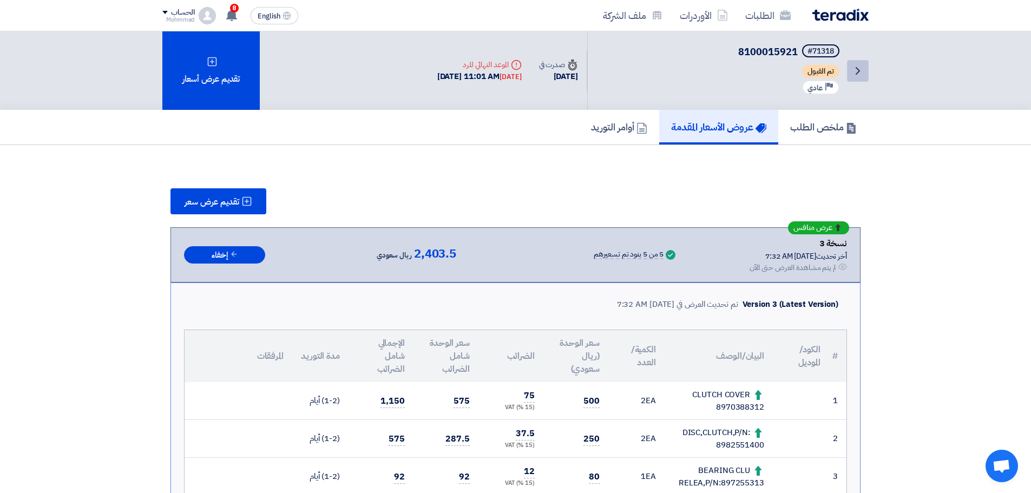
click at [848, 74] on link "Back" at bounding box center [858, 71] width 22 height 22
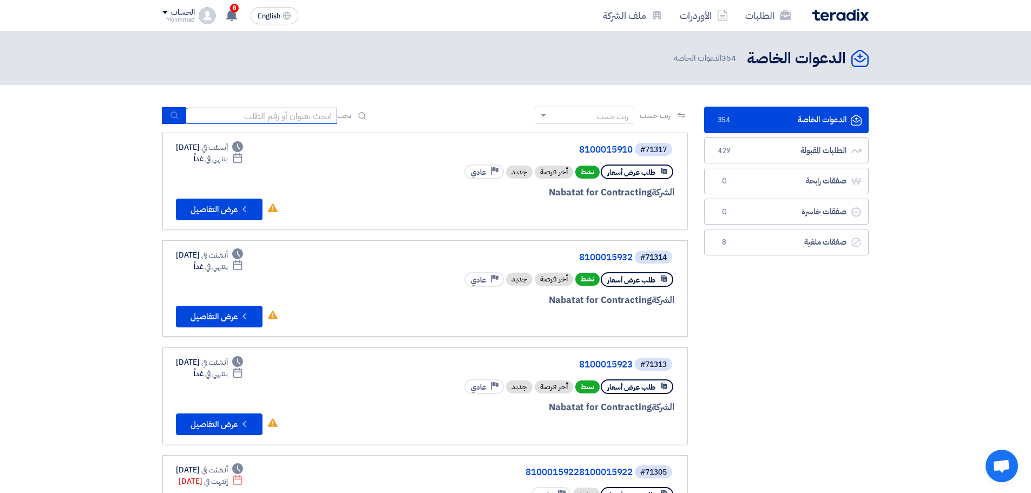
click at [215, 118] on input at bounding box center [262, 116] width 152 height 16
paste input "8100015932"
type input "8100015932"
click at [168, 111] on button "submit" at bounding box center [174, 115] width 24 height 17
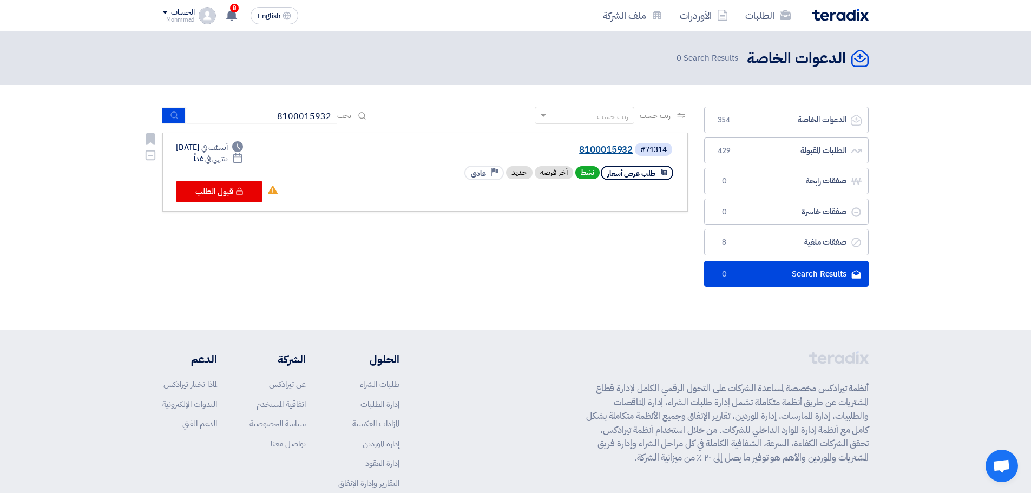
click at [594, 152] on link "8100015932" at bounding box center [524, 150] width 216 height 10
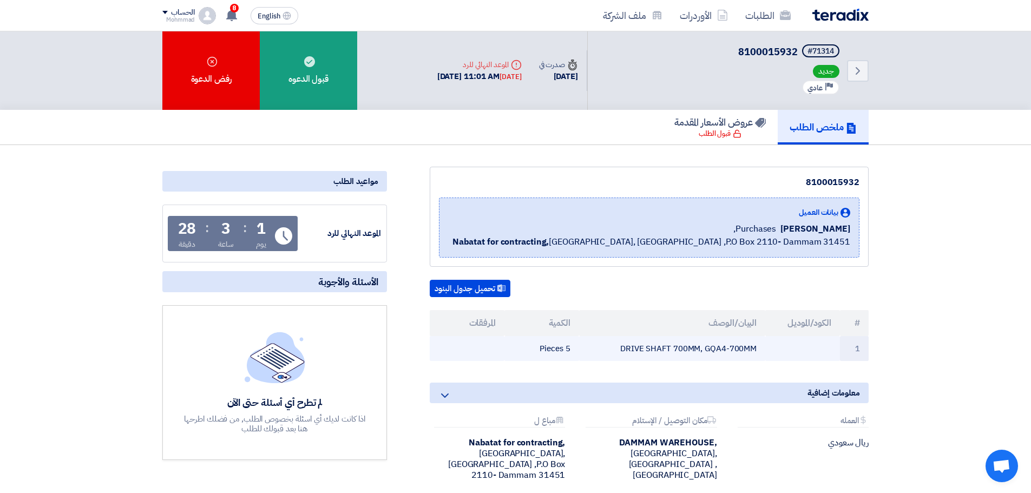
click at [642, 349] on td "DRIVE SHAFT 700MM, GQA4-700MM" at bounding box center [672, 348] width 187 height 25
copy tr "DRIVE SHAFT 700MM, GQA4-700MM"
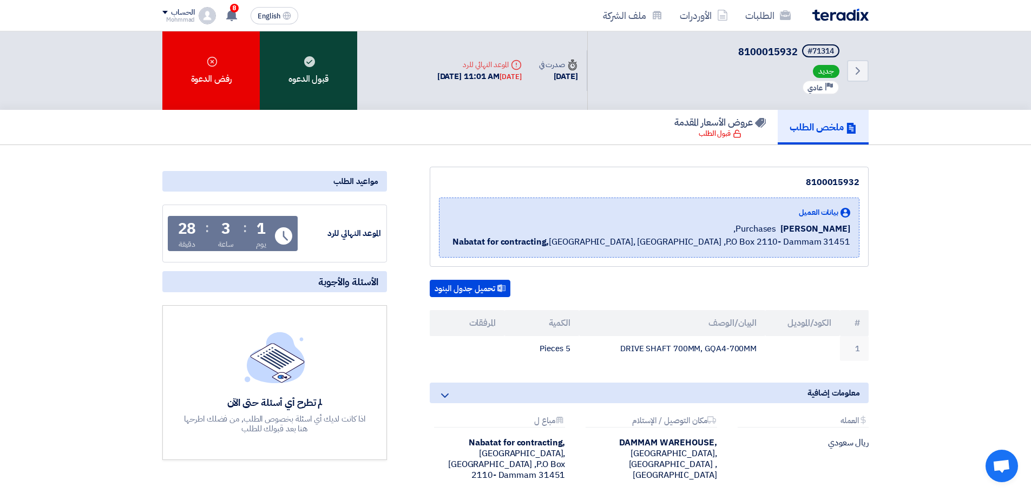
click at [306, 92] on div "قبول الدعوه" at bounding box center [308, 70] width 97 height 78
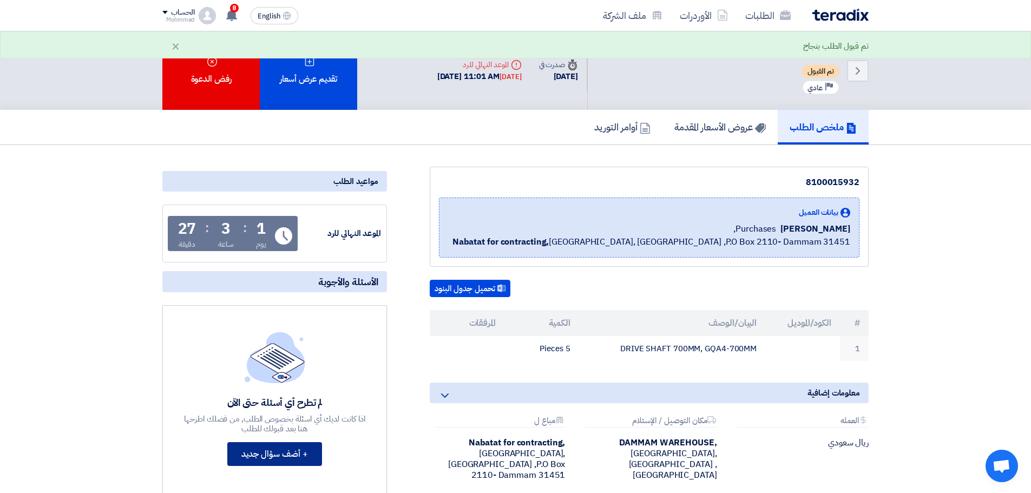
click at [283, 453] on button "+ أضف سؤال جديد" at bounding box center [274, 454] width 95 height 24
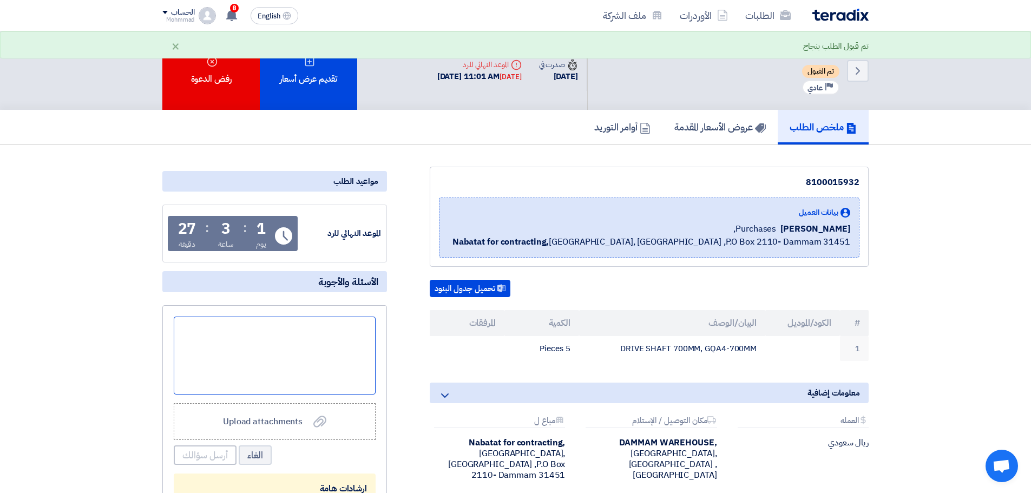
click at [313, 360] on div at bounding box center [275, 356] width 202 height 78
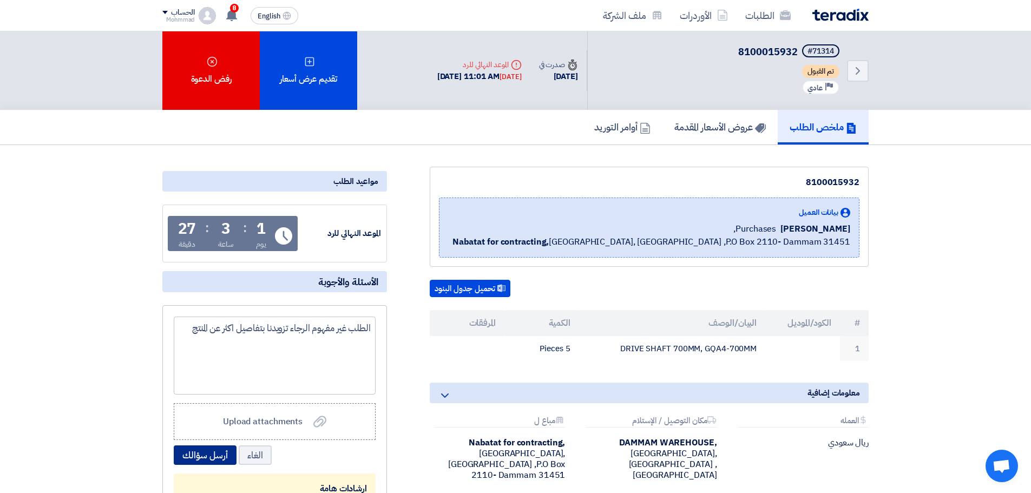
click at [199, 455] on button "أرسل سؤالك" at bounding box center [205, 454] width 63 height 19
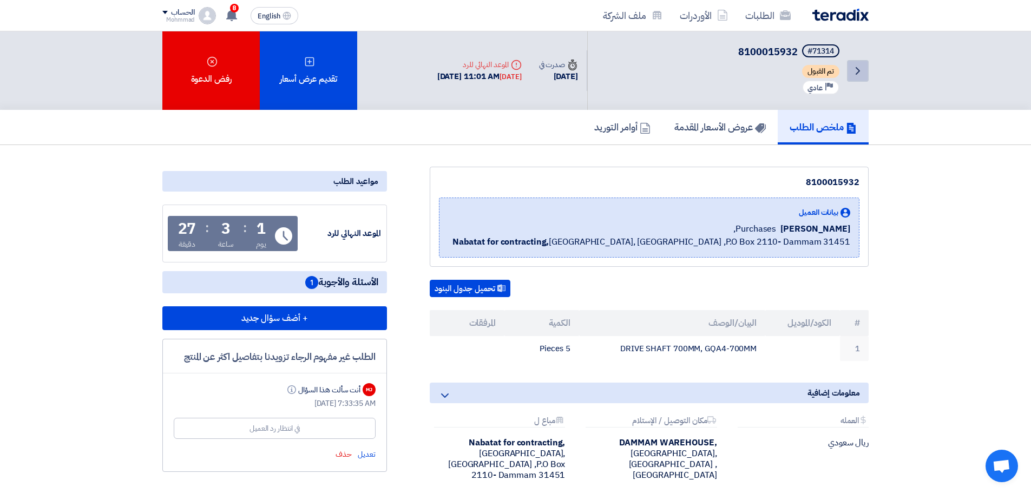
click at [860, 70] on icon "Back" at bounding box center [857, 70] width 13 height 13
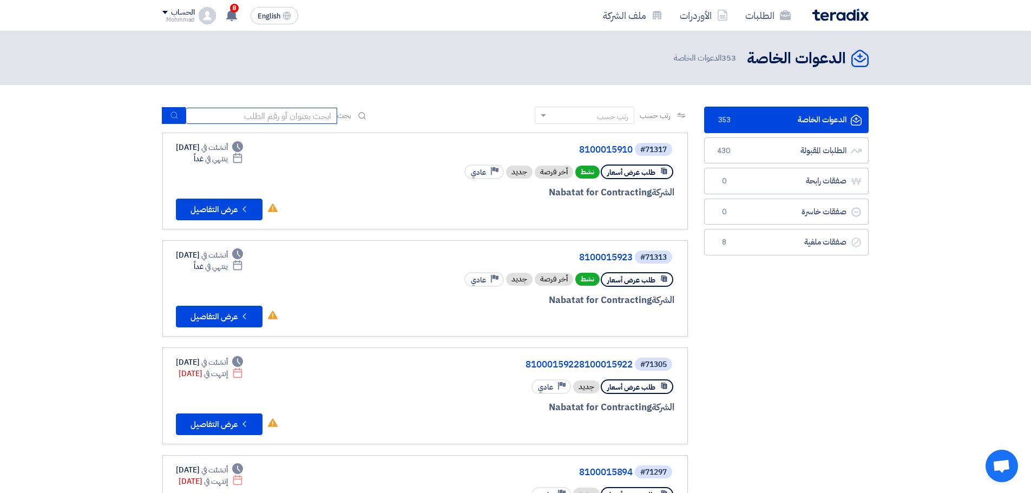
click at [267, 114] on input at bounding box center [262, 116] width 152 height 16
paste input "DRIVE SHAFT 700MM, GQA4-700MM"
click at [305, 113] on input "DRIVE SHAFT 700MM, GQA4-700MM" at bounding box center [262, 116] width 152 height 16
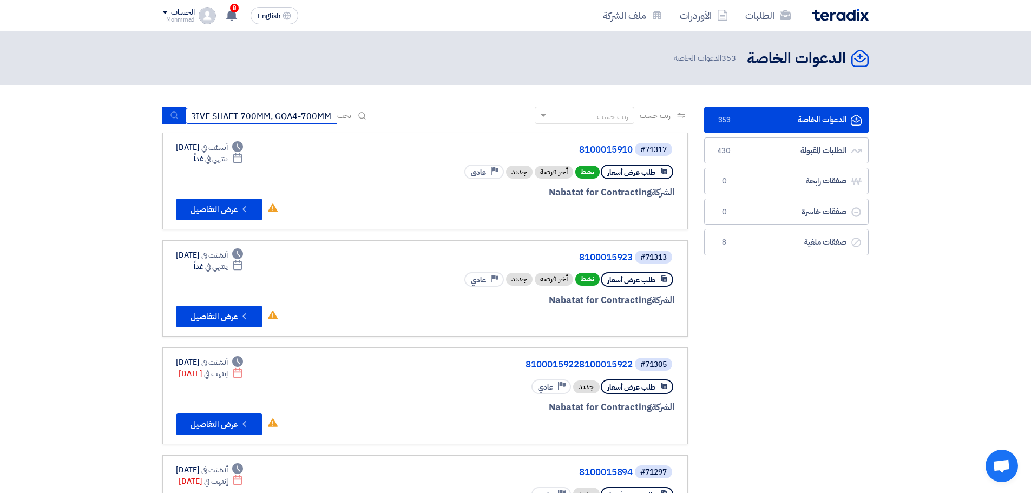
paste input "8100015910"
type input "8100015910"
click at [174, 114] on icon "submit" at bounding box center [174, 115] width 9 height 9
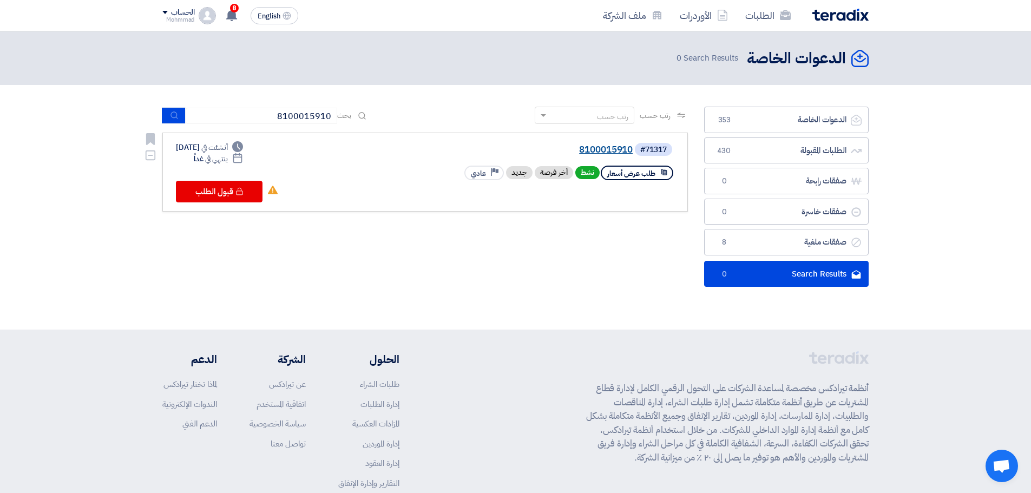
click at [611, 149] on link "8100015910" at bounding box center [524, 150] width 216 height 10
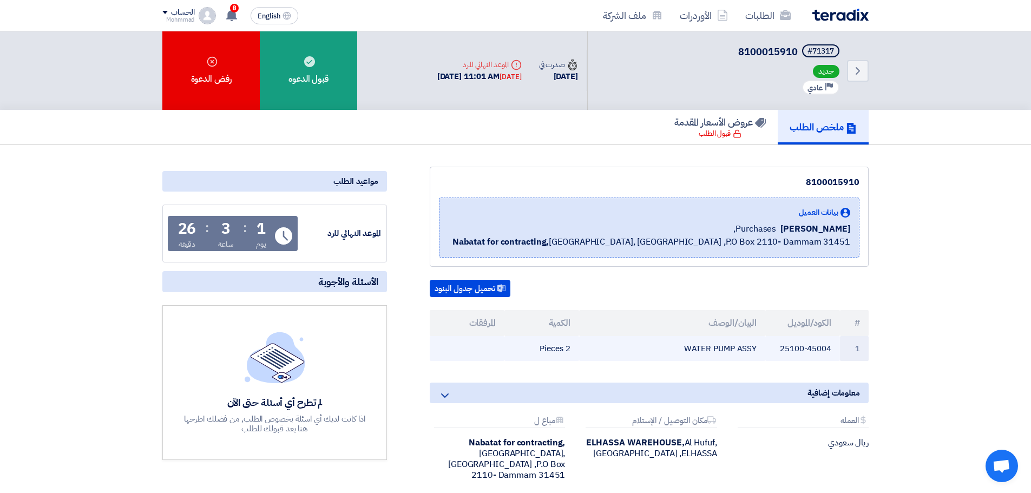
click at [790, 348] on td "25100-45004" at bounding box center [802, 348] width 75 height 25
click at [791, 348] on td "25100-45004" at bounding box center [802, 348] width 75 height 25
copy tr "25100-45004"
drag, startPoint x: 540, startPoint y: 347, endPoint x: 826, endPoint y: 346, distance: 286.8
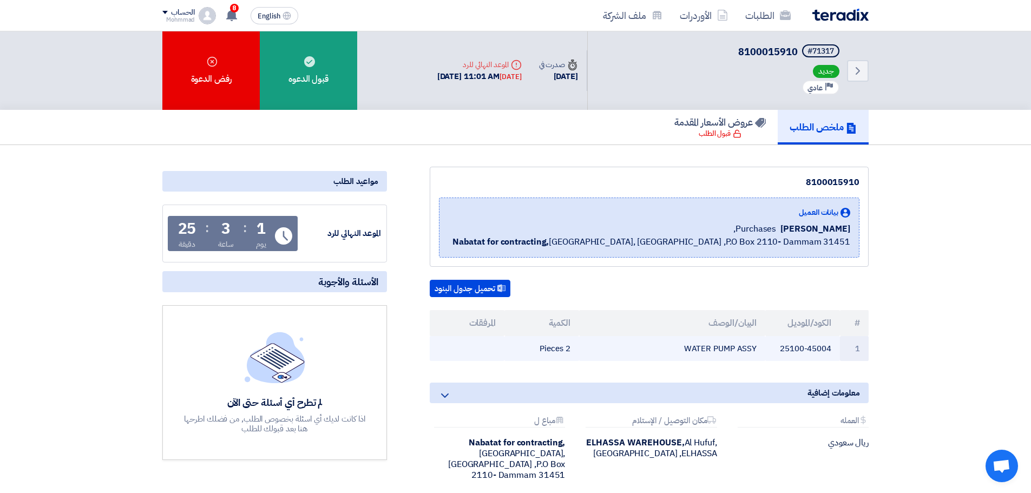
click at [826, 346] on tr "1 25100-45004 WATER PUMP ASSY 2 Pieces" at bounding box center [649, 348] width 439 height 25
click at [864, 324] on th "#" at bounding box center [854, 323] width 29 height 26
drag, startPoint x: 858, startPoint y: 322, endPoint x: 531, endPoint y: 353, distance: 328.3
click at [531, 353] on table "# الكود/الموديل البيان/الوصف الكمية المرفقات 1 25100-45004 WATER PUMP ASSY 2 Pi…" at bounding box center [649, 335] width 439 height 51
copy table "# الكود/الموديل البيان/الوصف الكمية المرفقات 1 25100-45004 WATER PUMP ASSY 2 Pi…"
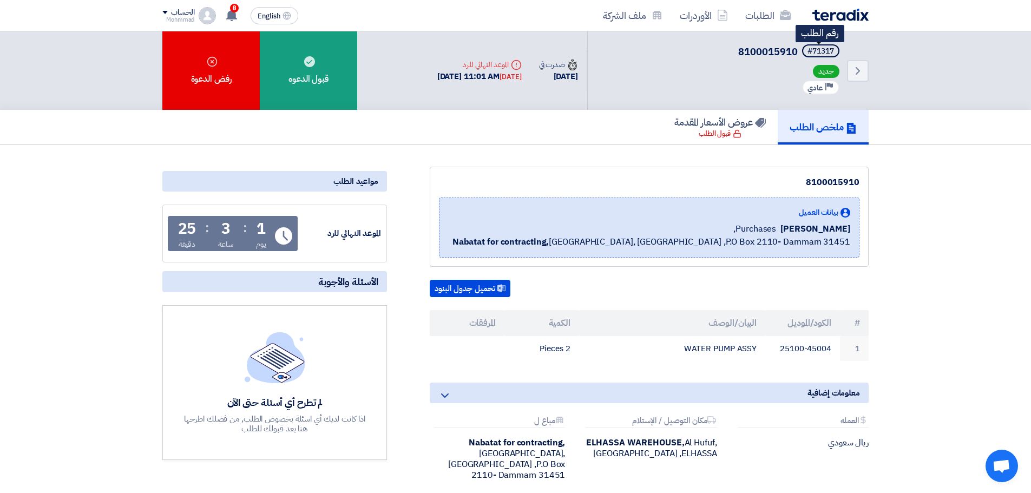
click at [829, 48] on div "#71317" at bounding box center [820, 52] width 27 height 8
copy div "71317"
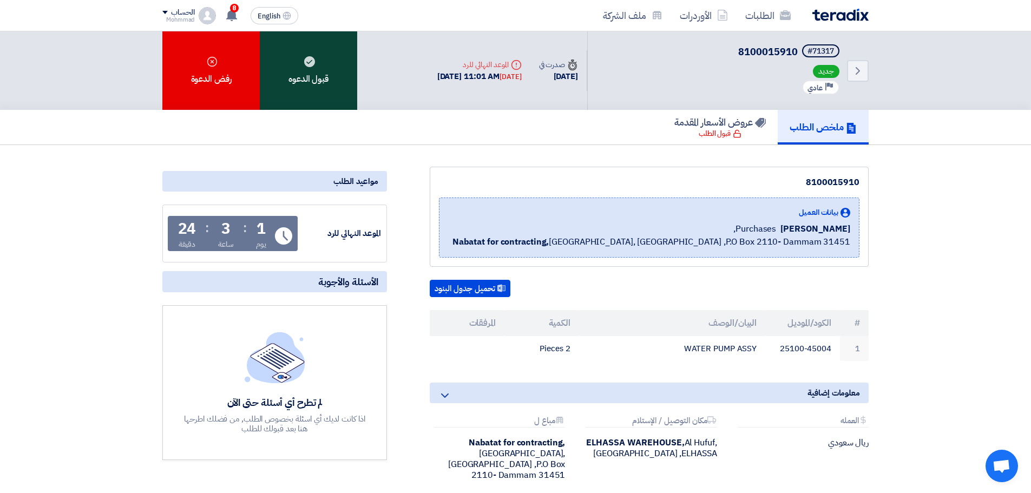
click at [315, 78] on div "قبول الدعوه" at bounding box center [308, 70] width 97 height 78
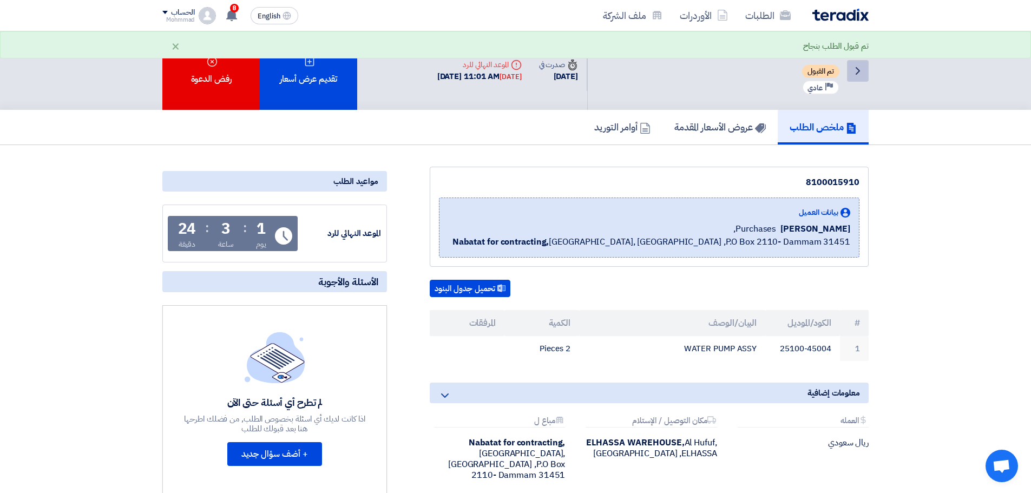
click at [859, 66] on icon "Back" at bounding box center [857, 70] width 13 height 13
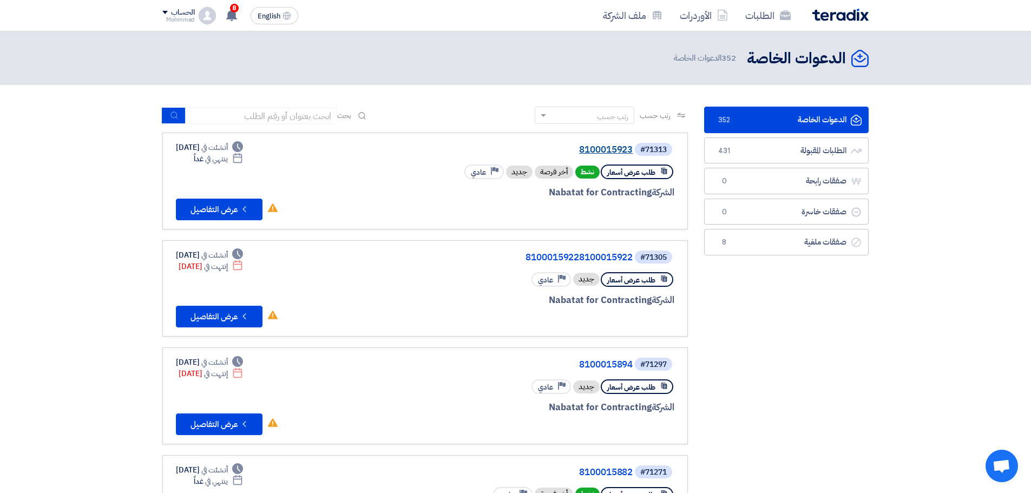
click at [607, 150] on link "8100015923" at bounding box center [524, 150] width 216 height 10
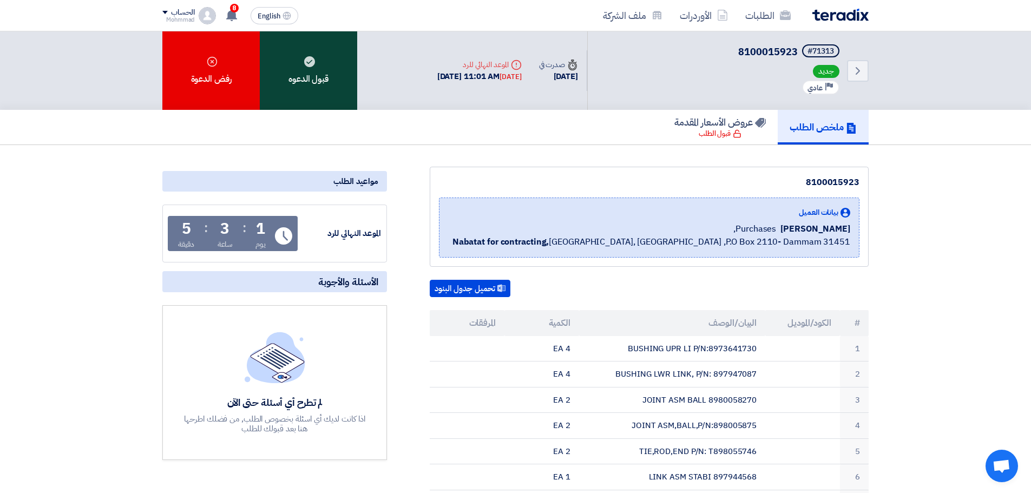
click at [319, 74] on div "قبول الدعوه" at bounding box center [308, 70] width 97 height 78
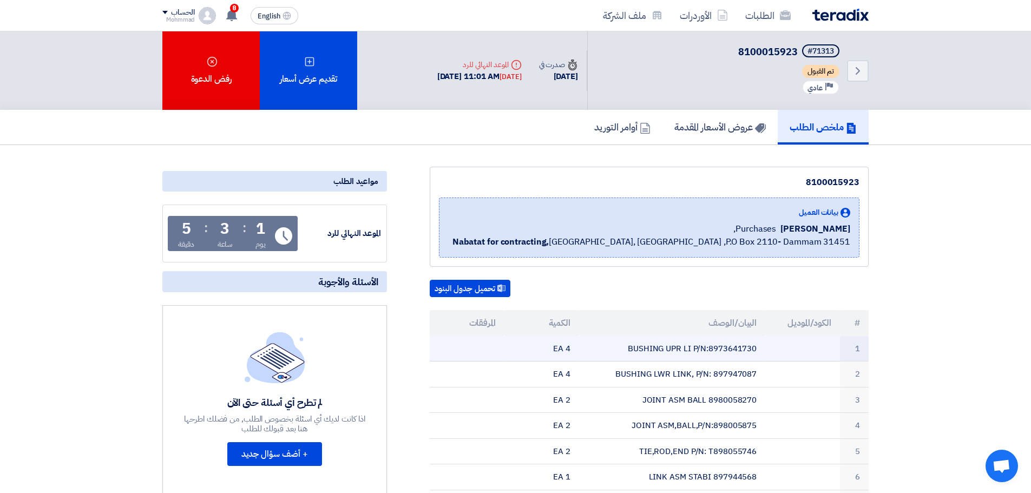
click at [736, 347] on td "BUSHING UPR LI P/N:8973641730" at bounding box center [672, 348] width 187 height 25
copy td "8973641730"
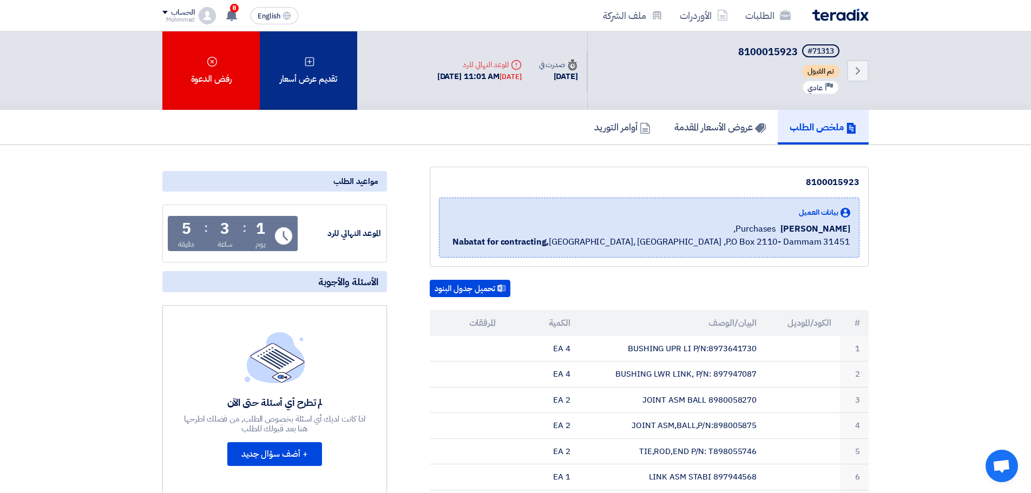
click at [323, 71] on div "تقديم عرض أسعار" at bounding box center [308, 70] width 97 height 78
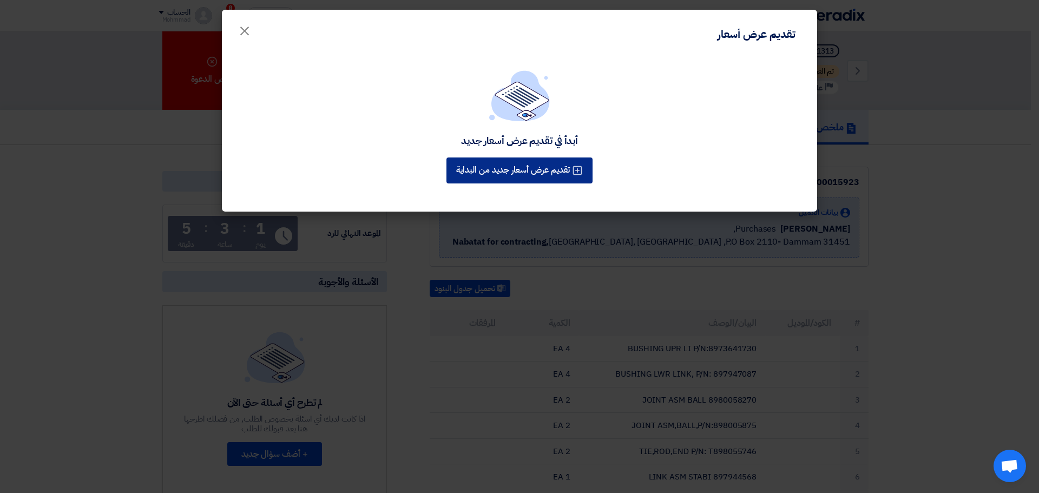
click at [569, 174] on button "تقديم عرض أسعار جديد من البداية" at bounding box center [519, 170] width 146 height 26
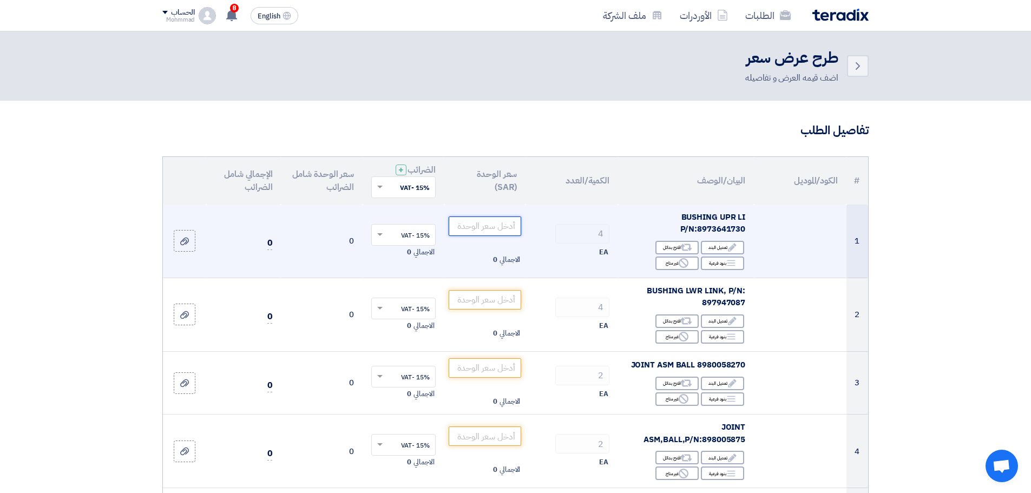
click at [490, 225] on input "number" at bounding box center [485, 225] width 73 height 19
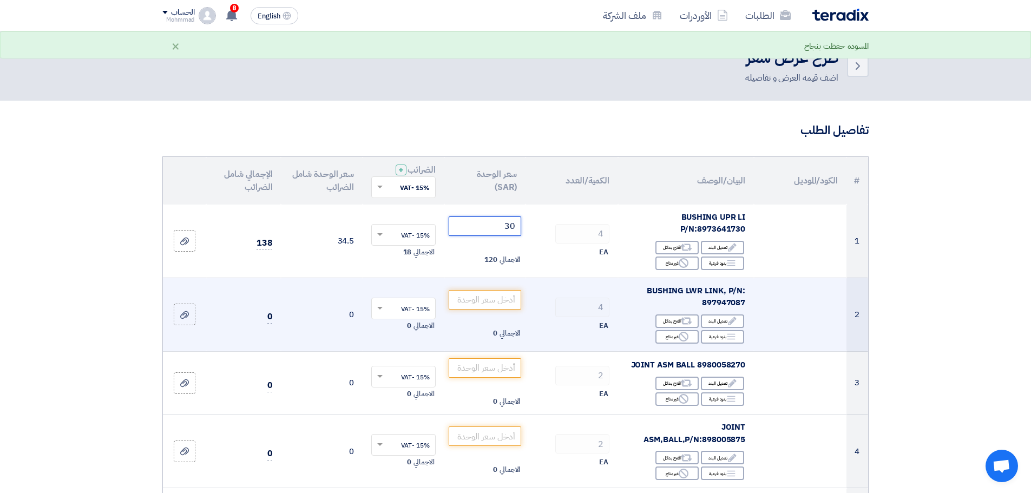
type input "30"
click at [728, 303] on span "BUSHING LWR LINK, P/N: 897947087" at bounding box center [696, 297] width 98 height 24
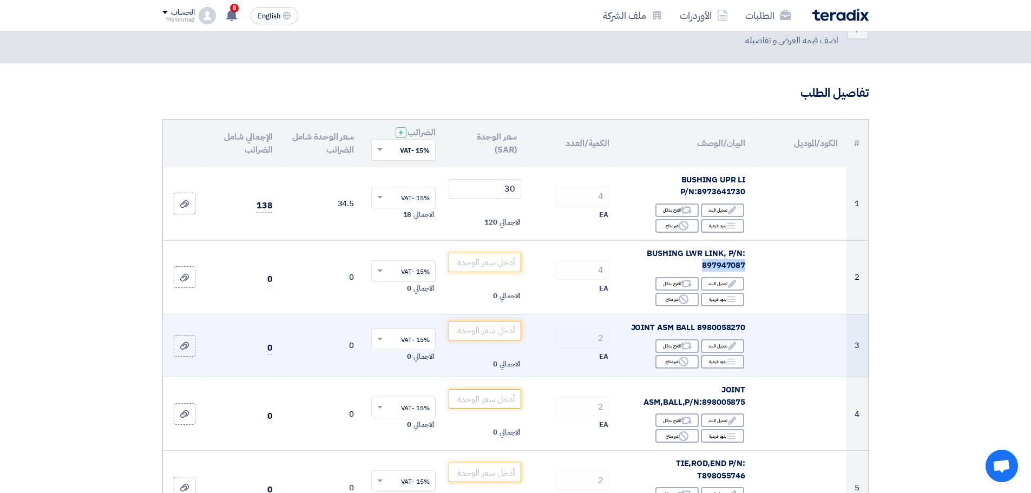
scroll to position [54, 0]
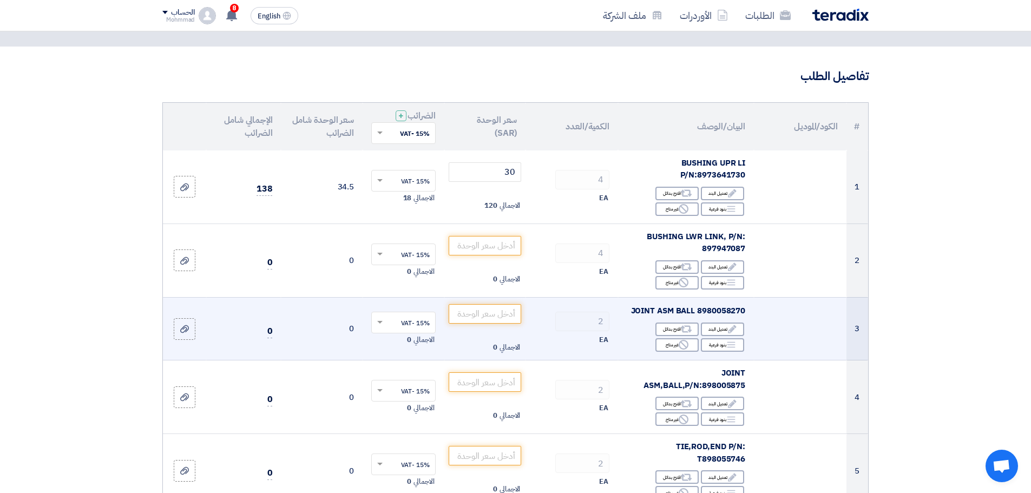
click at [725, 311] on span "8980058270 JOINT ASM BALL" at bounding box center [688, 311] width 115 height 12
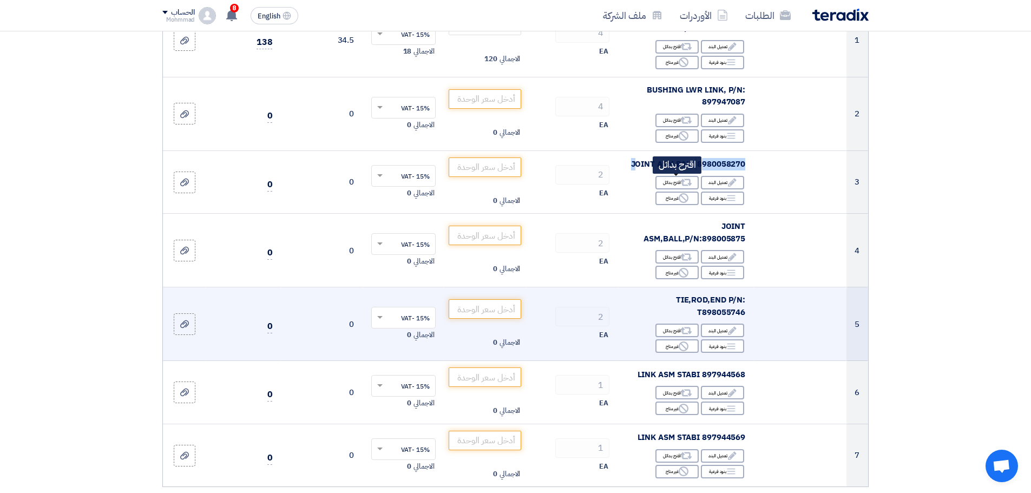
scroll to position [216, 0]
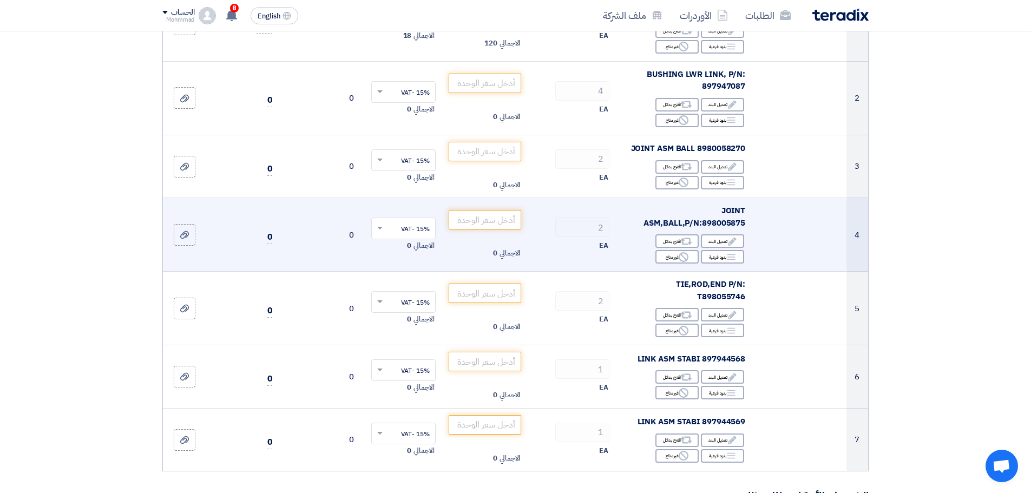
click at [724, 223] on span "JOINT ASM,BALL,P/N:898005875" at bounding box center [694, 217] width 102 height 24
click at [506, 218] on input "number" at bounding box center [485, 219] width 73 height 19
click at [509, 219] on input "75" at bounding box center [485, 219] width 73 height 19
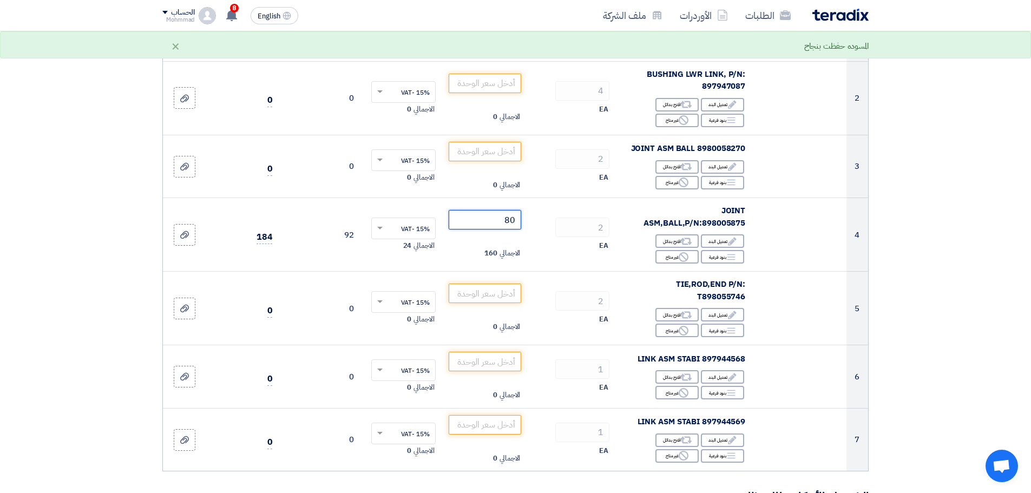
type input "80"
click at [986, 329] on section "تفاصيل الطلب # الكود/الموديل البيان/الوصف الكمية/العدد سعر الوحدة (SAR) الضرائب…" at bounding box center [515, 408] width 1031 height 1048
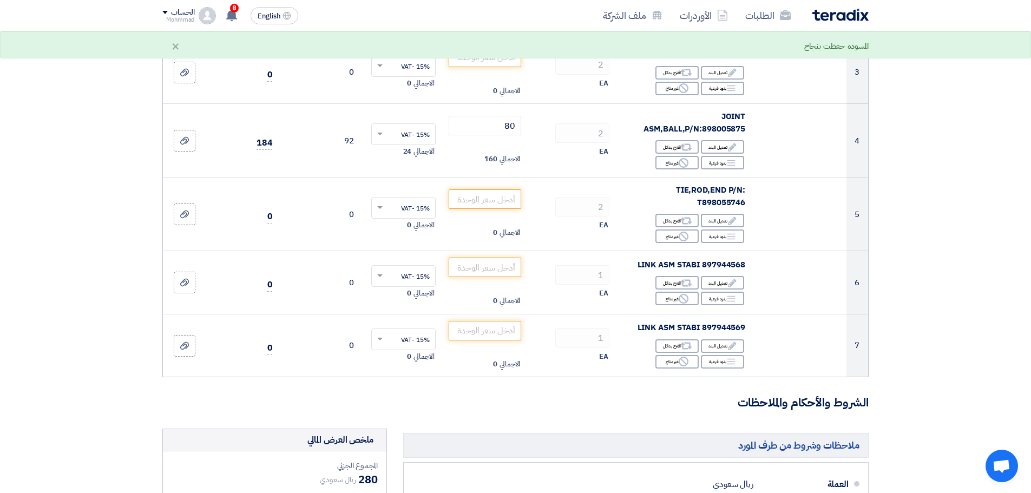
scroll to position [325, 0]
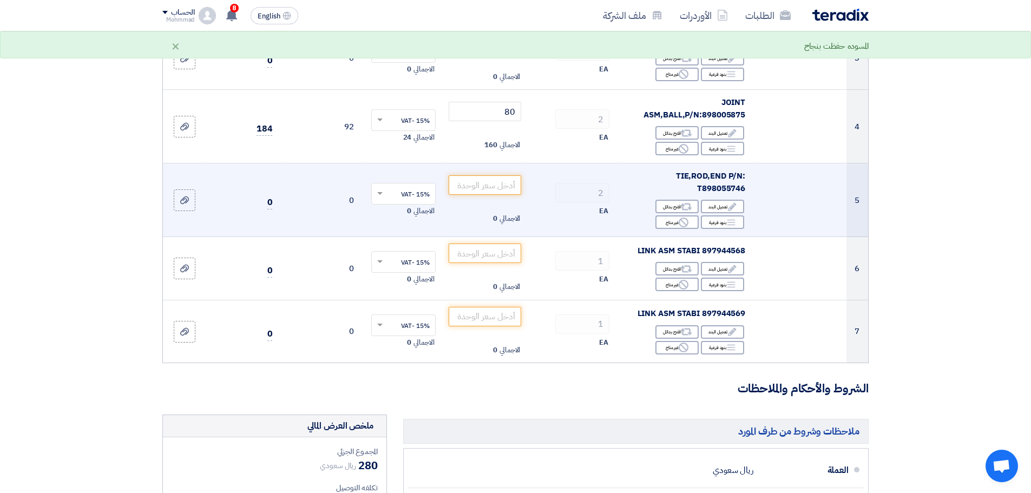
click at [729, 188] on span "TIE,ROD,END P/N: T898055746" at bounding box center [710, 182] width 69 height 24
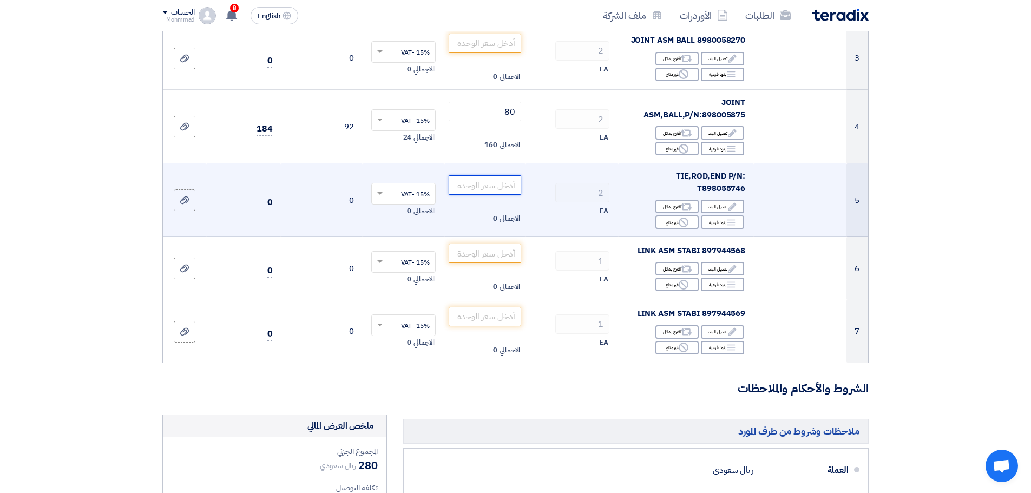
click at [505, 185] on input "number" at bounding box center [485, 184] width 73 height 19
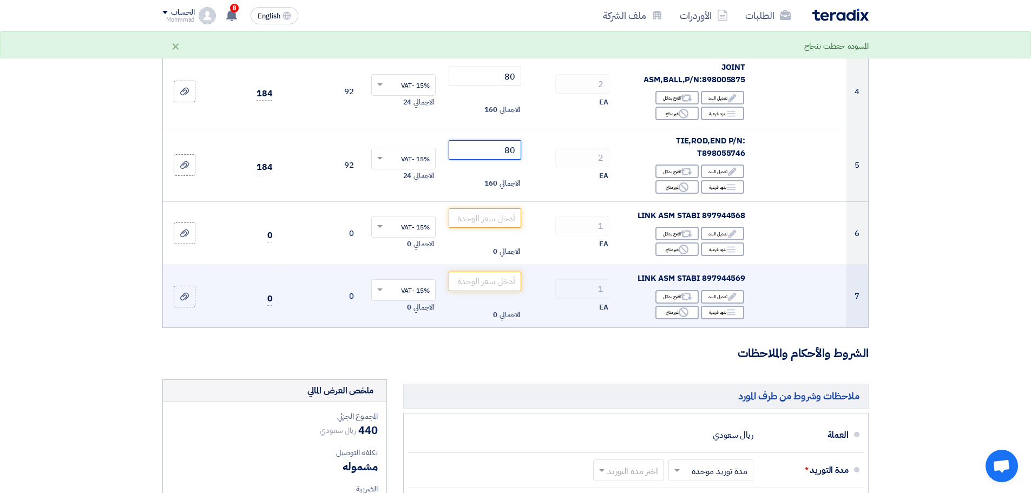
scroll to position [379, 0]
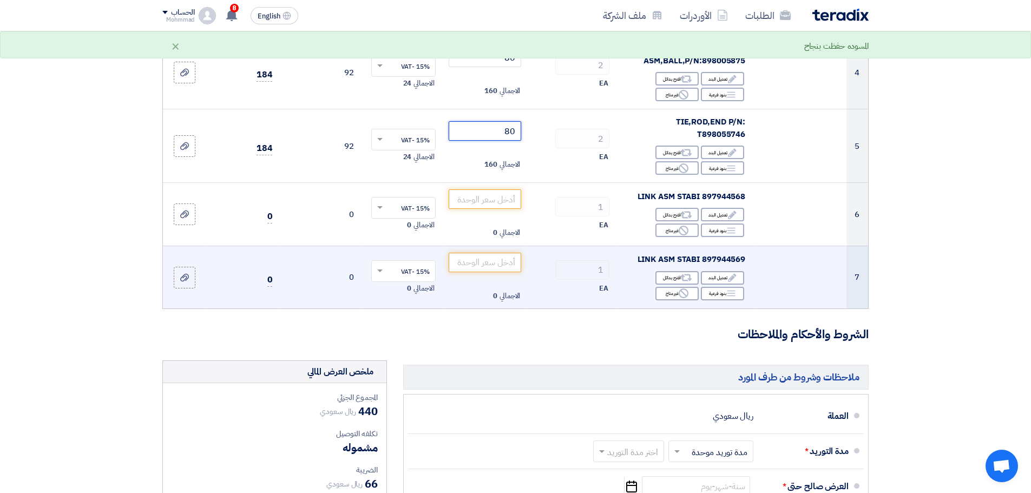
type input "80"
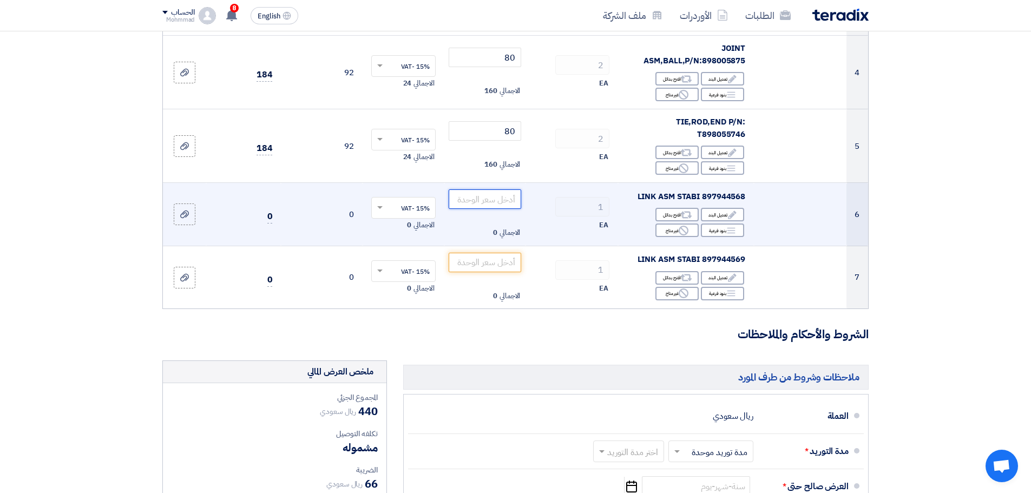
click at [505, 202] on input "number" at bounding box center [485, 198] width 73 height 19
click at [731, 198] on span "897944568 LINK ASM STABI" at bounding box center [691, 196] width 108 height 12
click at [498, 200] on input "number" at bounding box center [485, 198] width 73 height 19
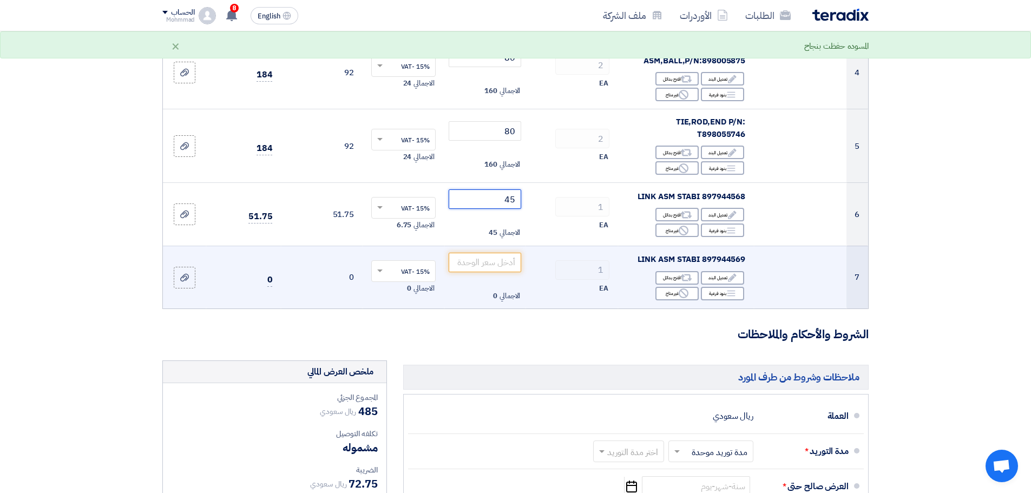
type input "45"
click at [725, 259] on span "897944569 LINK ASM STABI" at bounding box center [691, 259] width 108 height 12
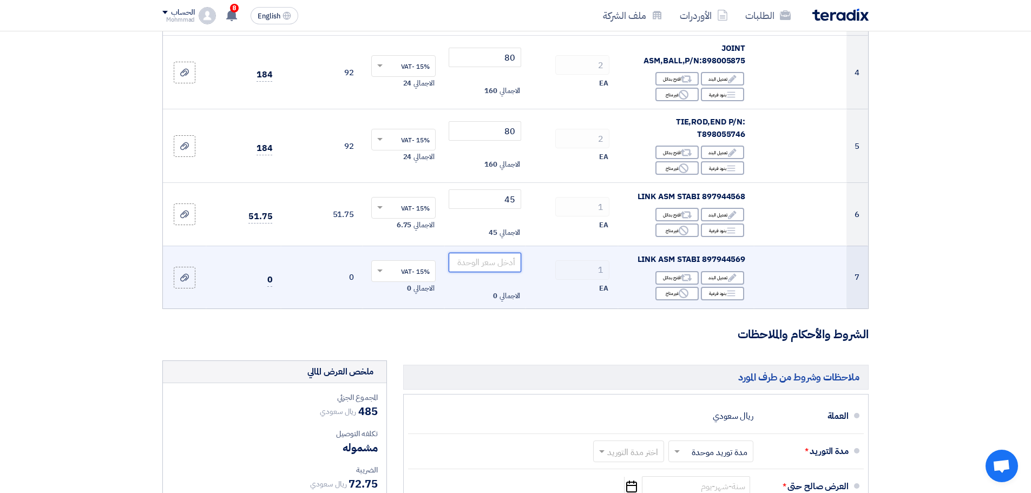
click at [488, 260] on input "number" at bounding box center [485, 262] width 73 height 19
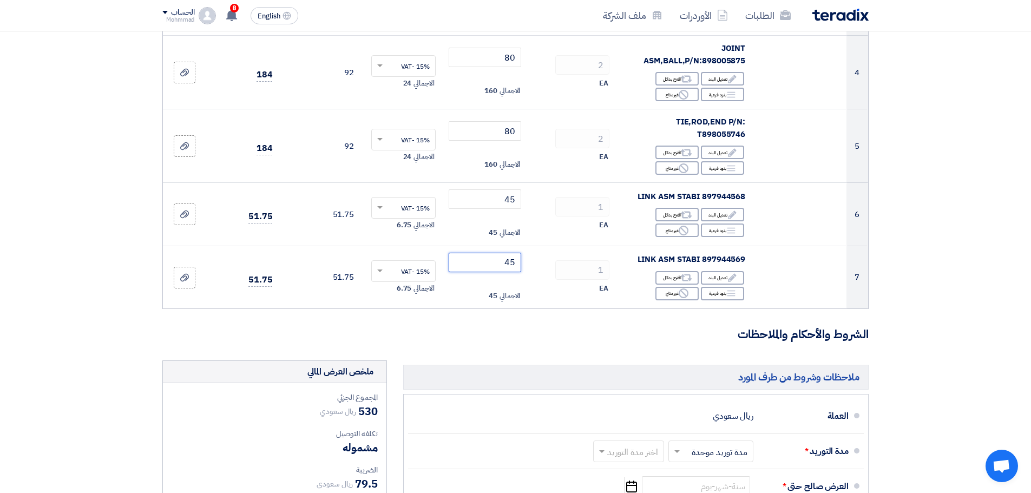
scroll to position [108, 0]
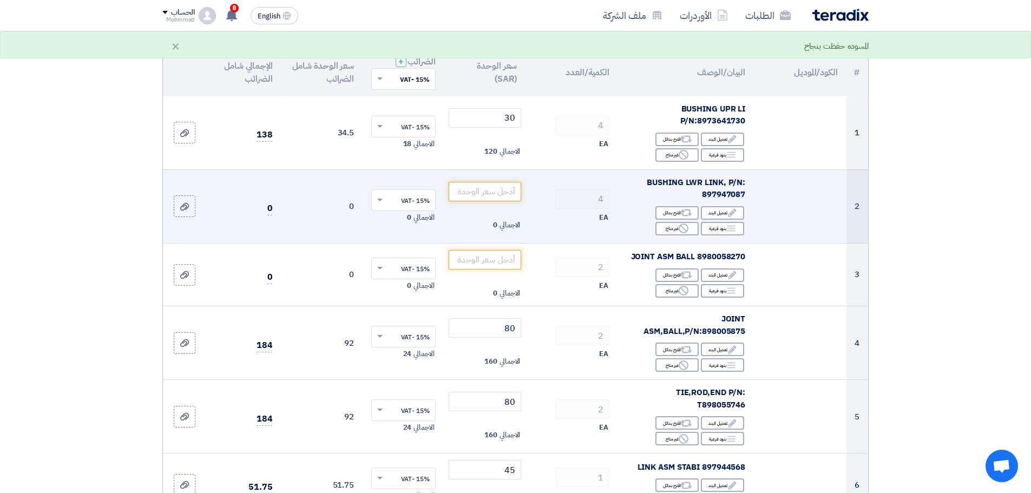
type input "45"
click at [728, 189] on span "BUSHING LWR LINK, P/N: 897947087" at bounding box center [696, 188] width 98 height 24
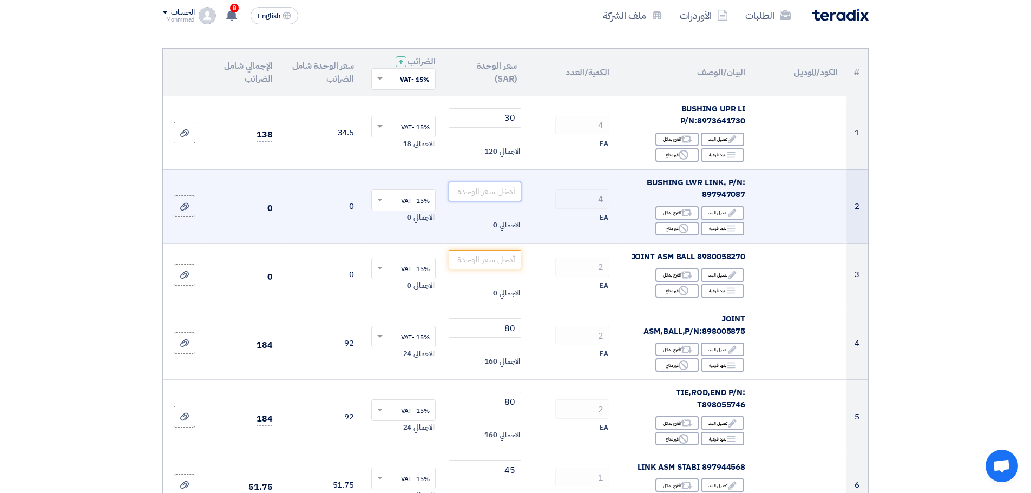
click at [490, 188] on input "number" at bounding box center [485, 191] width 73 height 19
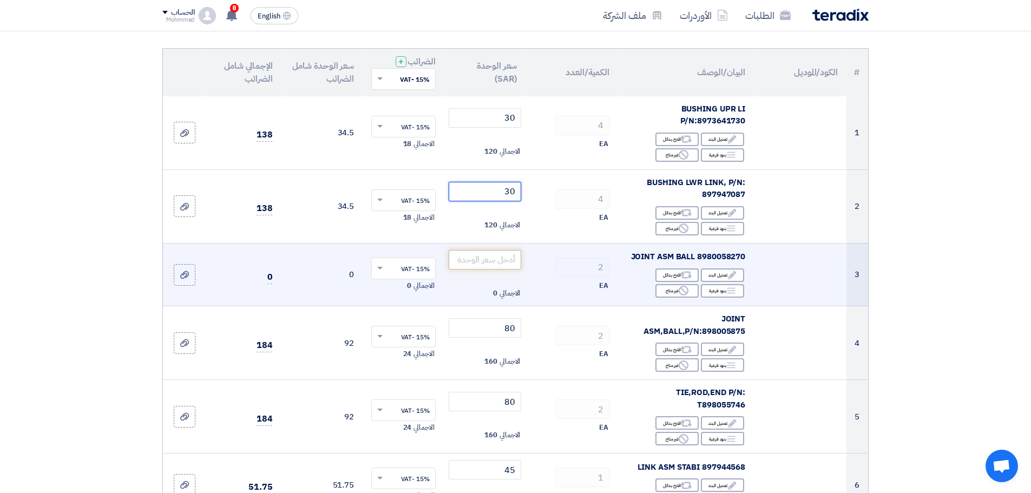
type input "30"
click at [502, 260] on input "number" at bounding box center [485, 259] width 73 height 19
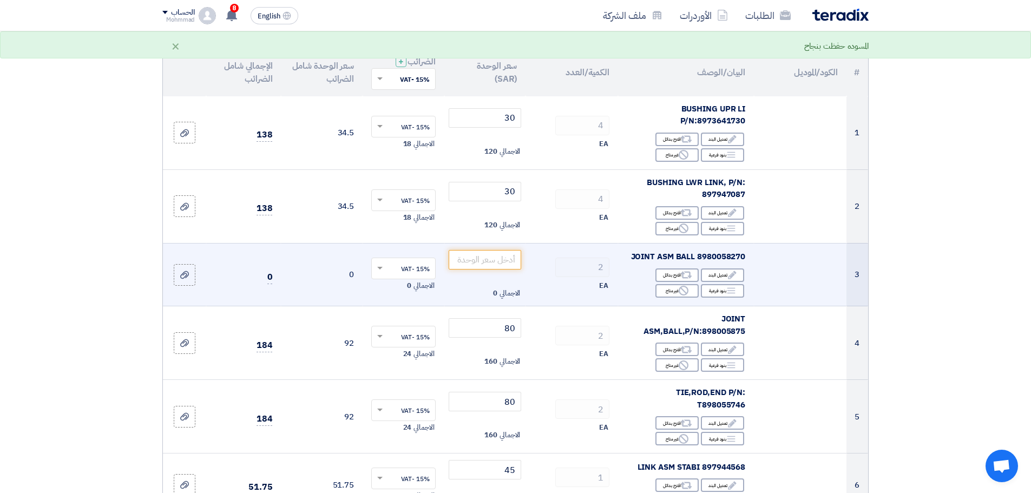
click at [736, 257] on span "8980058270 JOINT ASM BALL" at bounding box center [688, 257] width 115 height 12
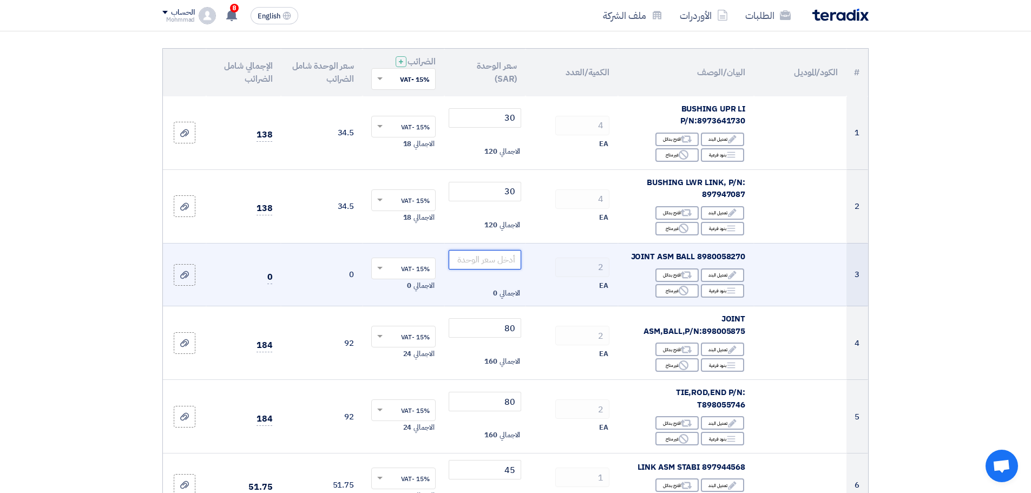
click at [511, 251] on input "number" at bounding box center [485, 259] width 73 height 19
type input "80"
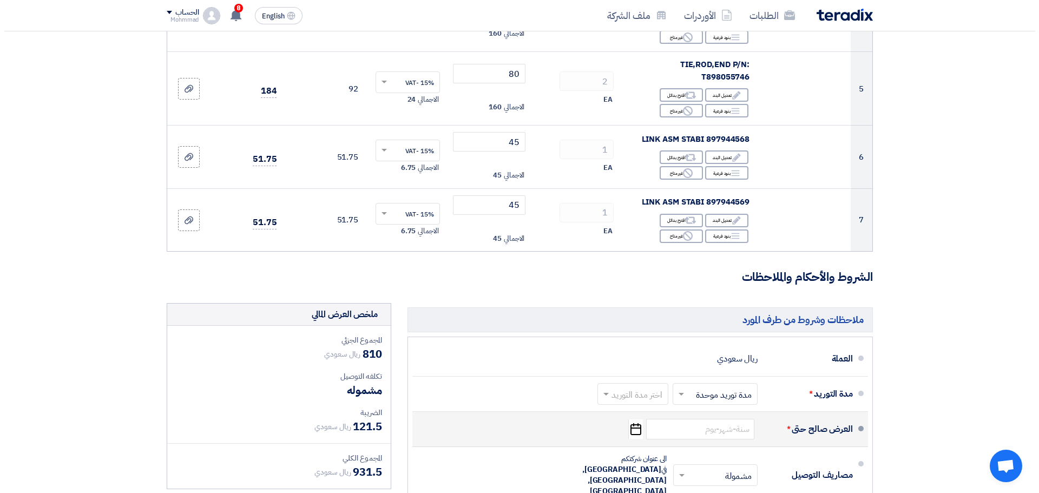
scroll to position [666, 0]
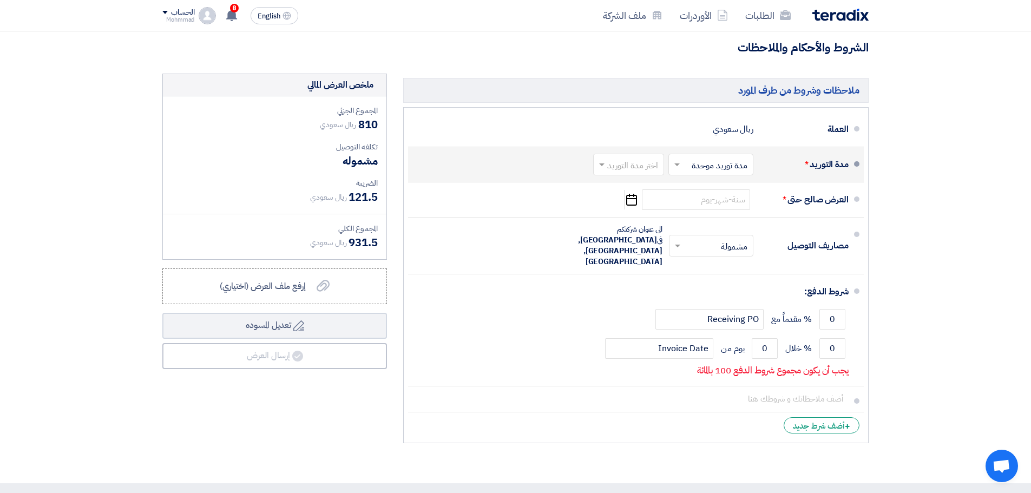
click at [643, 167] on input "text" at bounding box center [626, 165] width 65 height 16
click at [634, 189] on span "(1-2) أيام" at bounding box center [643, 187] width 33 height 13
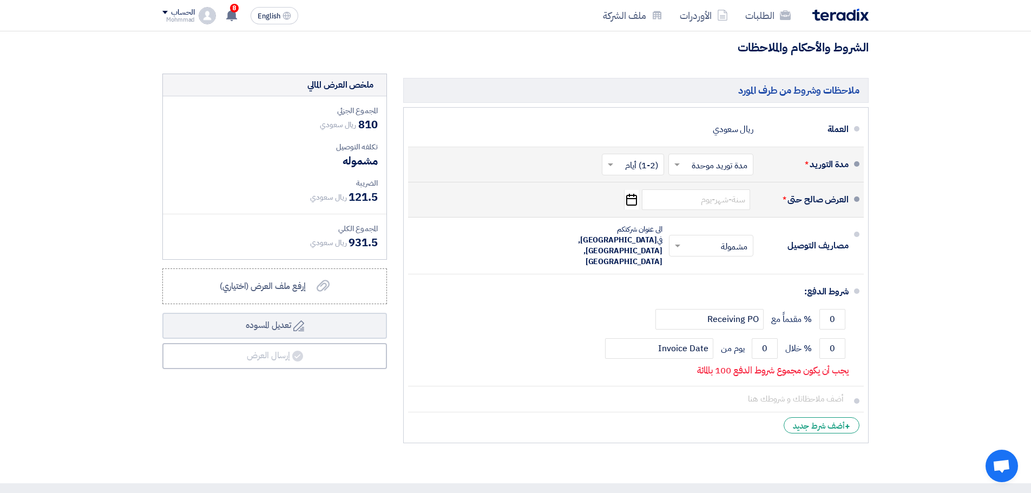
click at [630, 201] on icon "Pick a date" at bounding box center [631, 199] width 15 height 19
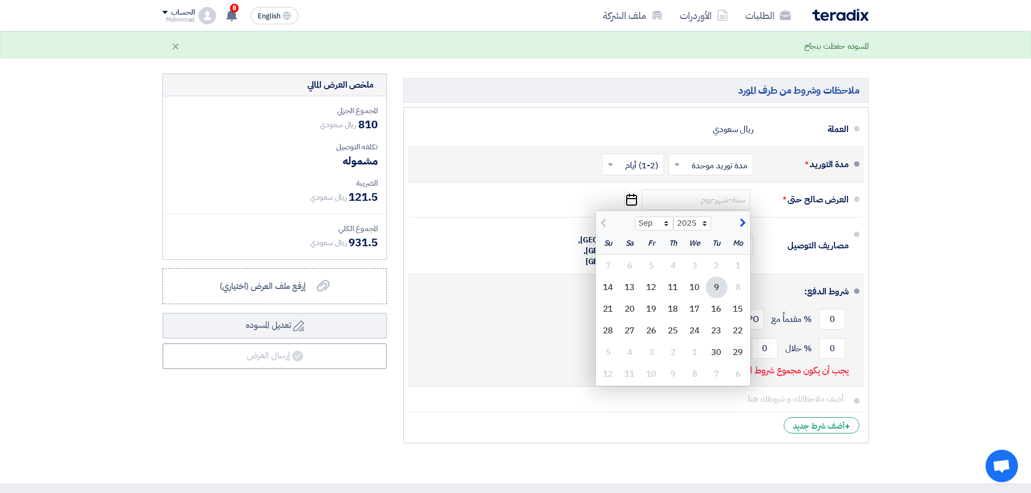
click at [714, 308] on div "16" at bounding box center [717, 309] width 22 height 22
type input "[DATE]"
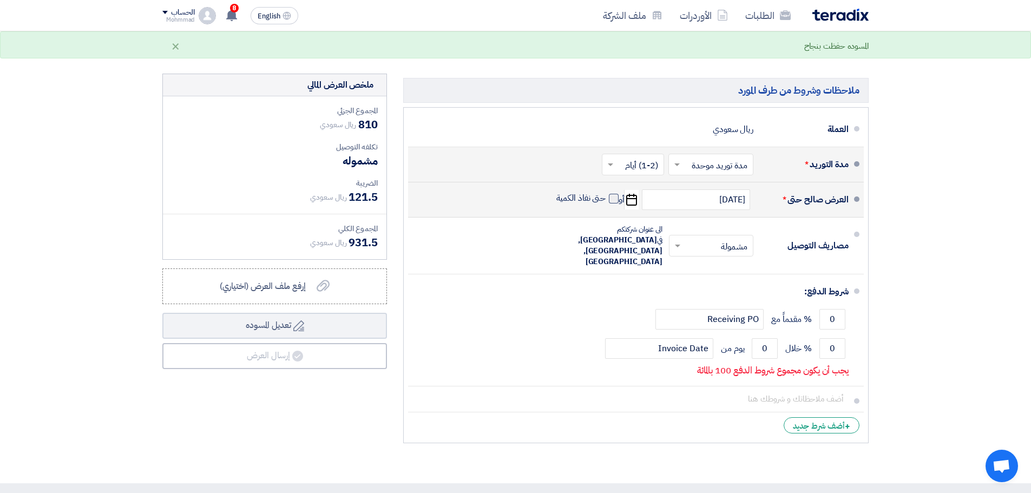
click at [615, 201] on span at bounding box center [614, 199] width 10 height 10
click at [606, 201] on input "حتى نفاذ الكمية" at bounding box center [580, 203] width 52 height 21
checkbox input "true"
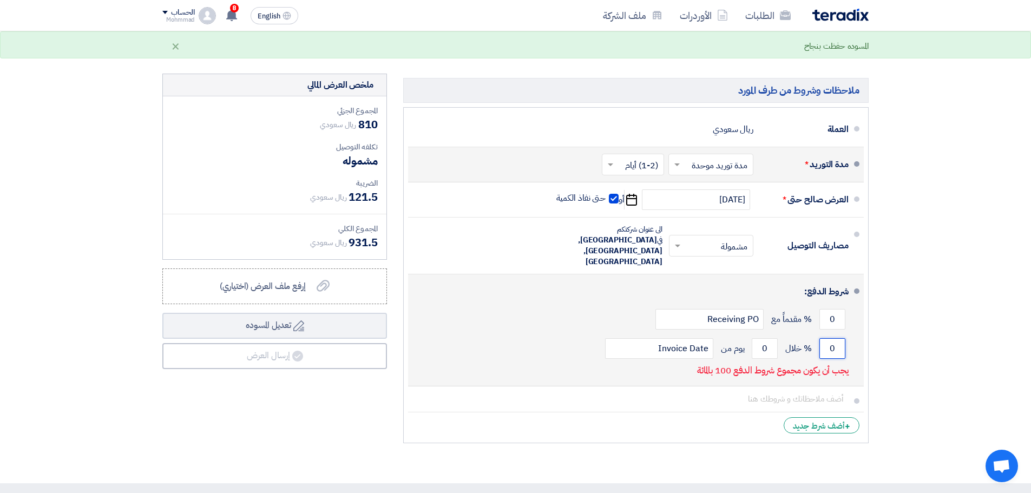
click at [837, 338] on input "0" at bounding box center [832, 348] width 26 height 21
type input "100"
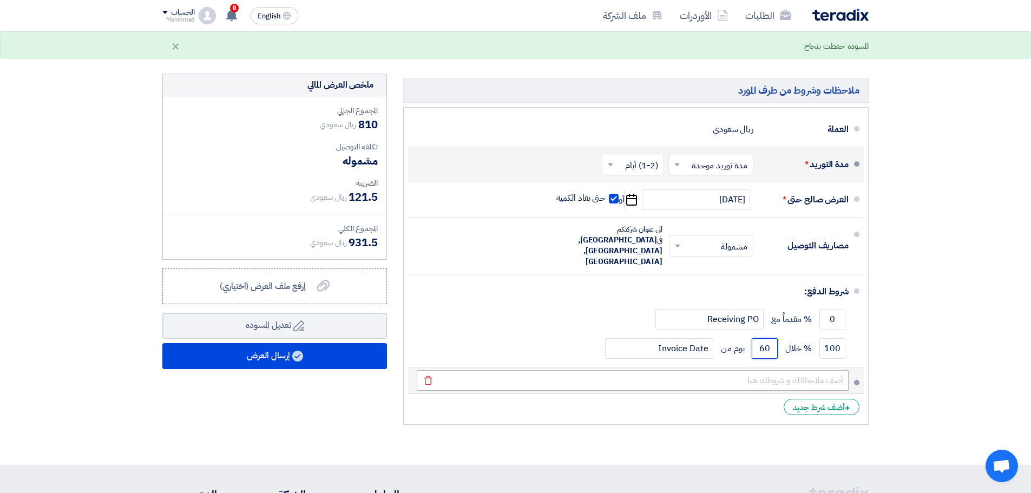
type input "60"
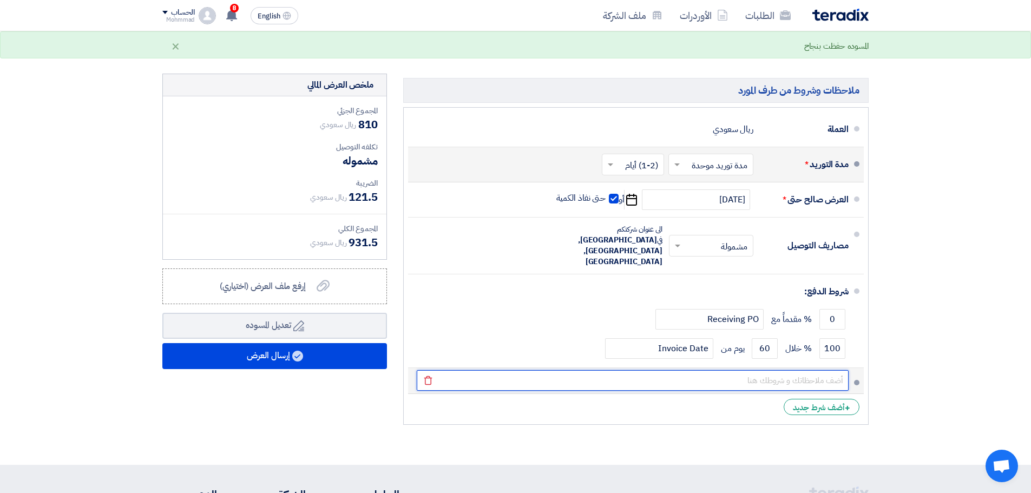
click at [784, 370] on input "text" at bounding box center [633, 380] width 432 height 21
paste input "001949"
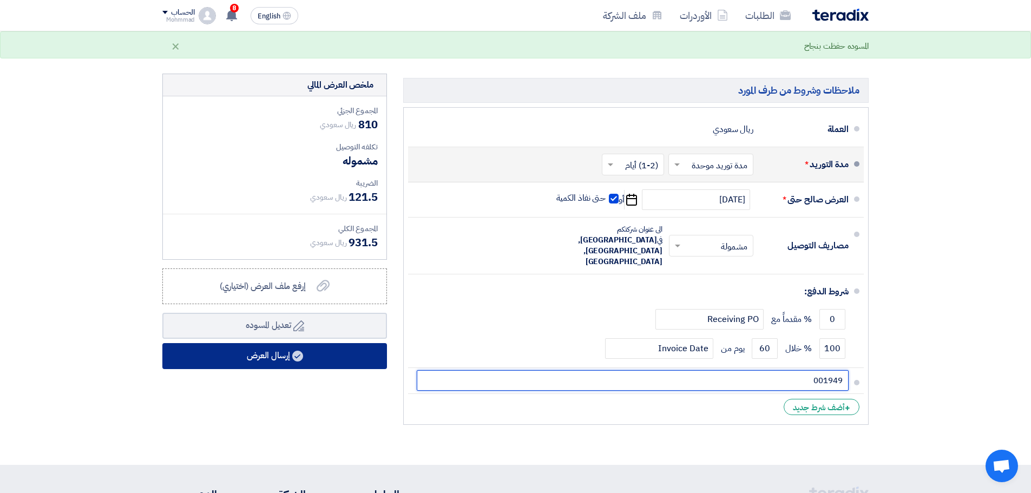
type input "001949"
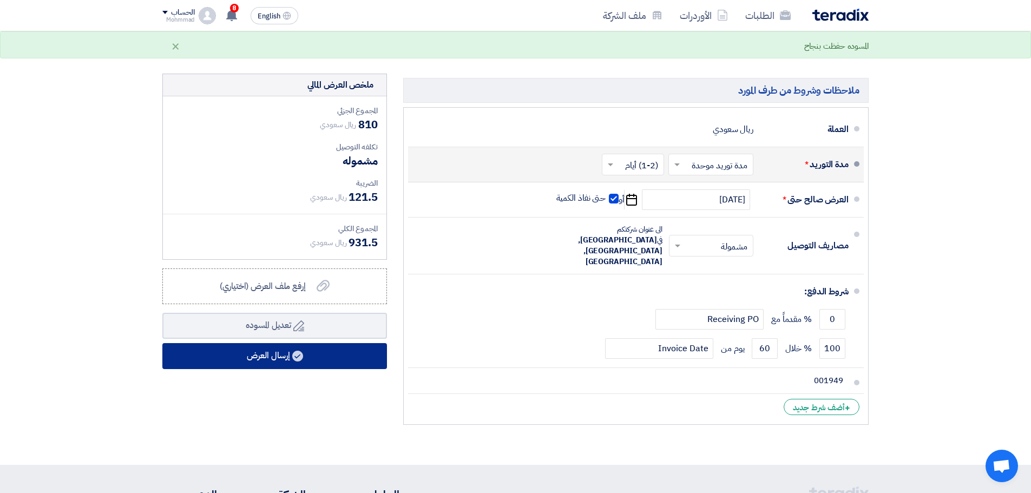
click at [239, 362] on button "إرسال العرض" at bounding box center [274, 356] width 225 height 26
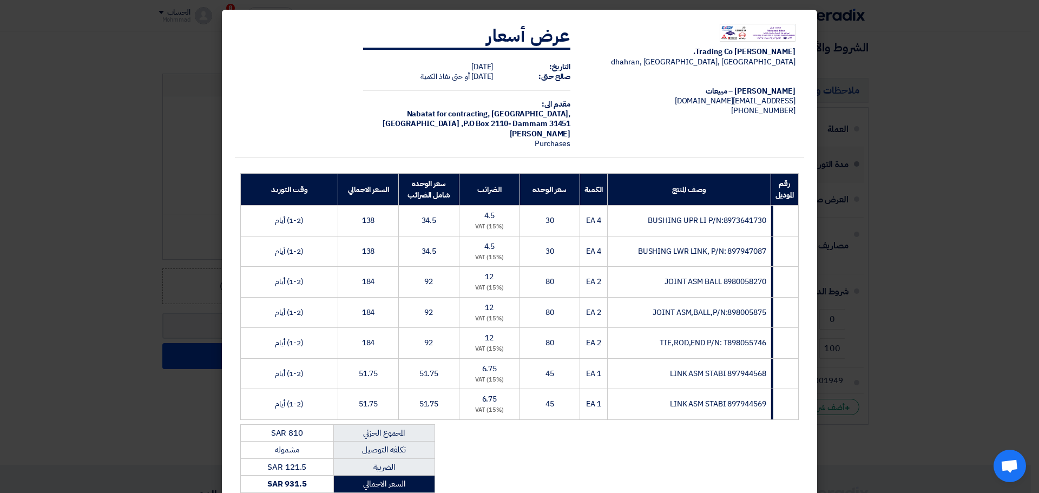
scroll to position [186, 0]
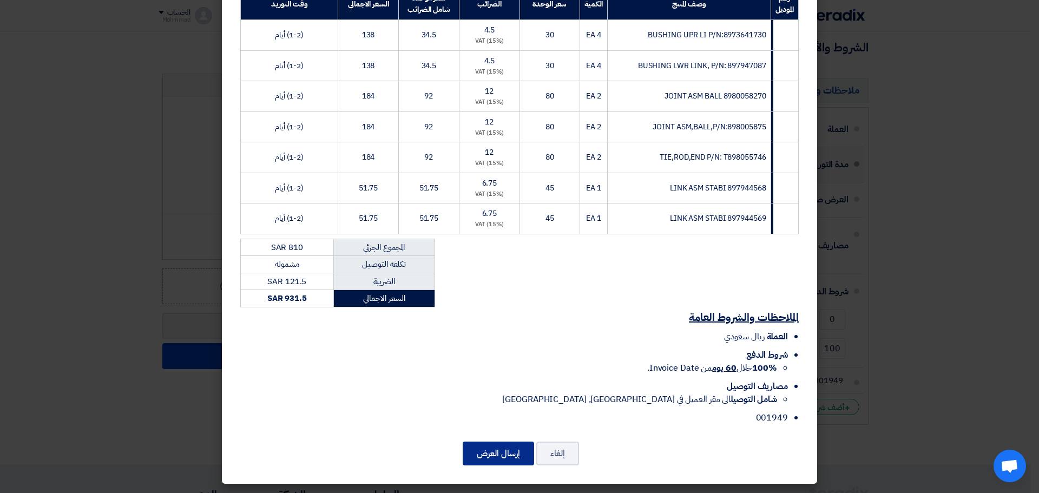
click at [502, 449] on button "إرسال العرض" at bounding box center [498, 454] width 71 height 24
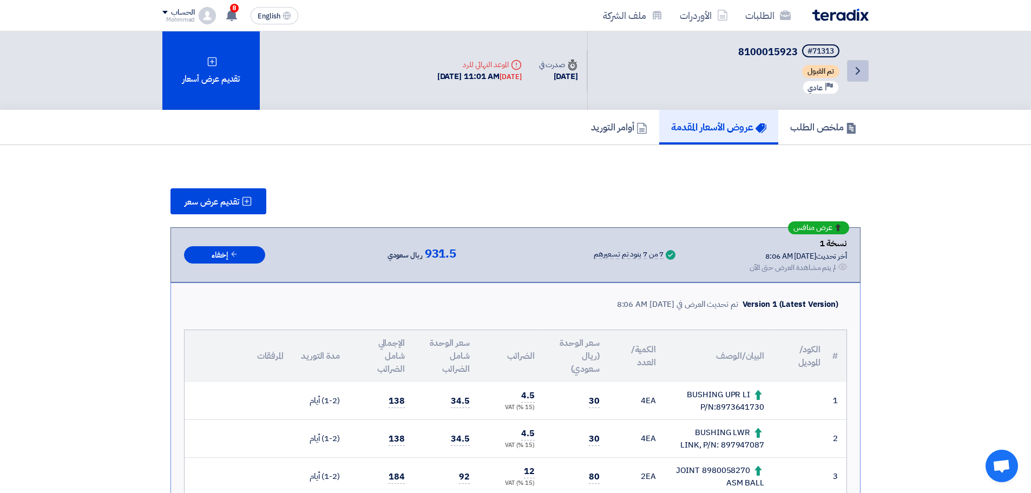
click at [865, 69] on link "Back" at bounding box center [858, 71] width 22 height 22
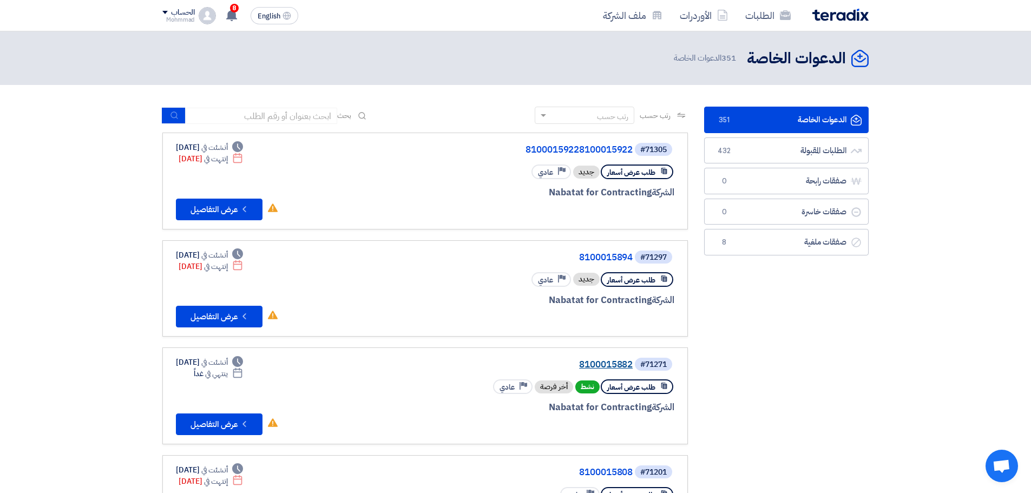
click at [600, 362] on link "8100015882" at bounding box center [524, 365] width 216 height 10
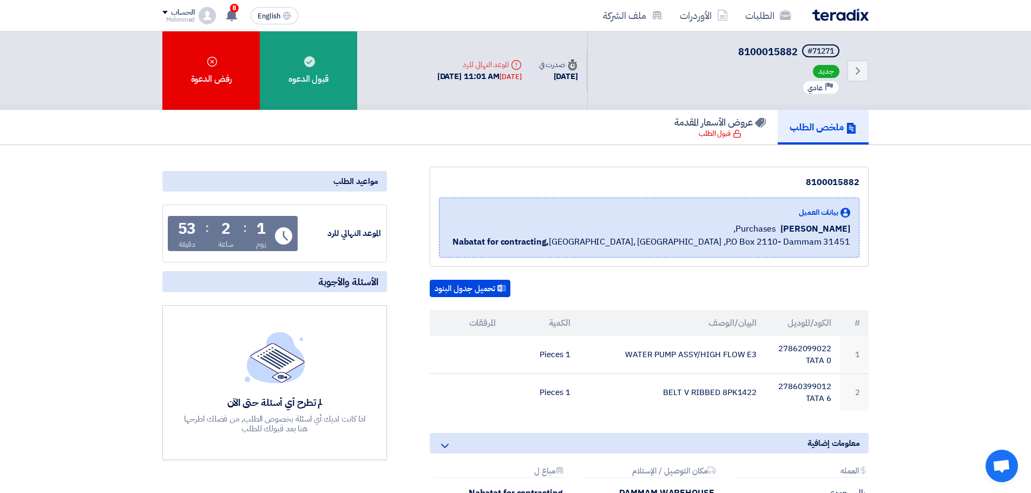
click at [869, 75] on div "Back #71271 8100015882 جديد Priority عادي Time صدرت في [DATE] Deadline" at bounding box center [515, 70] width 722 height 78
click at [860, 76] on icon "Back" at bounding box center [857, 70] width 13 height 13
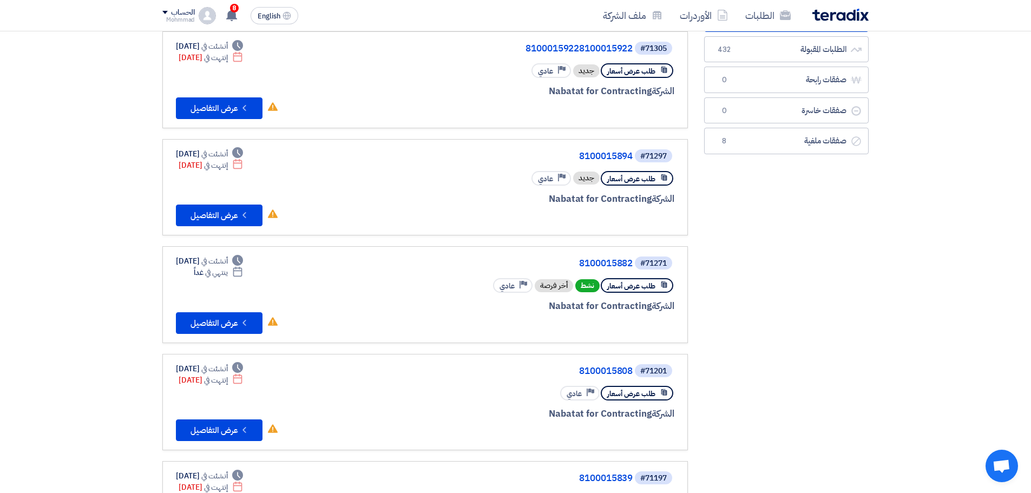
scroll to position [108, 0]
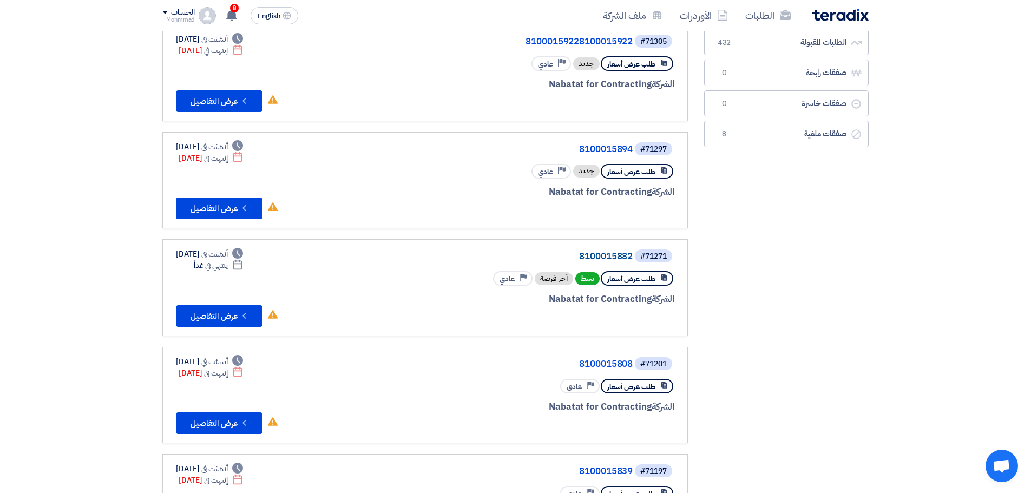
click at [619, 254] on link "8100015882" at bounding box center [524, 257] width 216 height 10
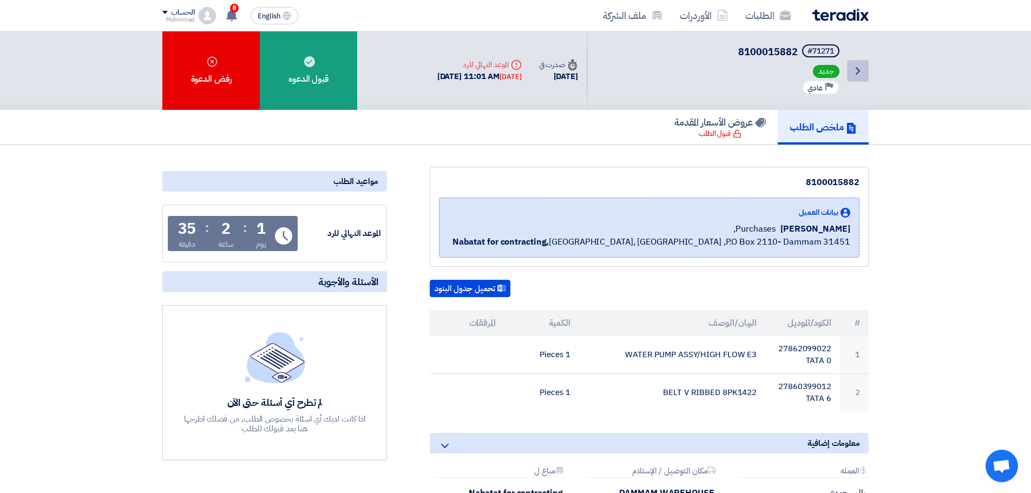
click at [854, 73] on icon "Back" at bounding box center [857, 70] width 13 height 13
